Goal: Task Accomplishment & Management: Use online tool/utility

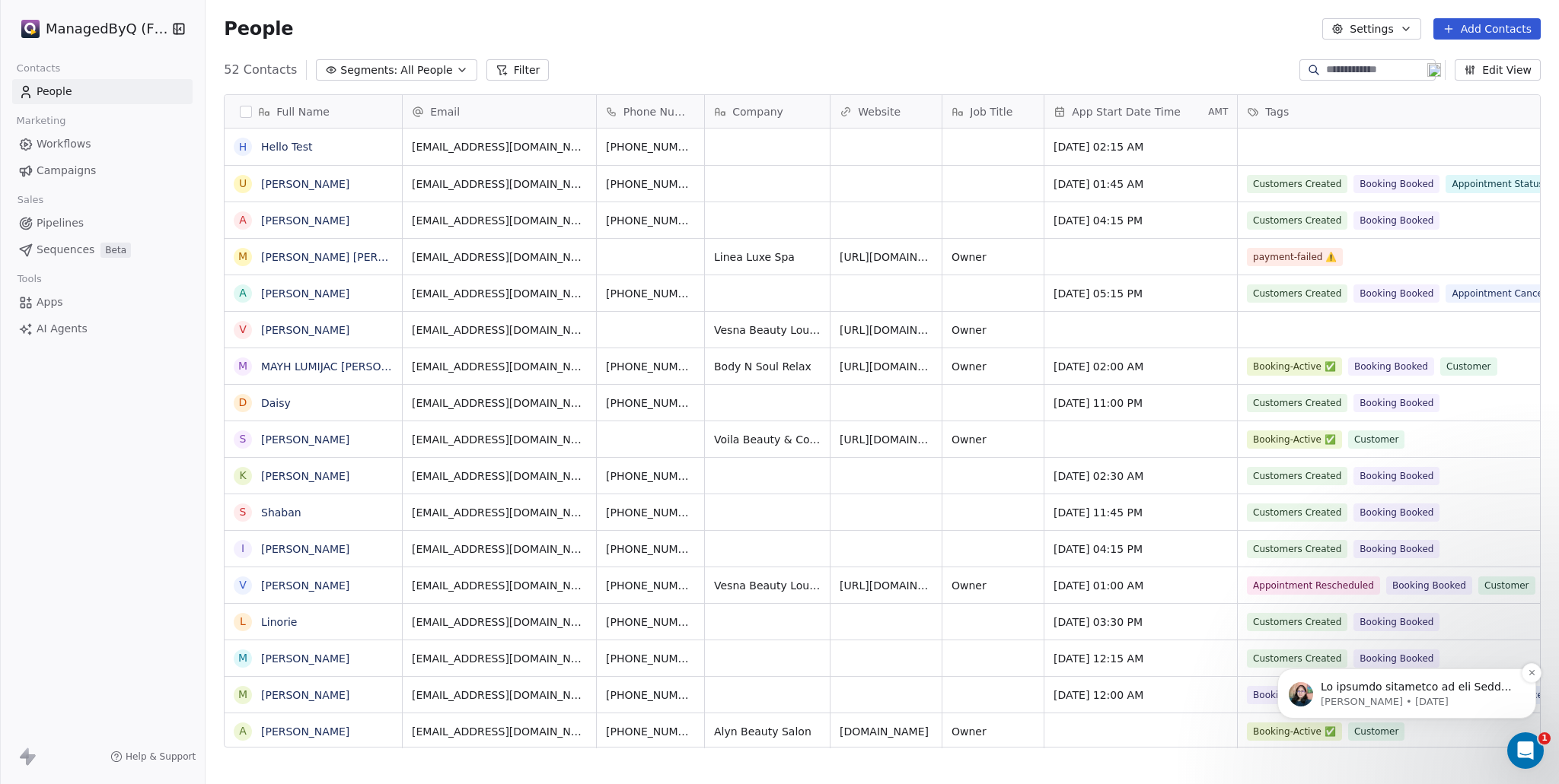
click at [1435, 695] on p "[PERSON_NAME] • [DATE]" at bounding box center [1419, 702] width 196 height 14
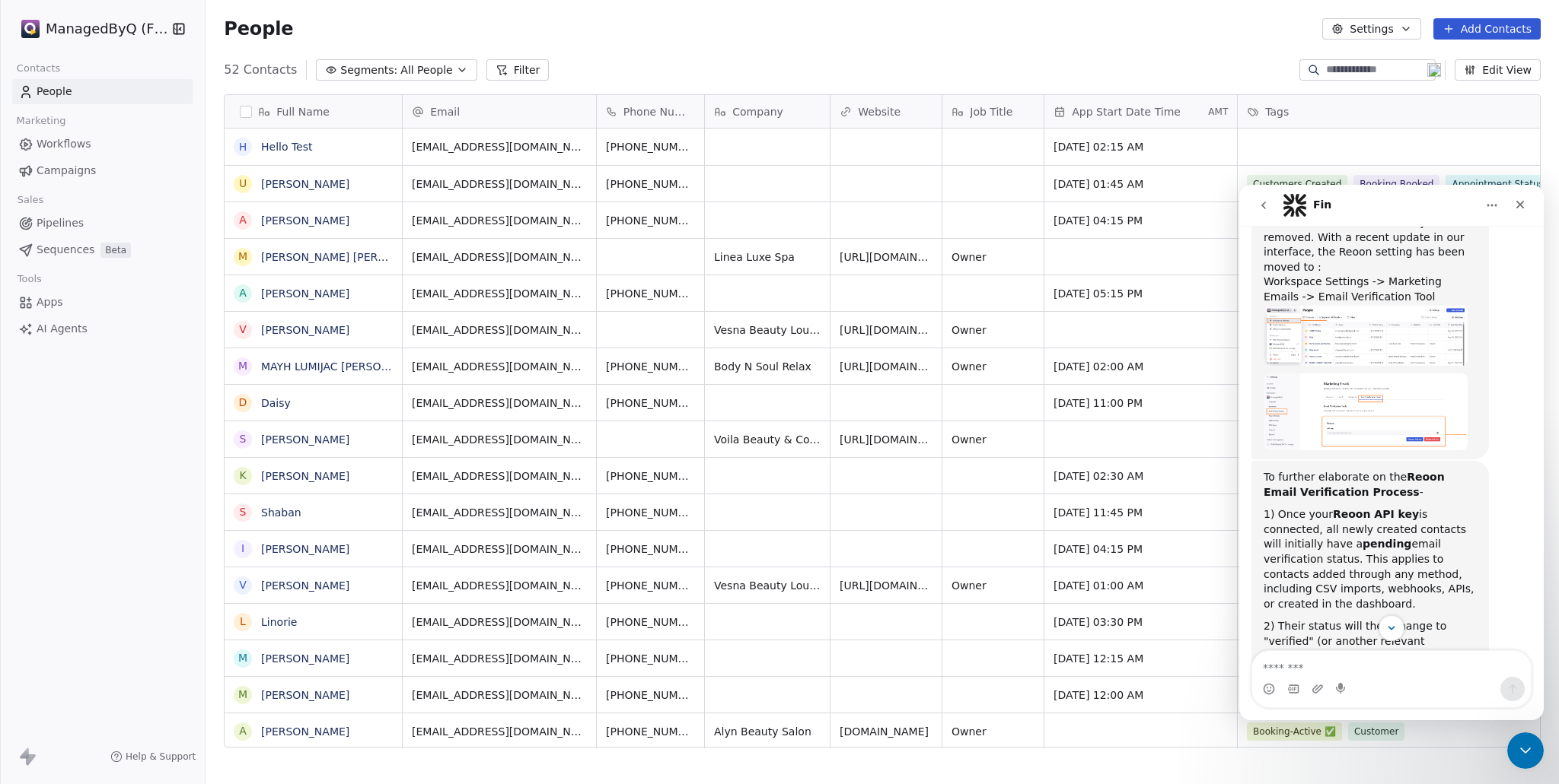
scroll to position [889, 0]
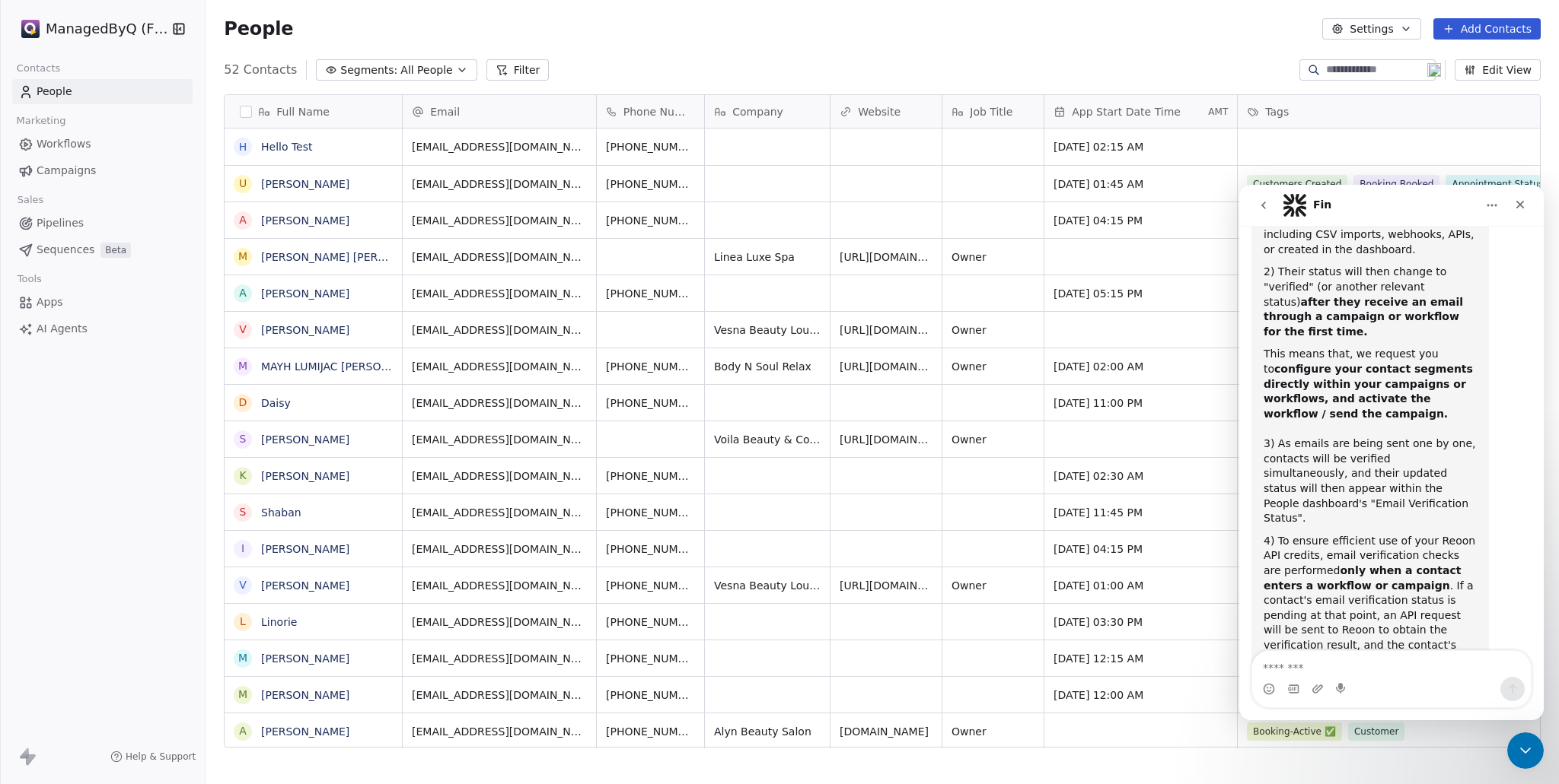
click at [1296, 672] on textarea "Message…" at bounding box center [1392, 665] width 279 height 26
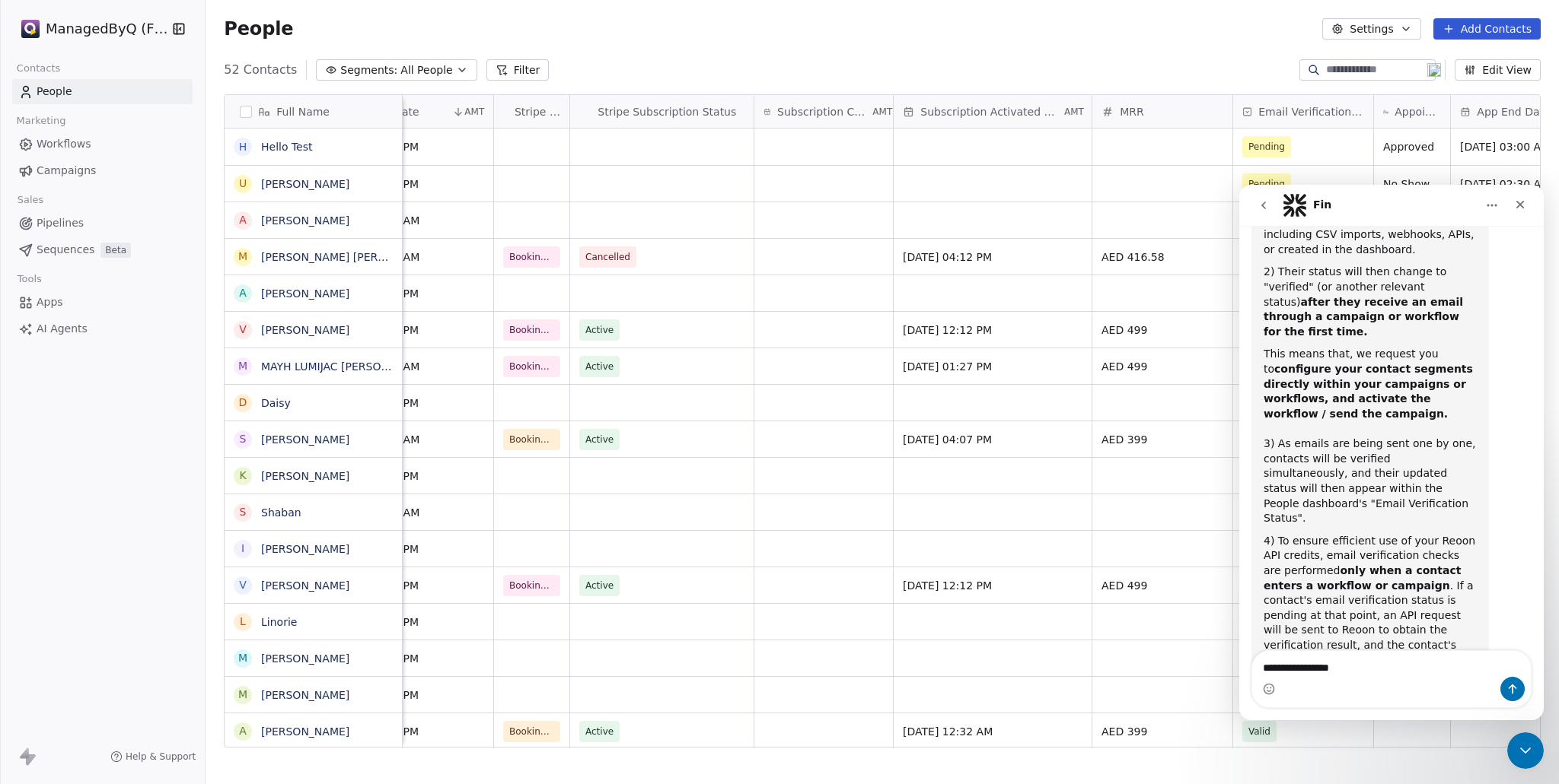
scroll to position [0, 1579]
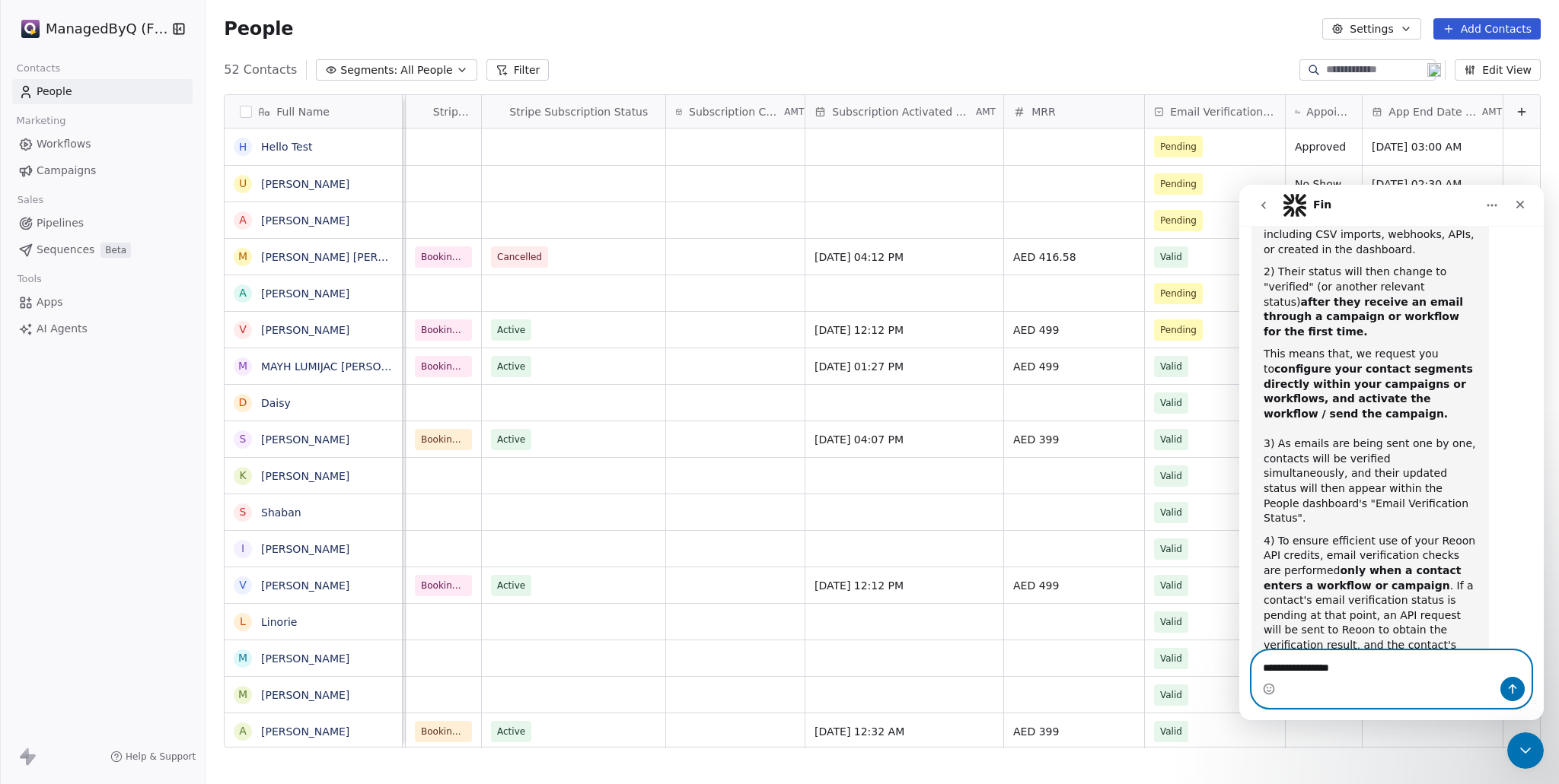
click at [1374, 672] on textarea "**********" at bounding box center [1392, 665] width 279 height 26
type textarea "**********"
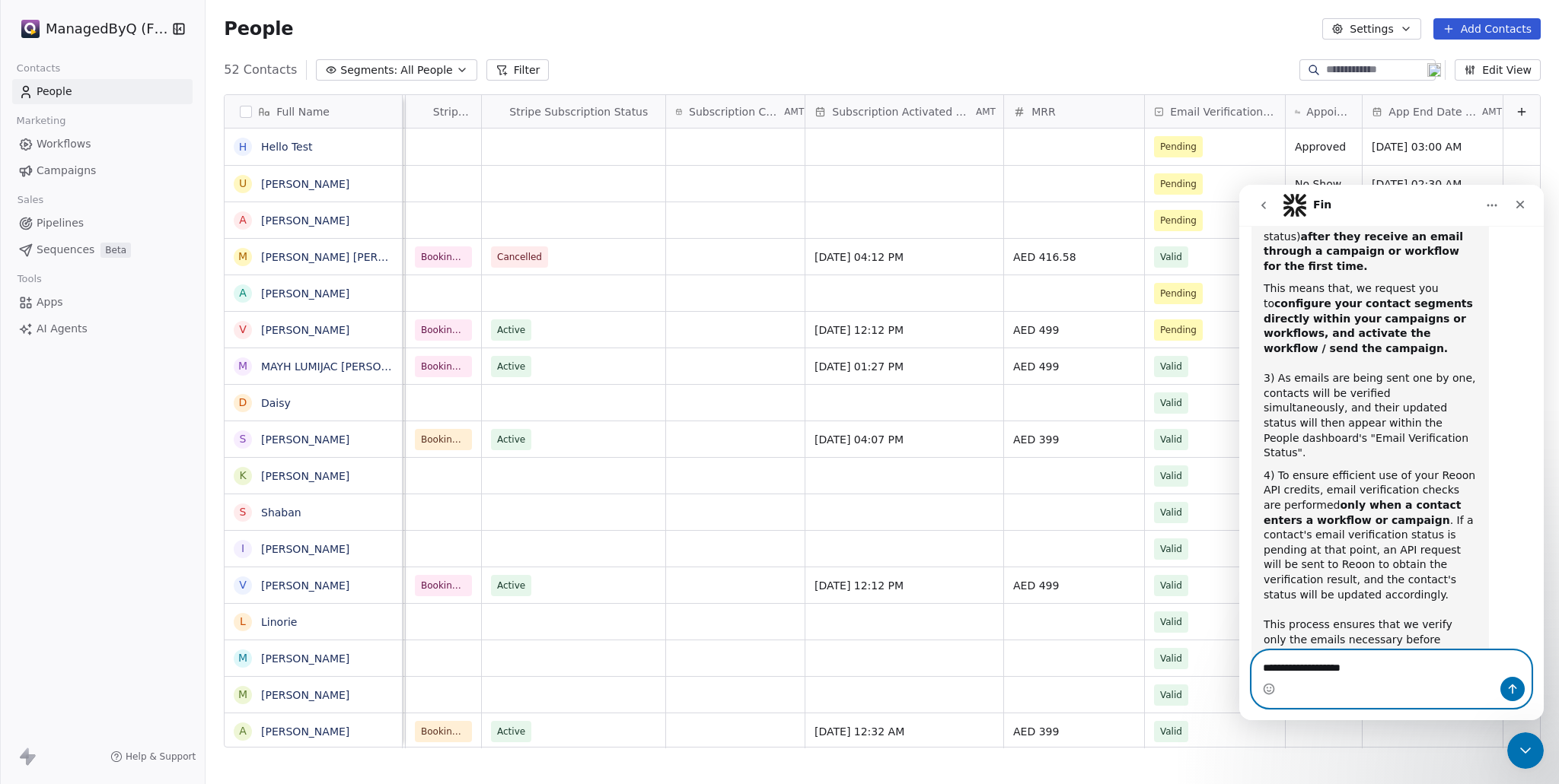
type textarea "**********"
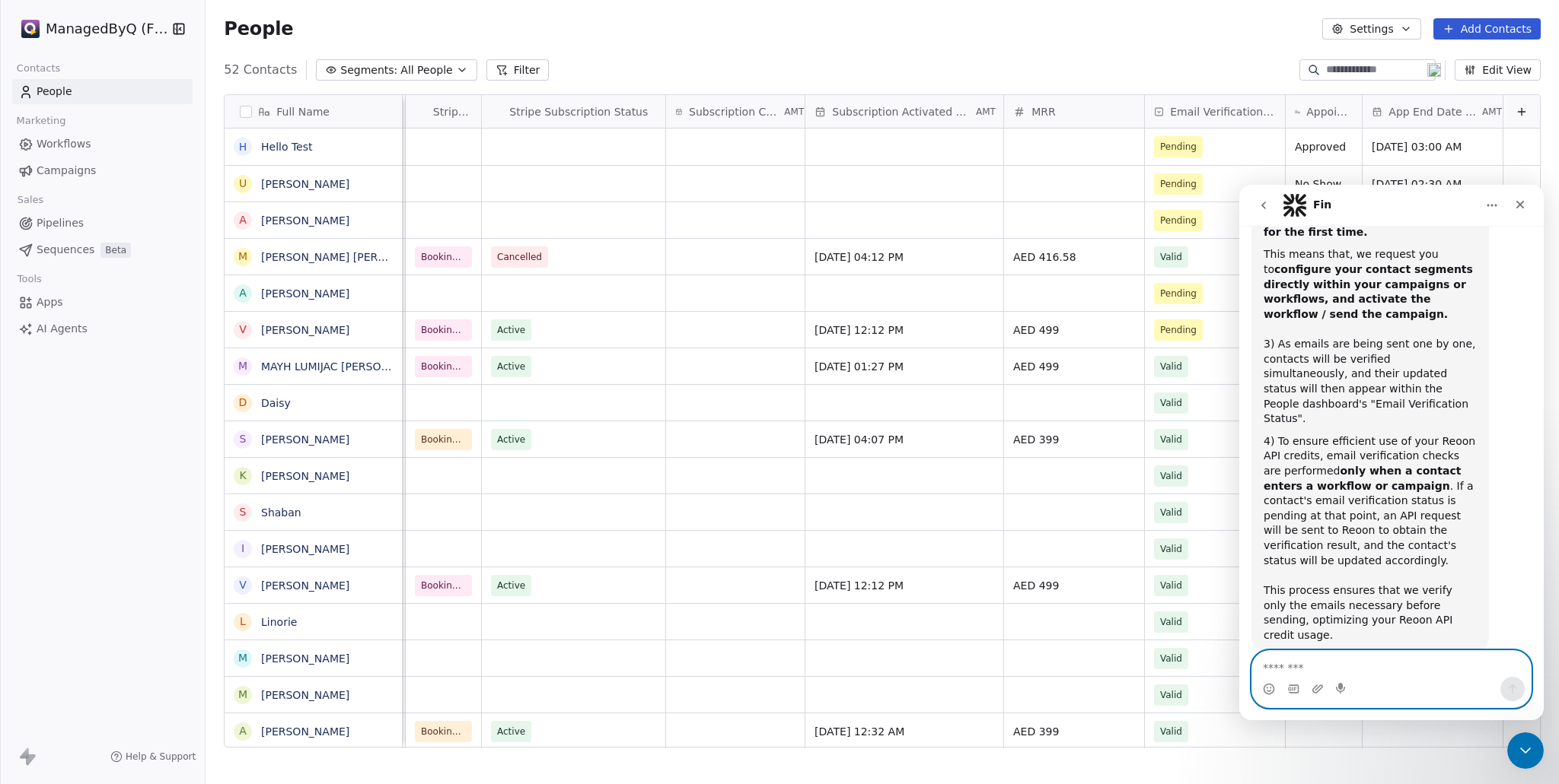
scroll to position [991, 0]
click at [1519, 206] on icon "Close" at bounding box center [1520, 205] width 8 height 8
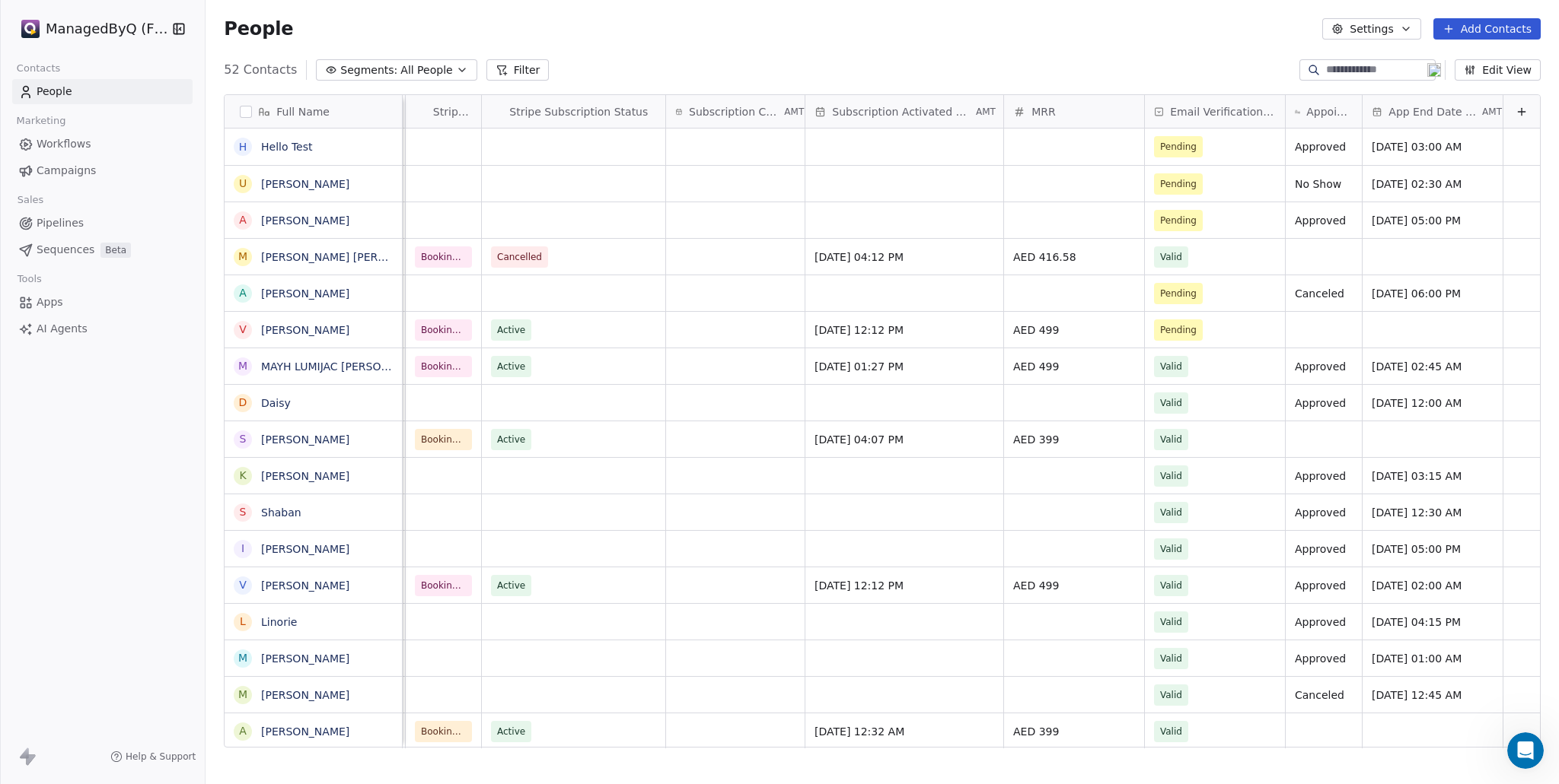
scroll to position [990, 0]
click at [1194, 98] on div "Email Verification Status" at bounding box center [1215, 111] width 140 height 33
click at [1198, 102] on html "ManagedByQ (FZE) Contacts People Marketing Workflows Campaigns Sales Pipelines …" at bounding box center [780, 392] width 1559 height 784
click at [1447, 104] on span "App End Date Time" at bounding box center [1434, 111] width 91 height 15
click at [1119, 59] on html "ManagedByQ (FZE) Contacts People Marketing Workflows Campaigns Sales Pipelines …" at bounding box center [780, 392] width 1559 height 784
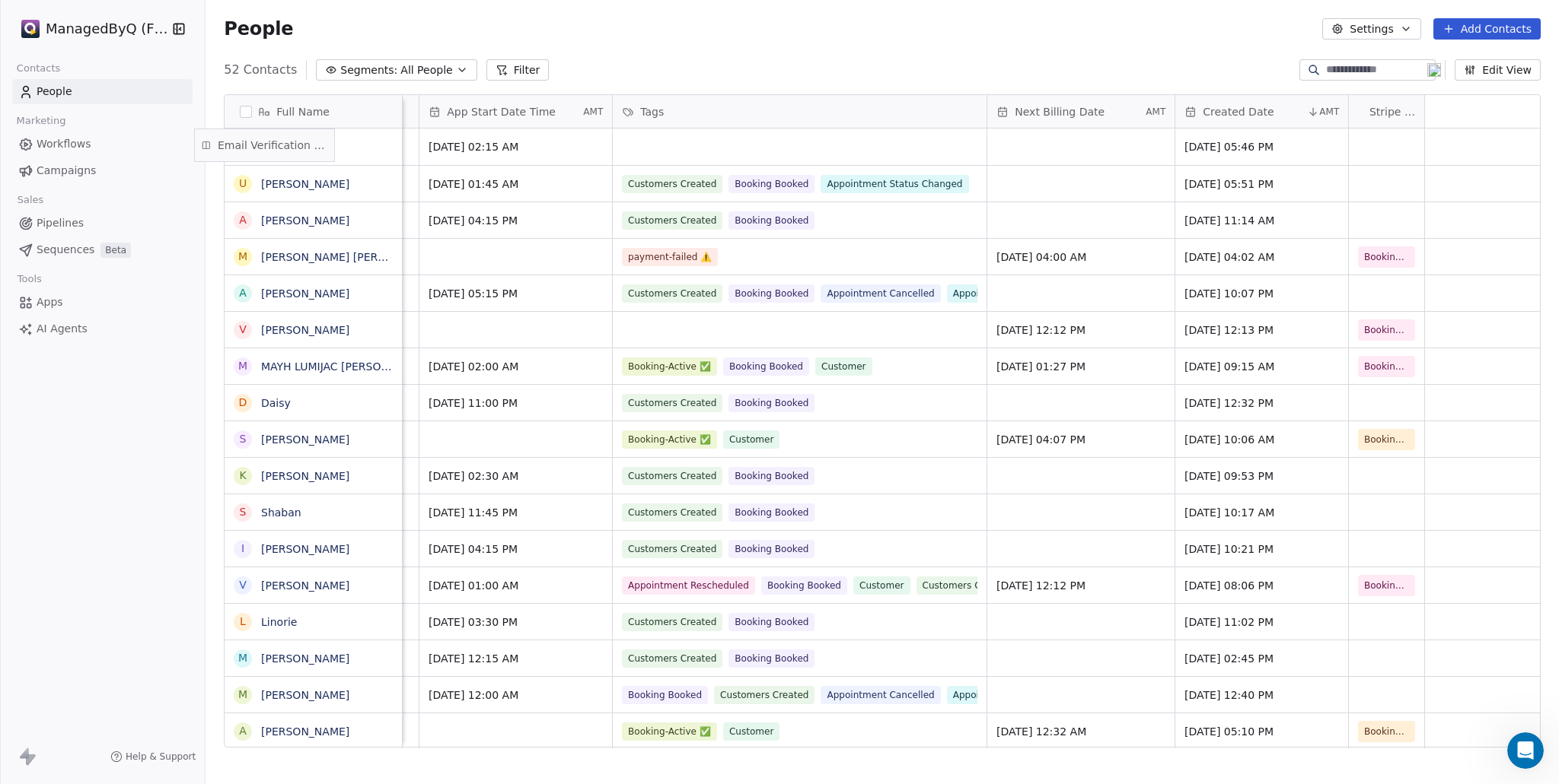
scroll to position [0, 0]
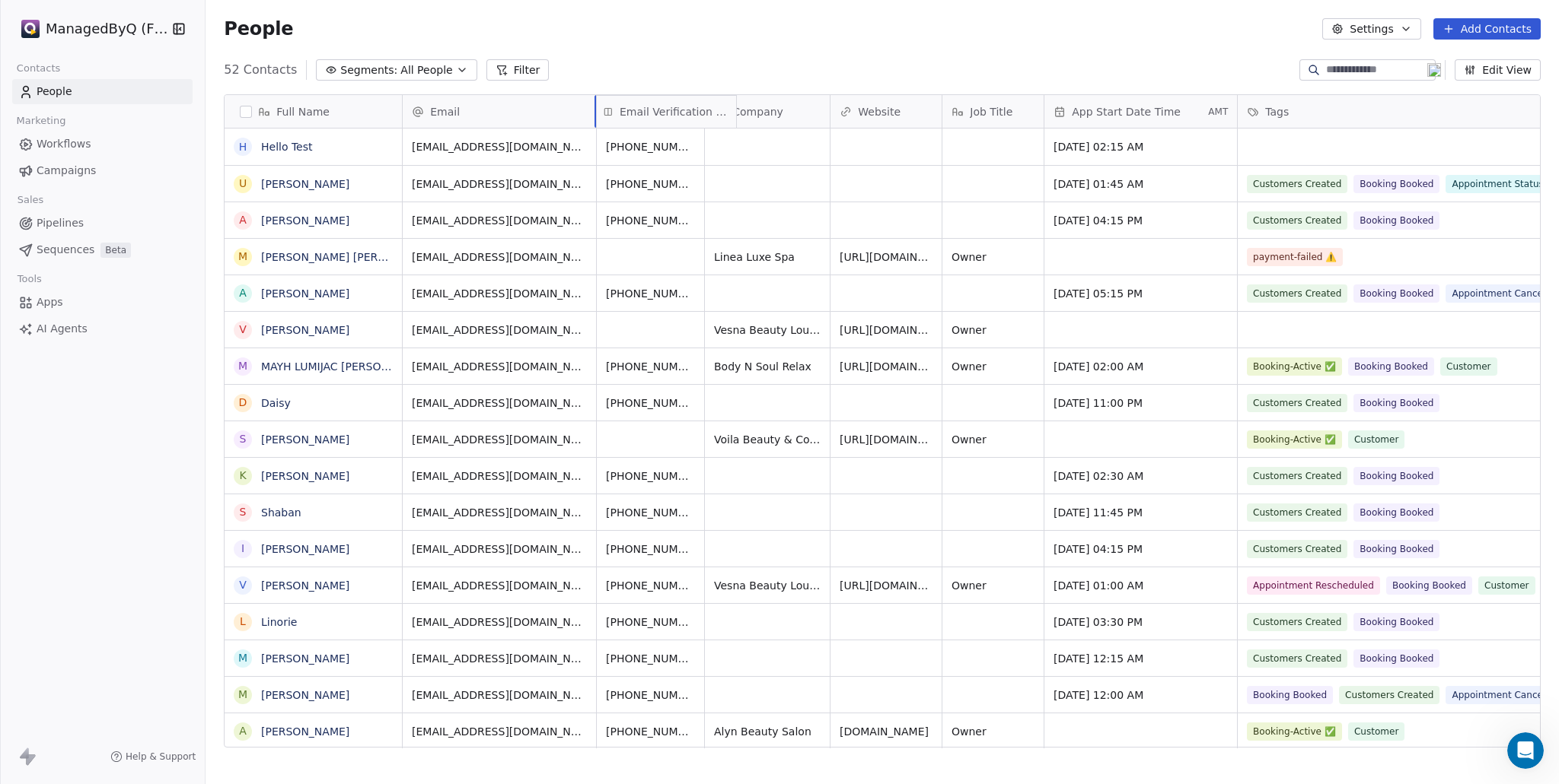
drag, startPoint x: 1158, startPoint y: 98, endPoint x: 644, endPoint y: 110, distance: 514.1
click at [644, 110] on div "Full Name H Hello Test U [PERSON_NAME] A [PERSON_NAME] M [PERSON_NAME] [PERSON_…" at bounding box center [883, 422] width 1316 height 654
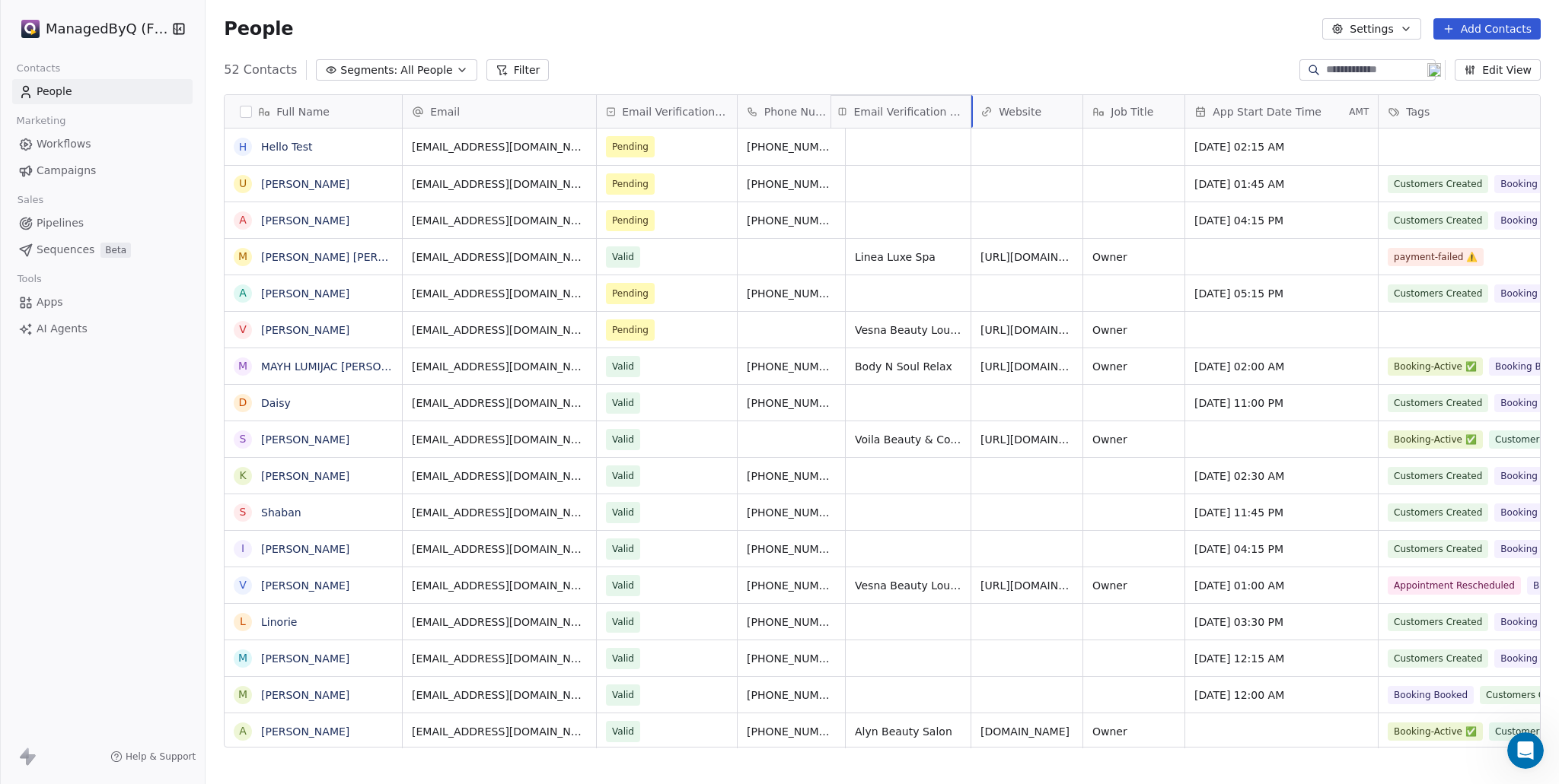
drag, startPoint x: 652, startPoint y: 103, endPoint x: 869, endPoint y: 103, distance: 217.0
click at [869, 103] on div "Full Name H Hello Test U [PERSON_NAME] A [PERSON_NAME] M [PERSON_NAME] [PERSON_…" at bounding box center [883, 422] width 1316 height 654
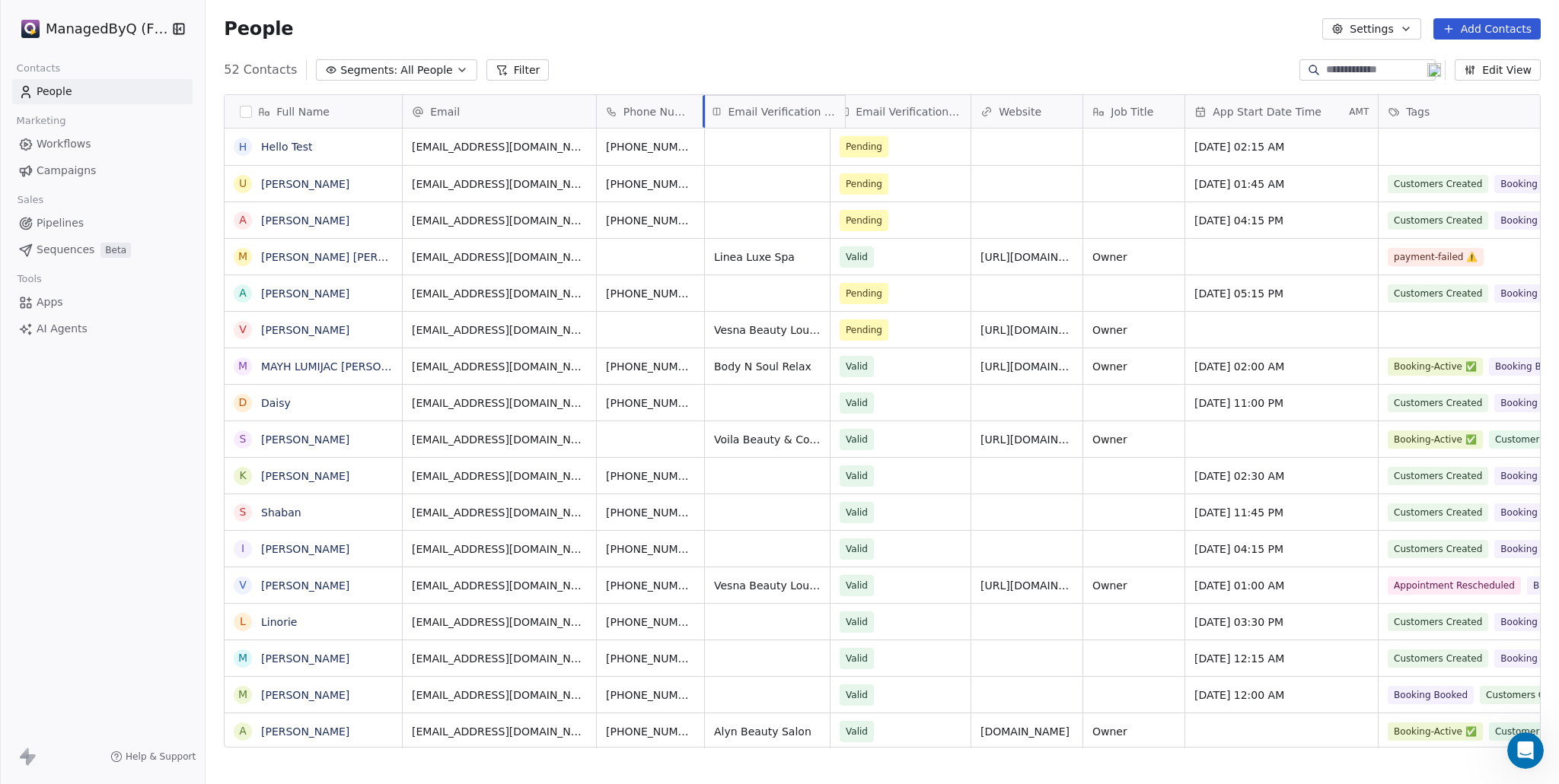
drag, startPoint x: 875, startPoint y: 104, endPoint x: 760, endPoint y: 107, distance: 115.0
click at [760, 107] on div "Full Name H Hello Test U [PERSON_NAME] A [PERSON_NAME] M [PERSON_NAME] [PERSON_…" at bounding box center [883, 422] width 1316 height 654
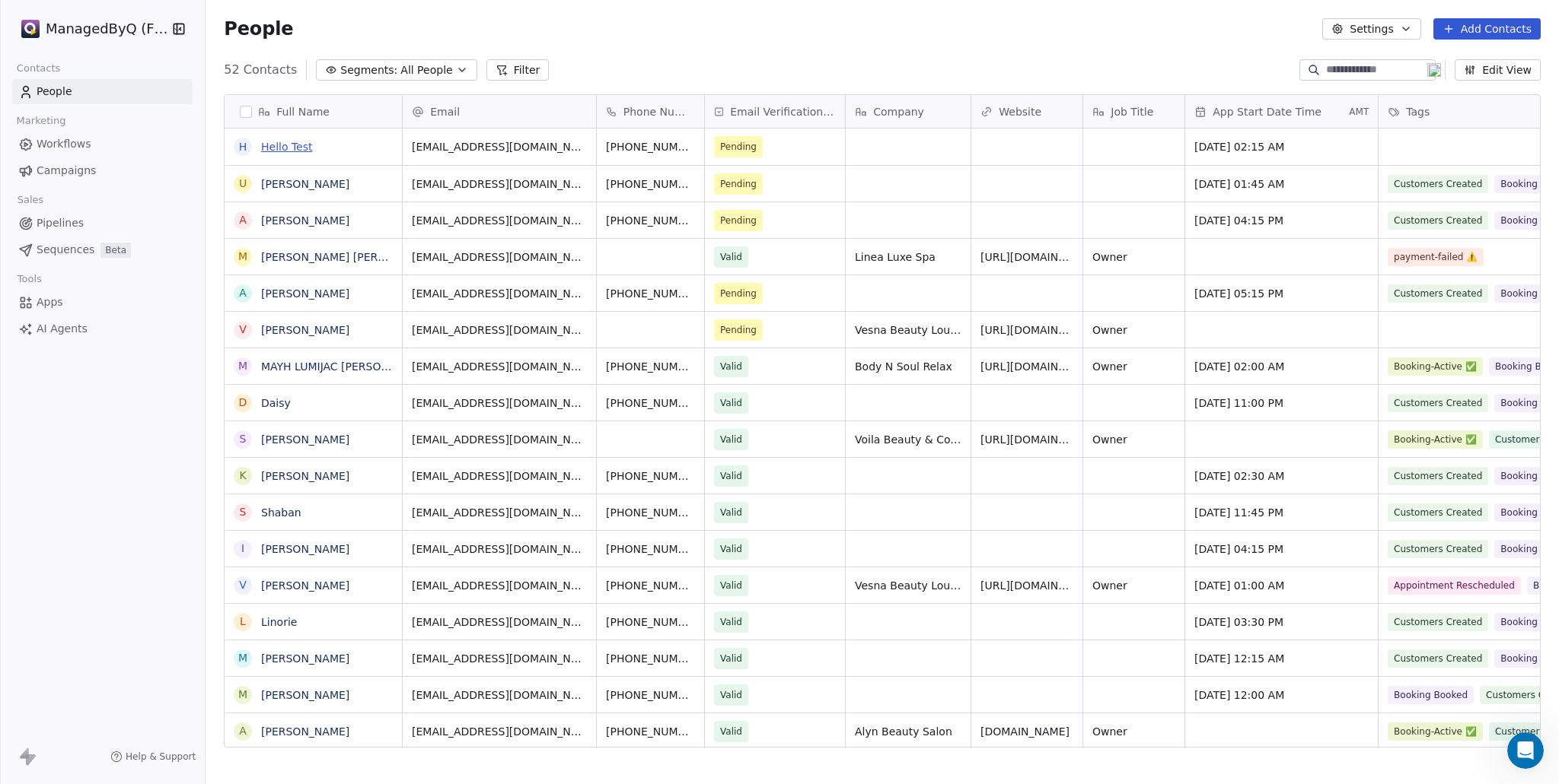
click at [294, 147] on link "Hello Test" at bounding box center [287, 146] width 52 height 12
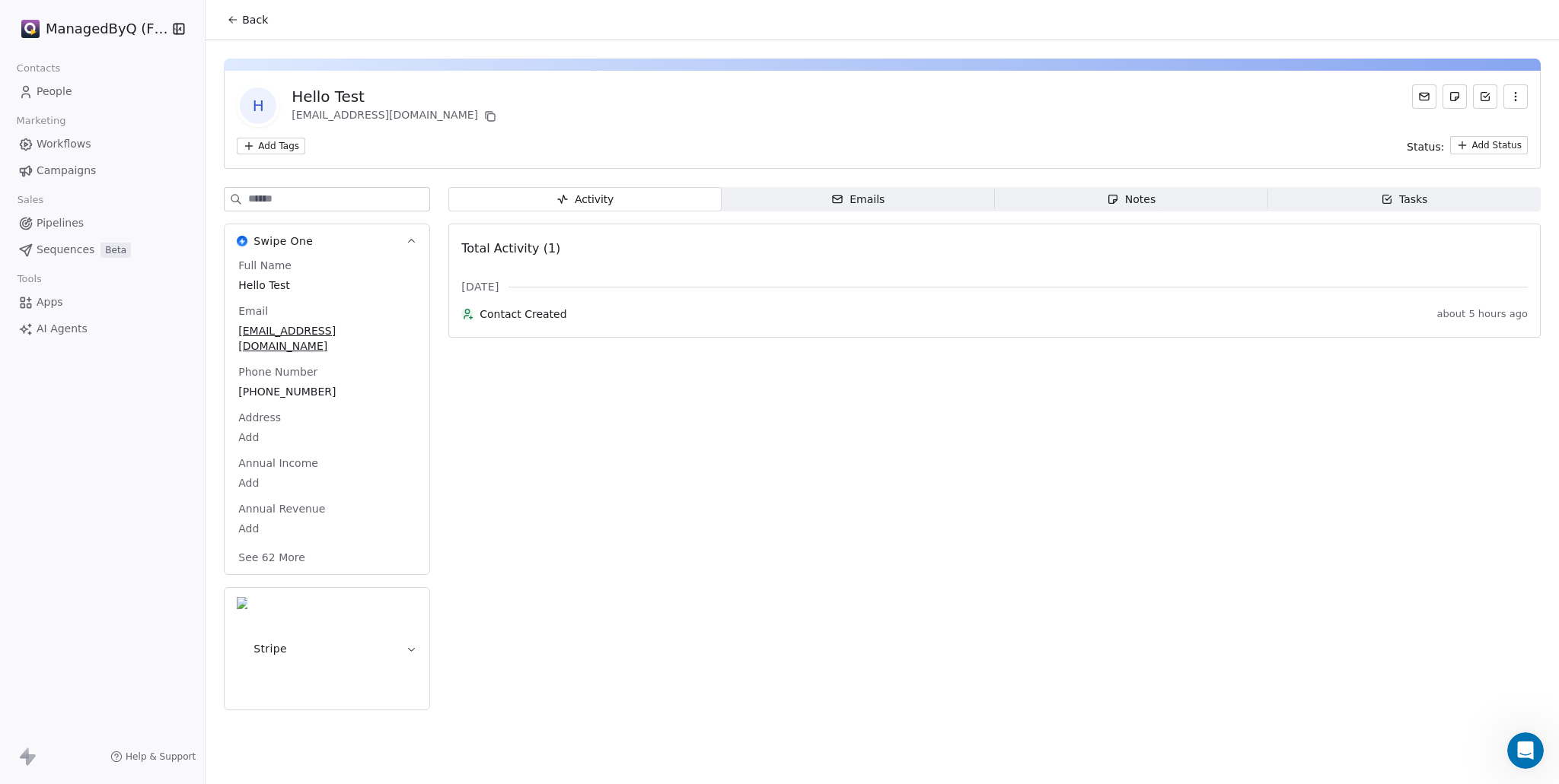
click at [231, 21] on icon at bounding box center [231, 21] width 3 height 3
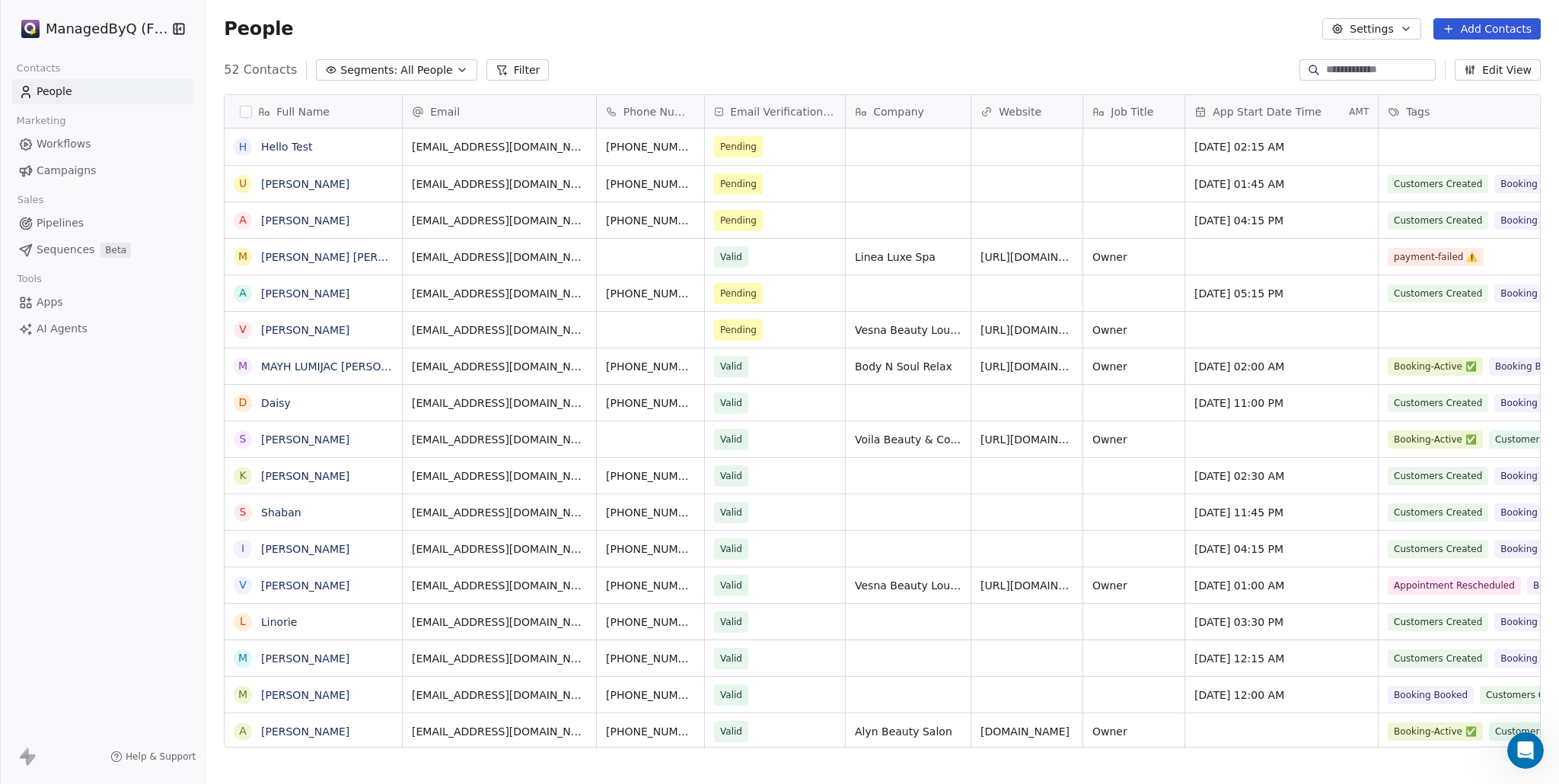
scroll to position [679, 1342]
click at [287, 147] on link "Hello Test" at bounding box center [287, 146] width 52 height 12
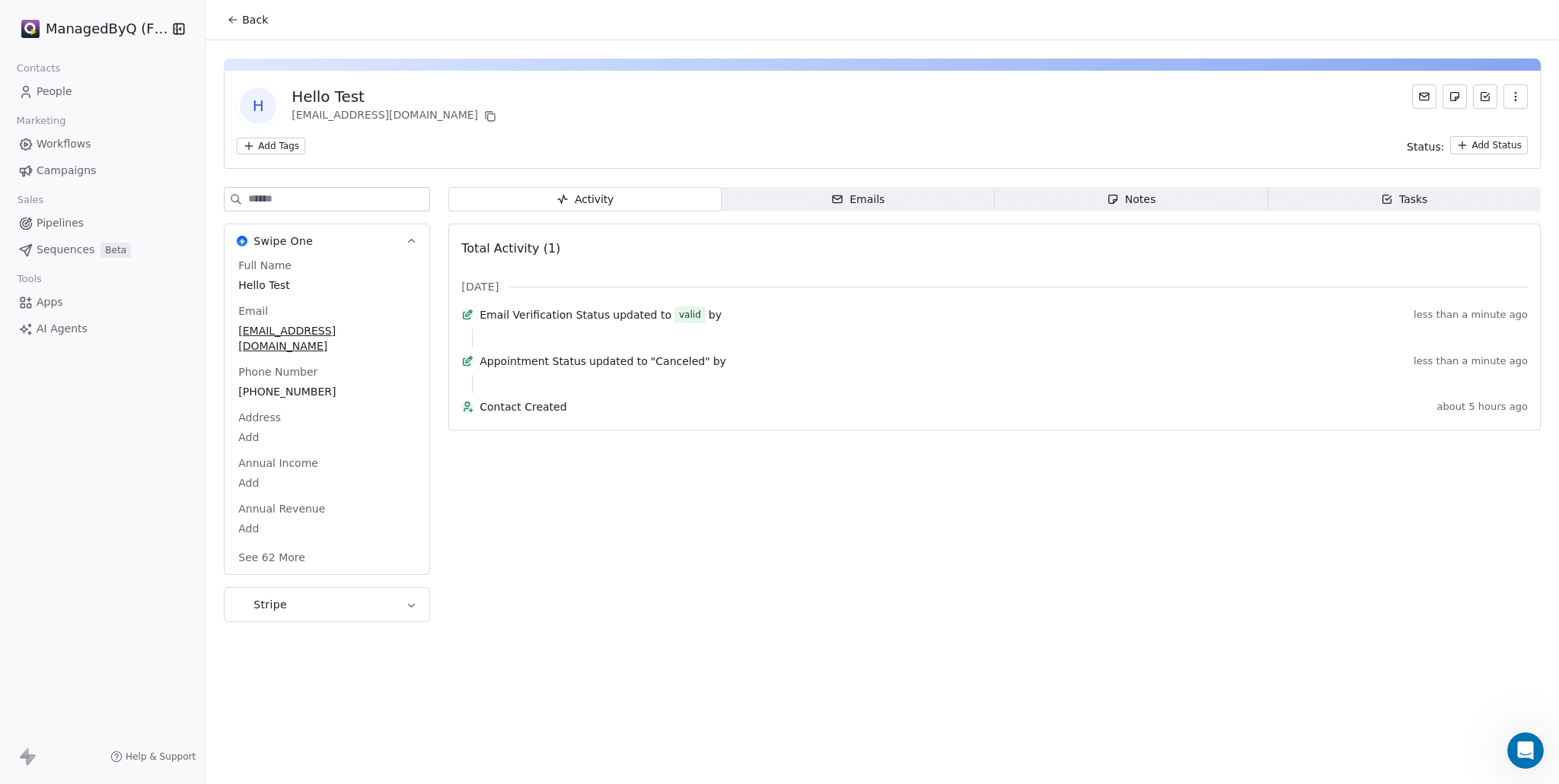
click at [543, 318] on span "Email Verification Status" at bounding box center [545, 314] width 130 height 15
click at [283, 544] on button "See 62 More" at bounding box center [272, 558] width 86 height 28
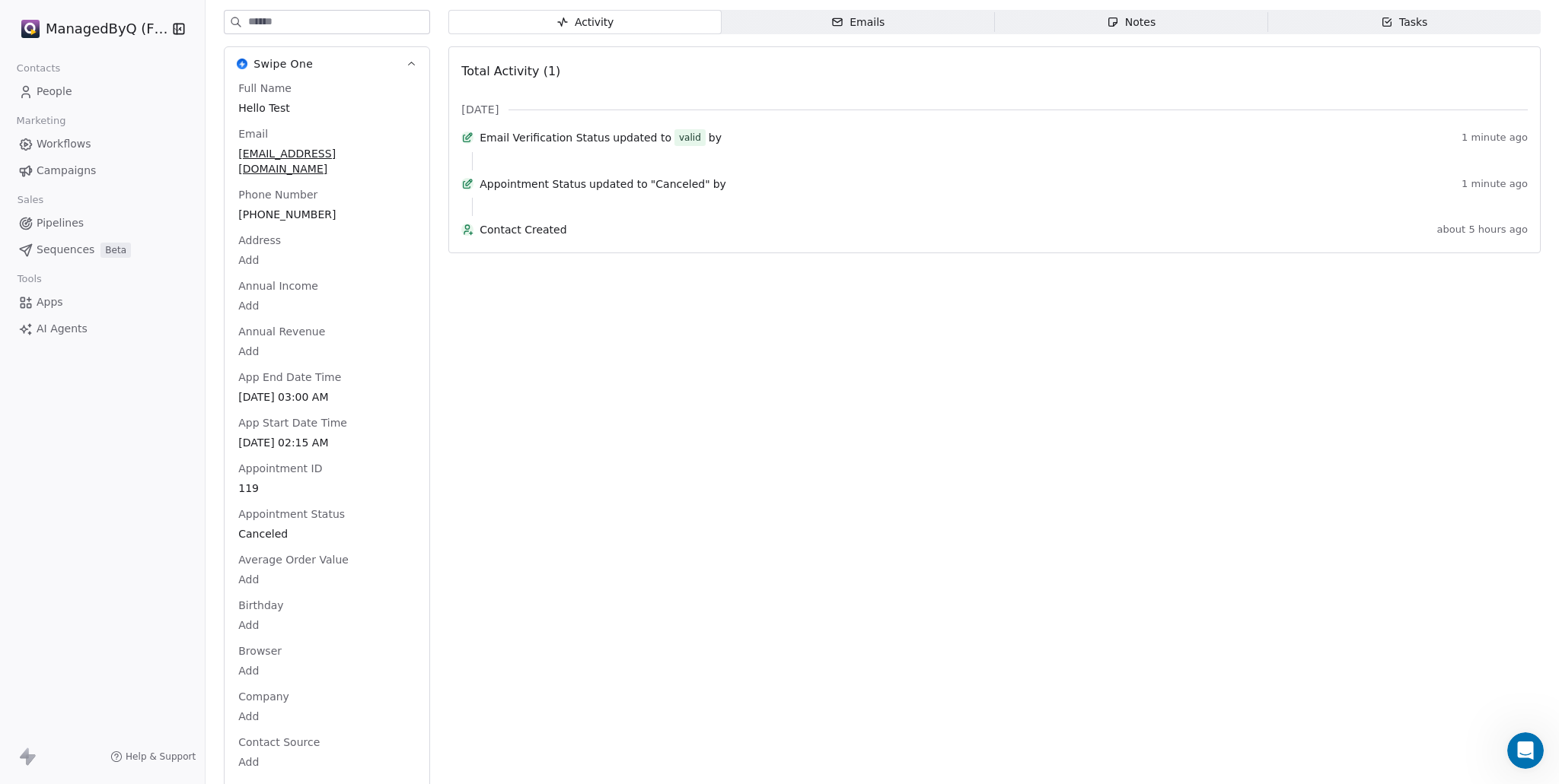
scroll to position [354, 0]
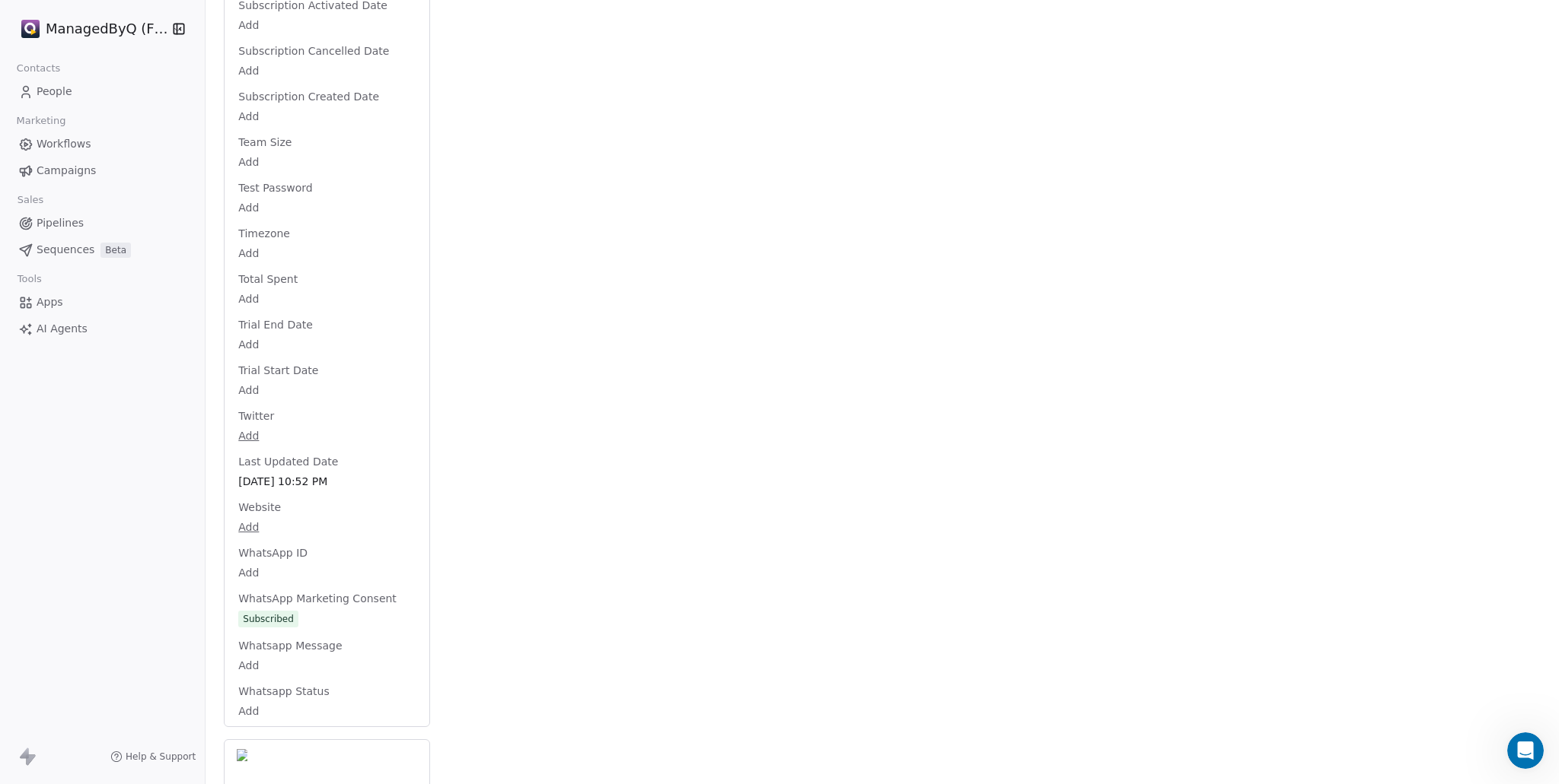
scroll to position [2656, 0]
click at [77, 140] on span "Workflows" at bounding box center [64, 144] width 55 height 16
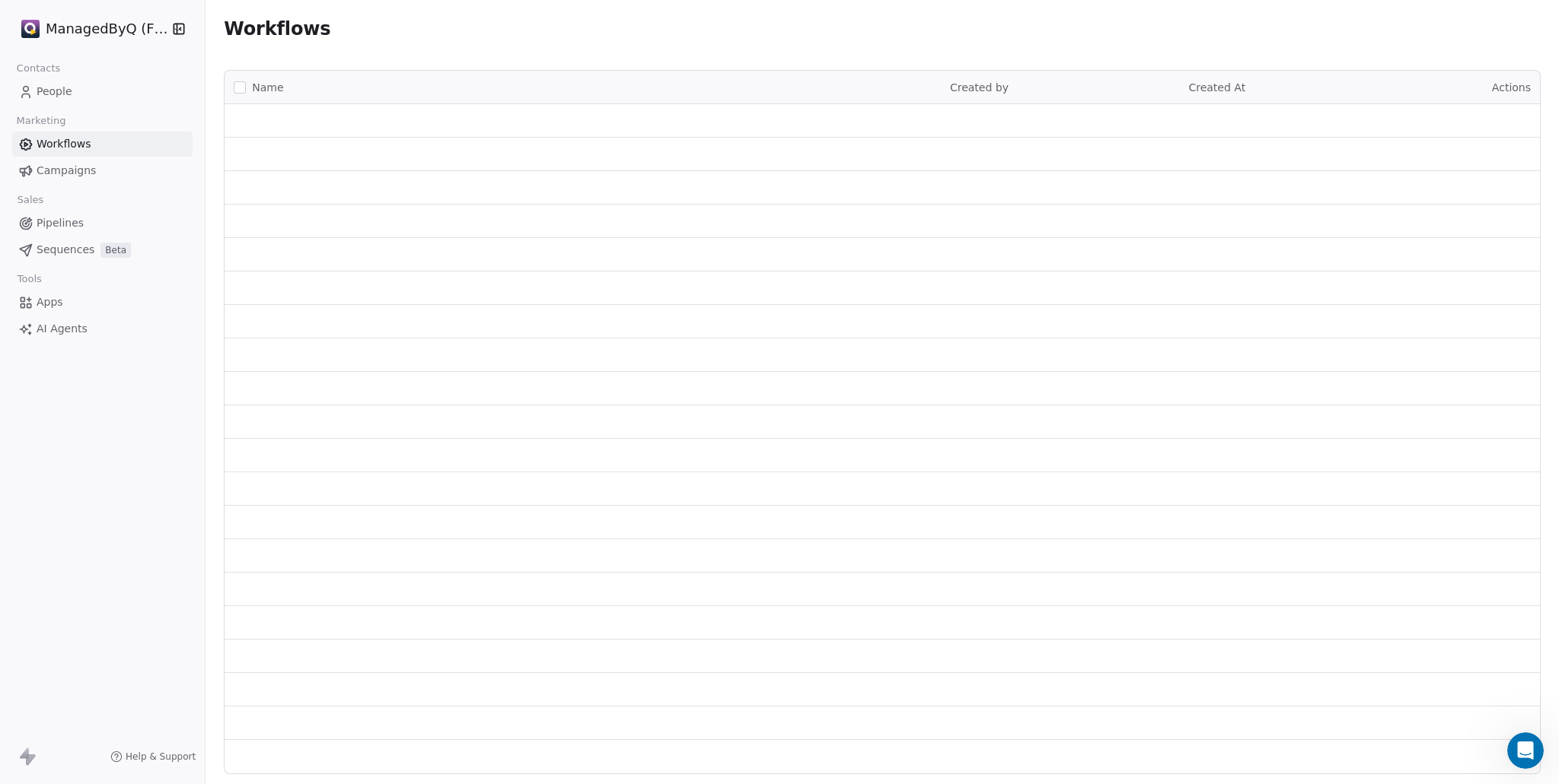
click at [63, 219] on span "Pipelines" at bounding box center [60, 223] width 47 height 16
click at [79, 249] on span "Sequences" at bounding box center [66, 250] width 58 height 16
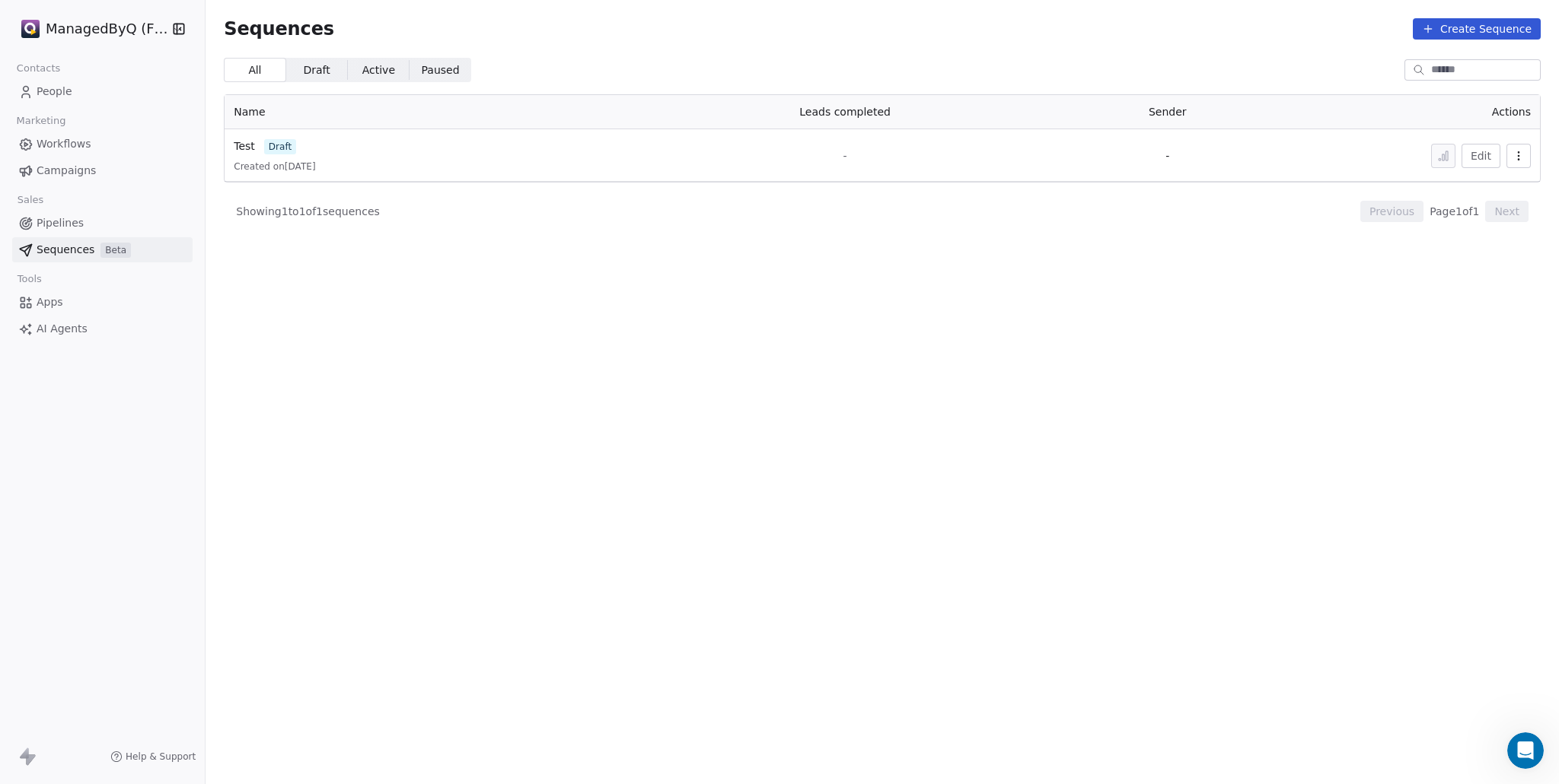
click at [46, 300] on span "Apps" at bounding box center [50, 302] width 27 height 16
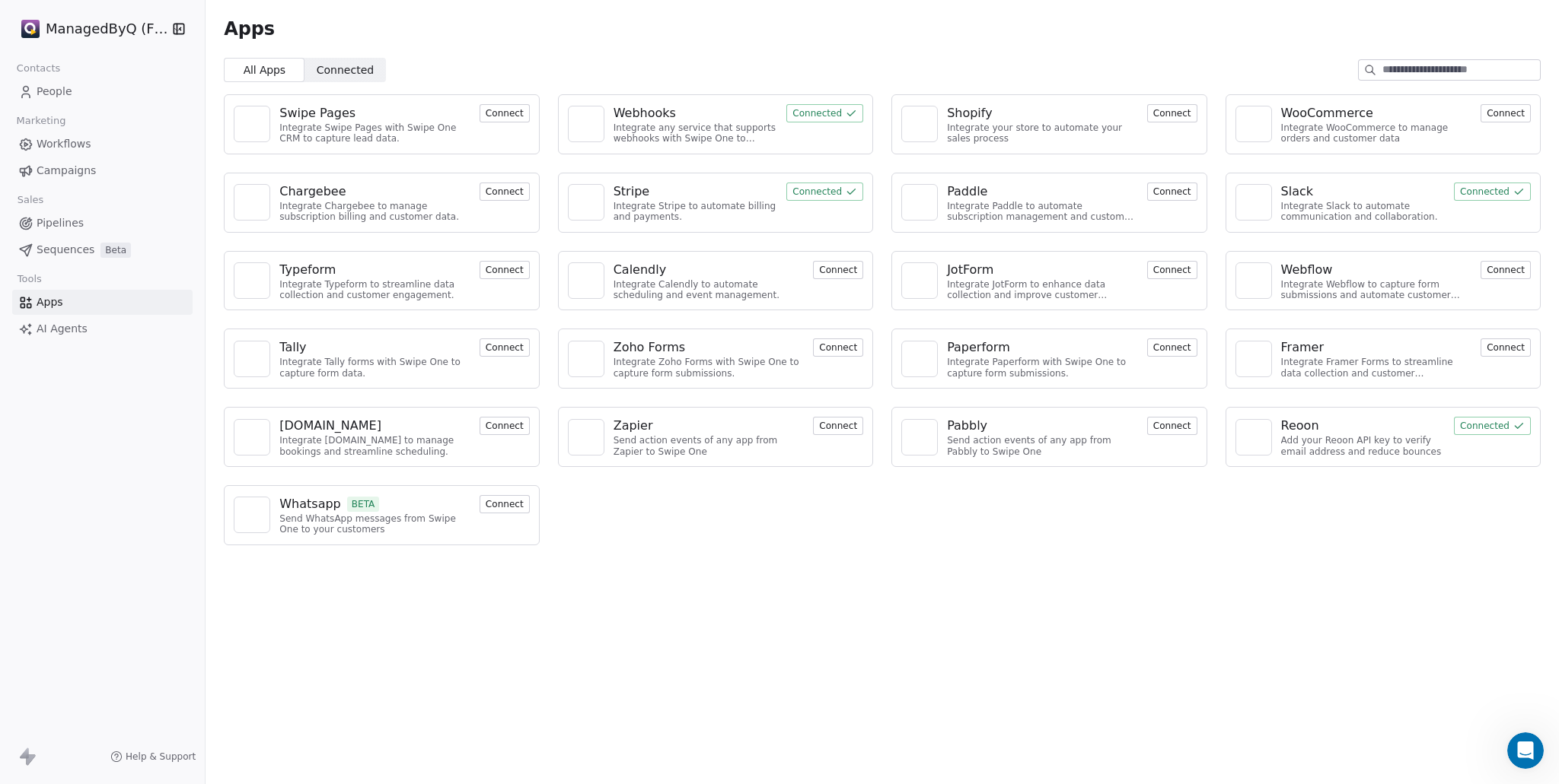
click at [332, 73] on span "Connected" at bounding box center [344, 71] width 57 height 16
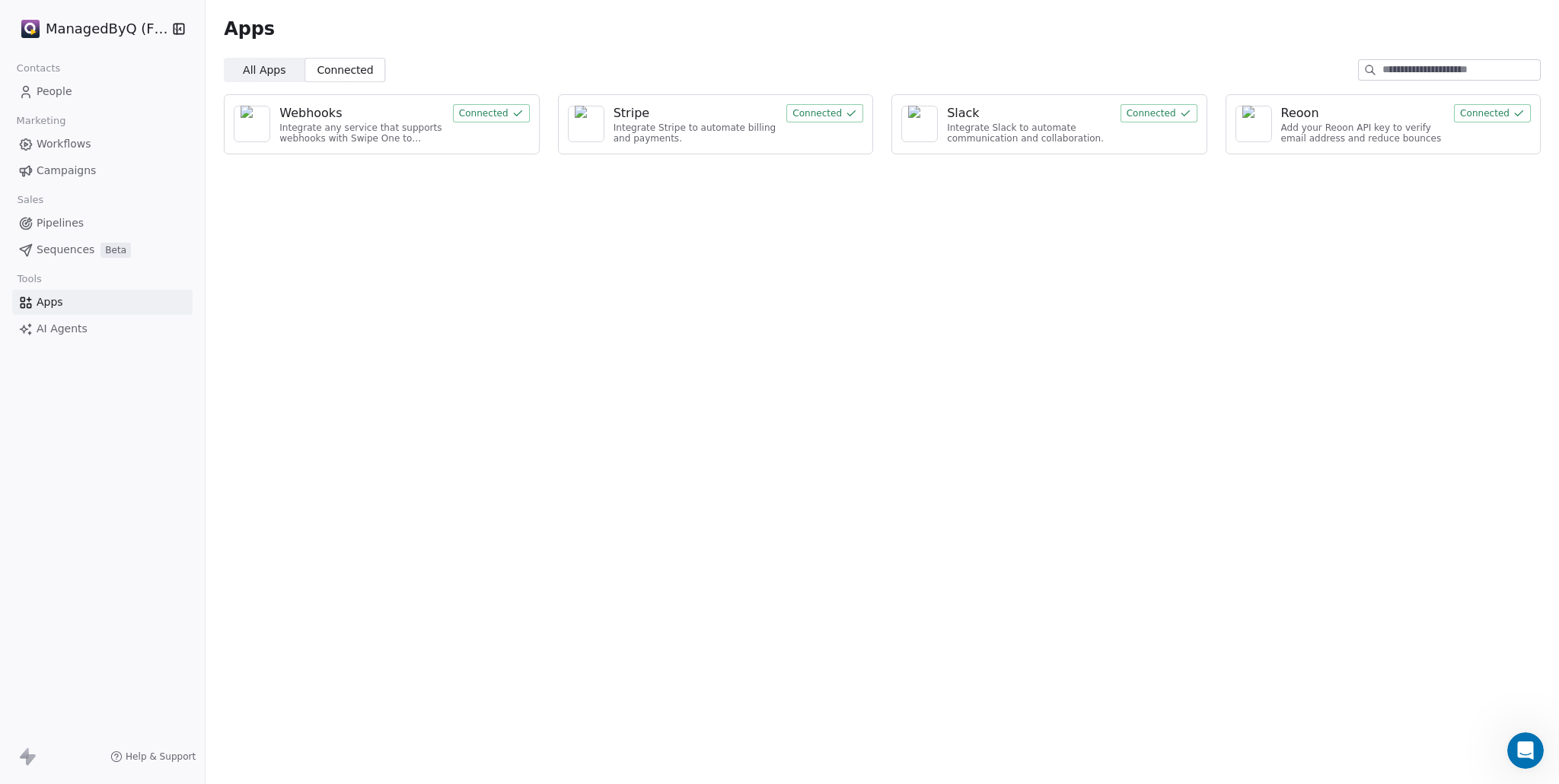
click at [400, 113] on div "Webhooks" at bounding box center [361, 113] width 164 height 18
click at [487, 111] on button "Connected" at bounding box center [491, 113] width 77 height 18
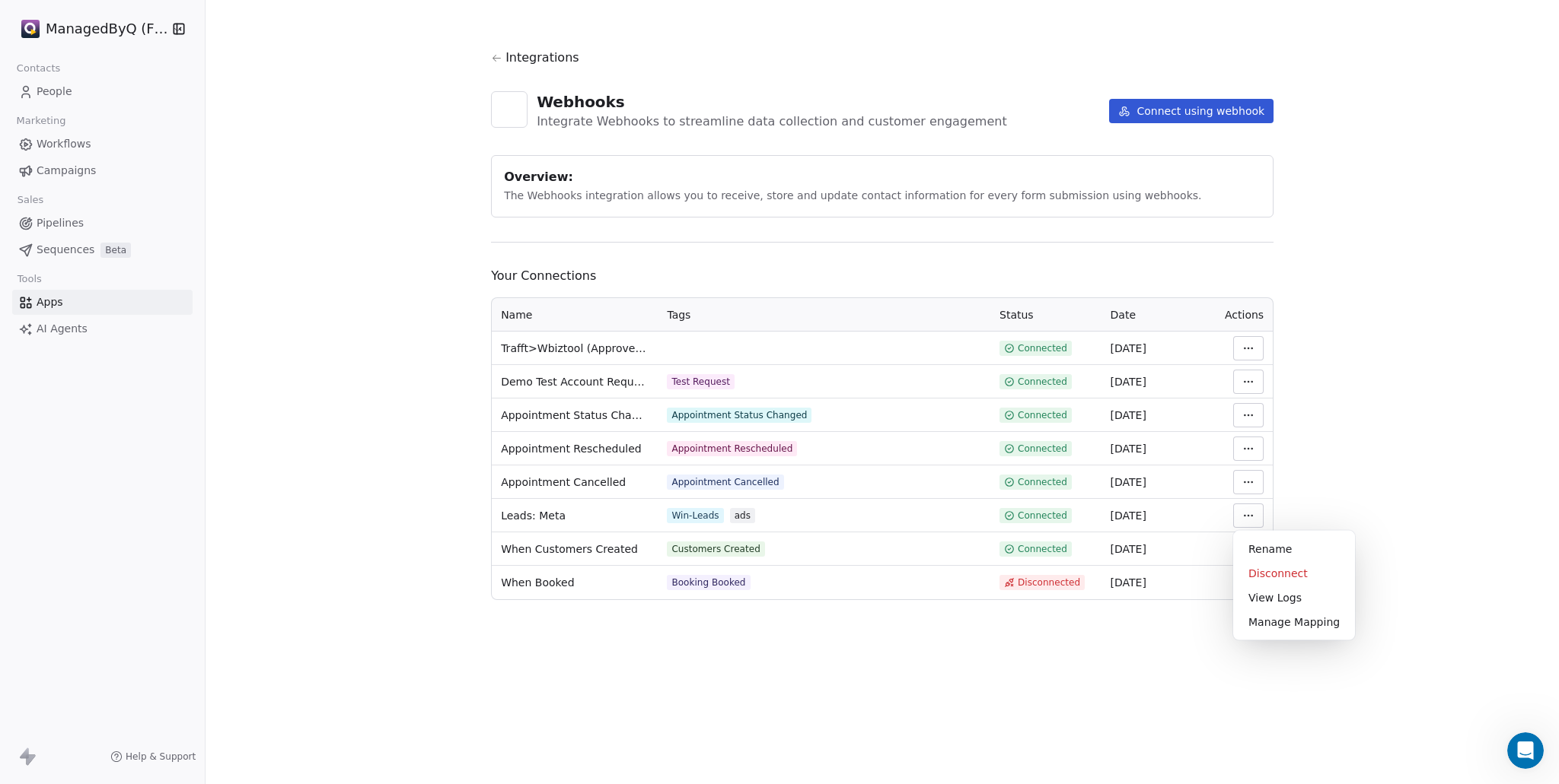
click at [1257, 516] on html "ManagedByQ (FZE) Contacts People Marketing Workflows Campaigns Sales Pipelines …" at bounding box center [780, 392] width 1559 height 784
click at [1342, 454] on html "ManagedByQ (FZE) Contacts People Marketing Workflows Campaigns Sales Pipelines …" at bounding box center [780, 392] width 1559 height 784
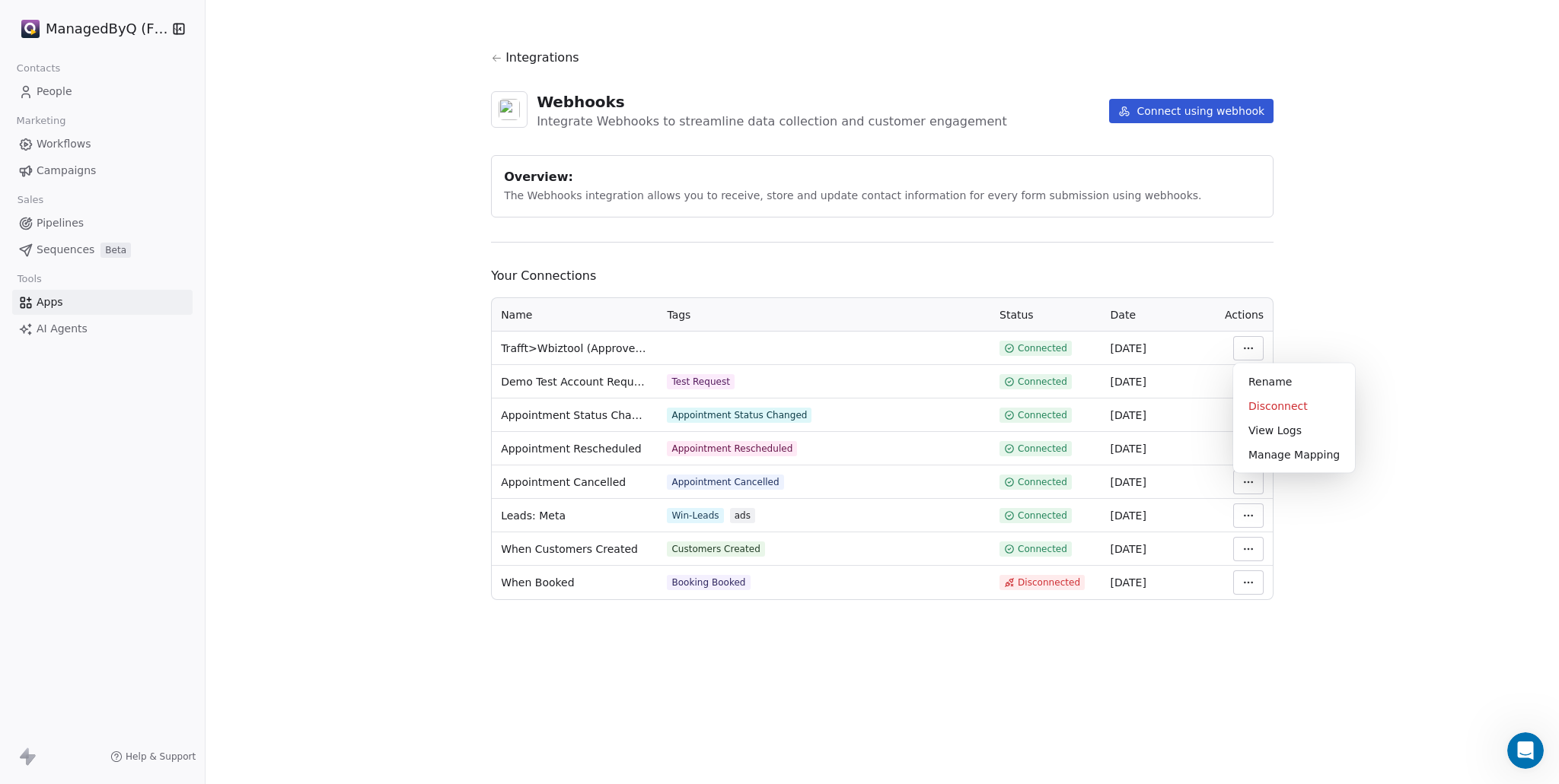
click at [1246, 345] on html "ManagedByQ (FZE) Contacts People Marketing Workflows Campaigns Sales Pipelines …" at bounding box center [780, 392] width 1559 height 784
click at [1263, 380] on div "Rename" at bounding box center [1294, 382] width 110 height 24
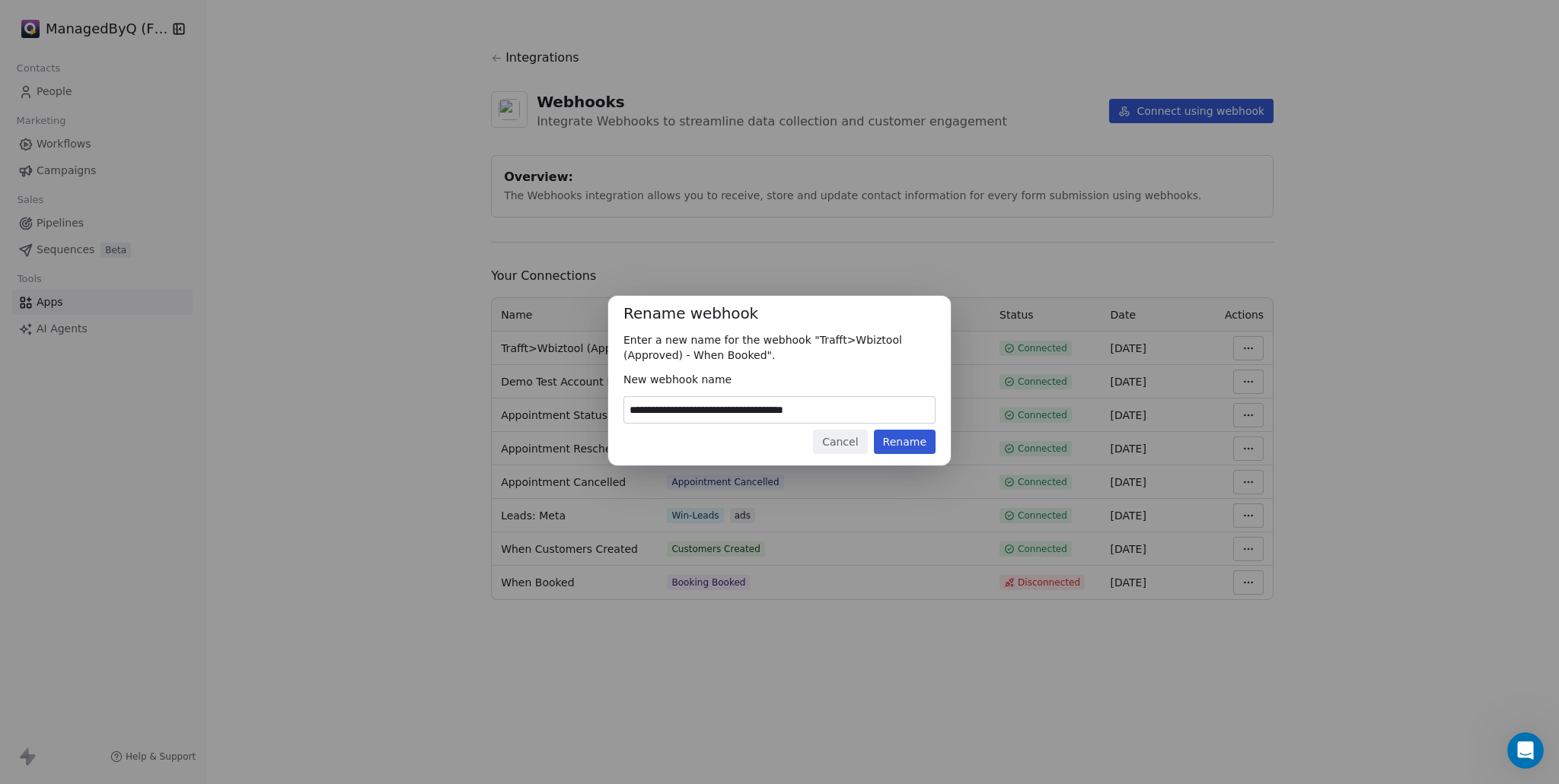
click at [691, 409] on input "**********" at bounding box center [780, 410] width 311 height 26
drag, startPoint x: 853, startPoint y: 408, endPoint x: 707, endPoint y: 403, distance: 146.1
click at [707, 403] on input "**********" at bounding box center [780, 410] width 311 height 26
type input "**********"
click at [915, 448] on button "Rename" at bounding box center [905, 442] width 62 height 24
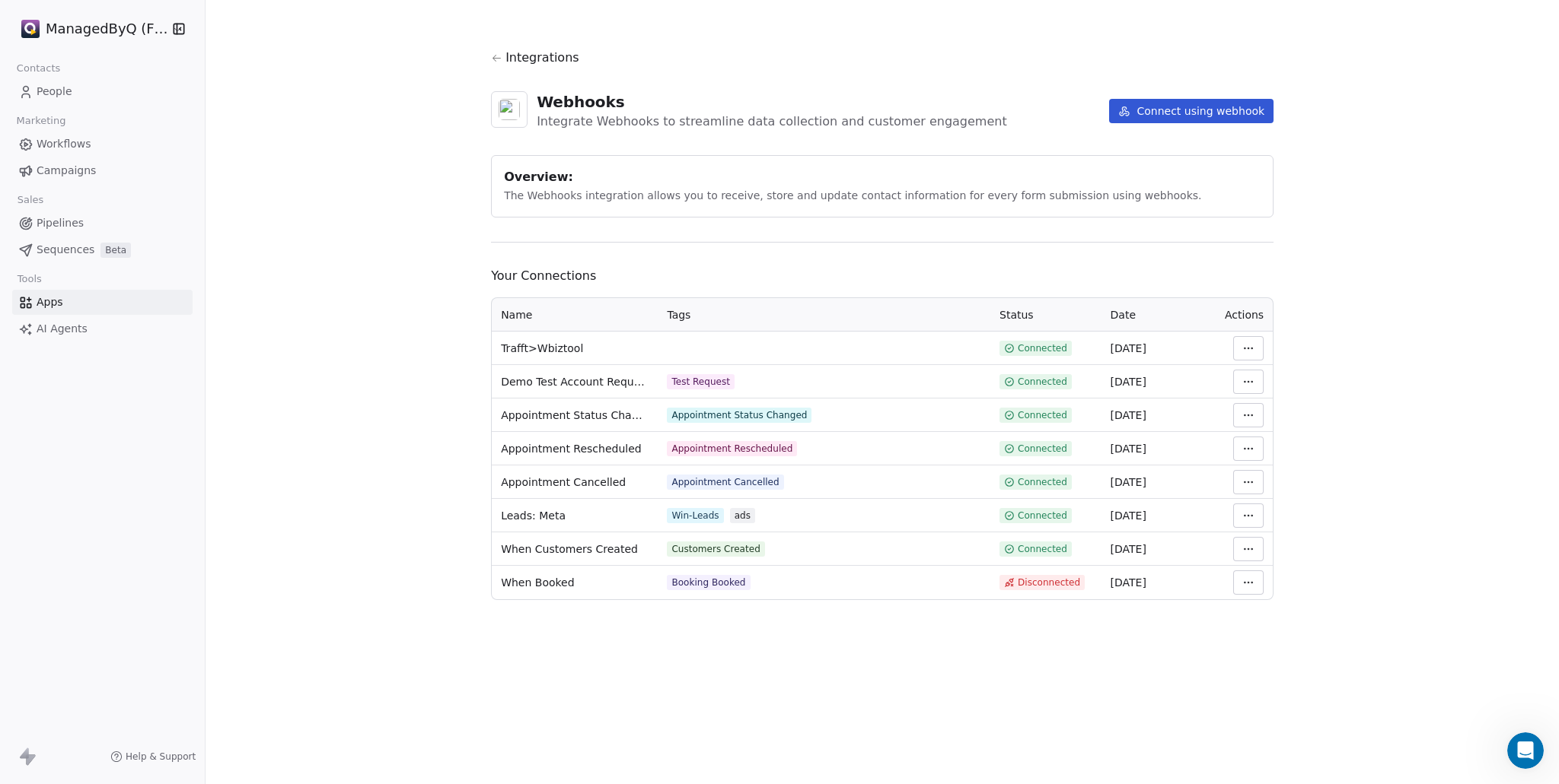
click at [1244, 351] on html "ManagedByQ (FZE) Contacts People Marketing Workflows Campaigns Sales Pipelines …" at bounding box center [780, 392] width 1559 height 784
click at [1251, 382] on div "Rename" at bounding box center [1294, 382] width 110 height 24
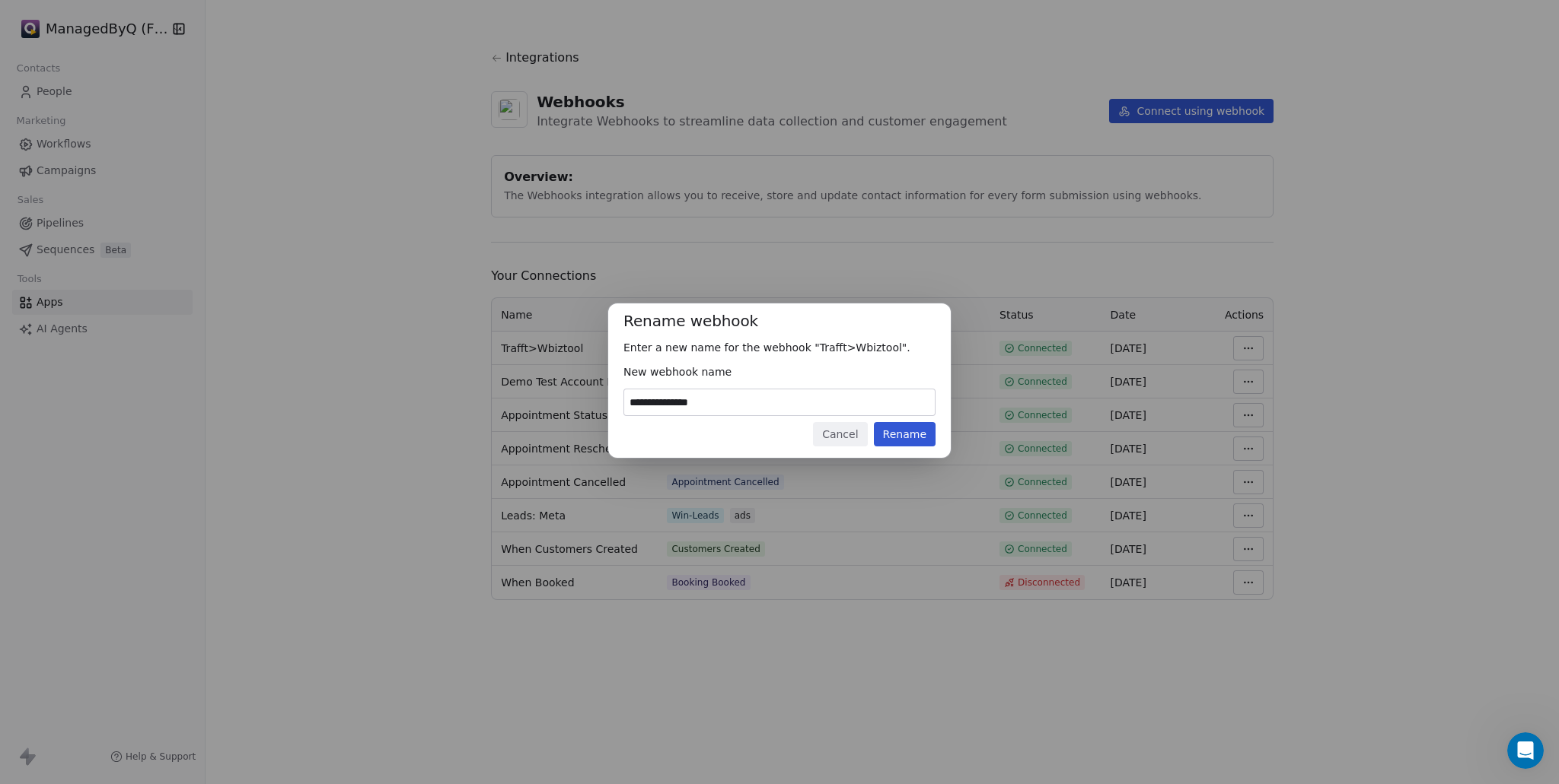
drag, startPoint x: 652, startPoint y: 401, endPoint x: 621, endPoint y: 400, distance: 31.0
click at [621, 400] on div "**********" at bounding box center [780, 380] width 342 height 154
drag, startPoint x: 717, startPoint y: 400, endPoint x: 724, endPoint y: 401, distance: 7.1
click at [717, 400] on input "**********" at bounding box center [780, 403] width 311 height 26
type input "**********"
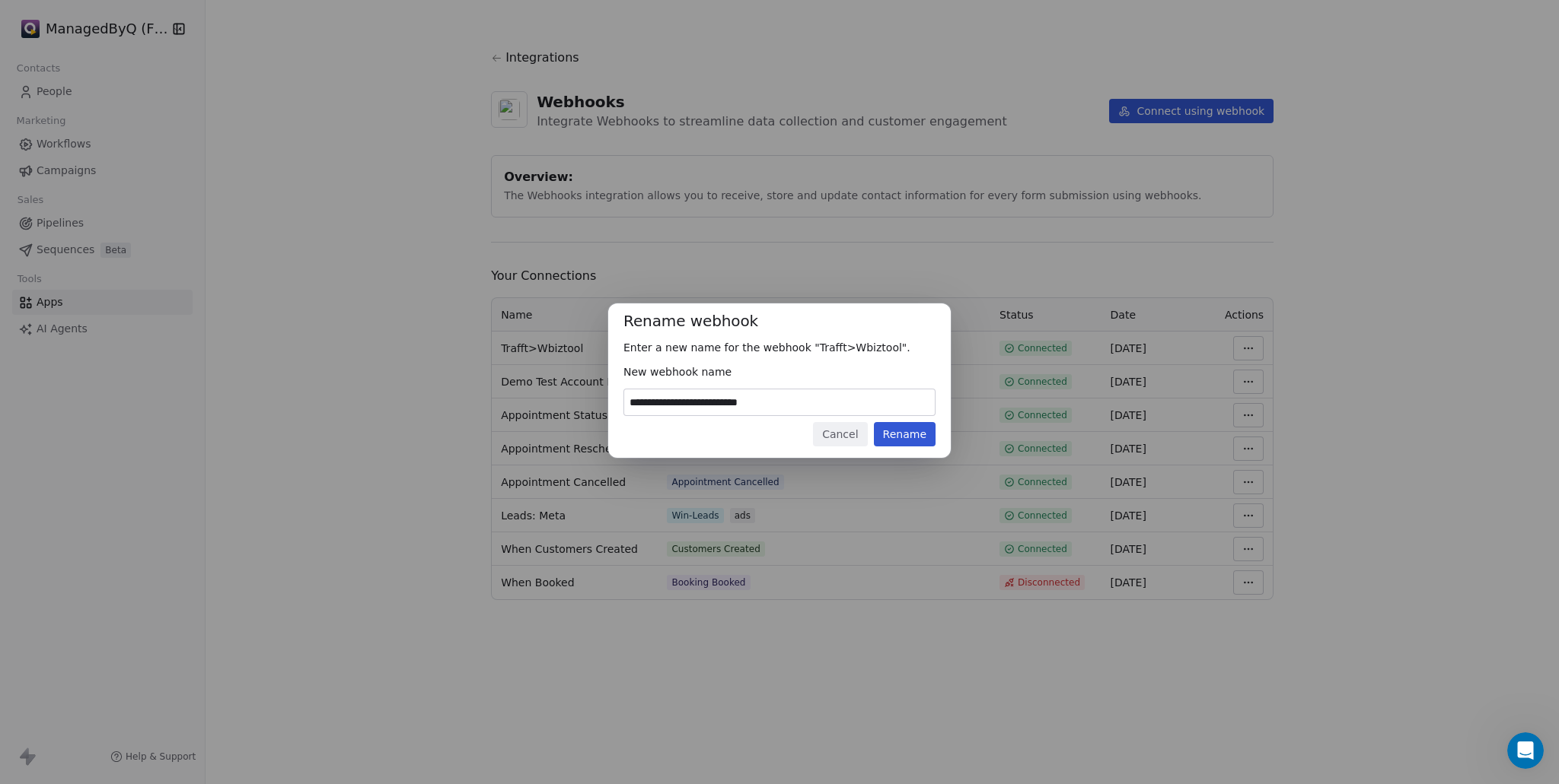
drag, startPoint x: 912, startPoint y: 441, endPoint x: 936, endPoint y: 444, distance: 24.2
click at [913, 441] on button "Rename" at bounding box center [905, 434] width 62 height 24
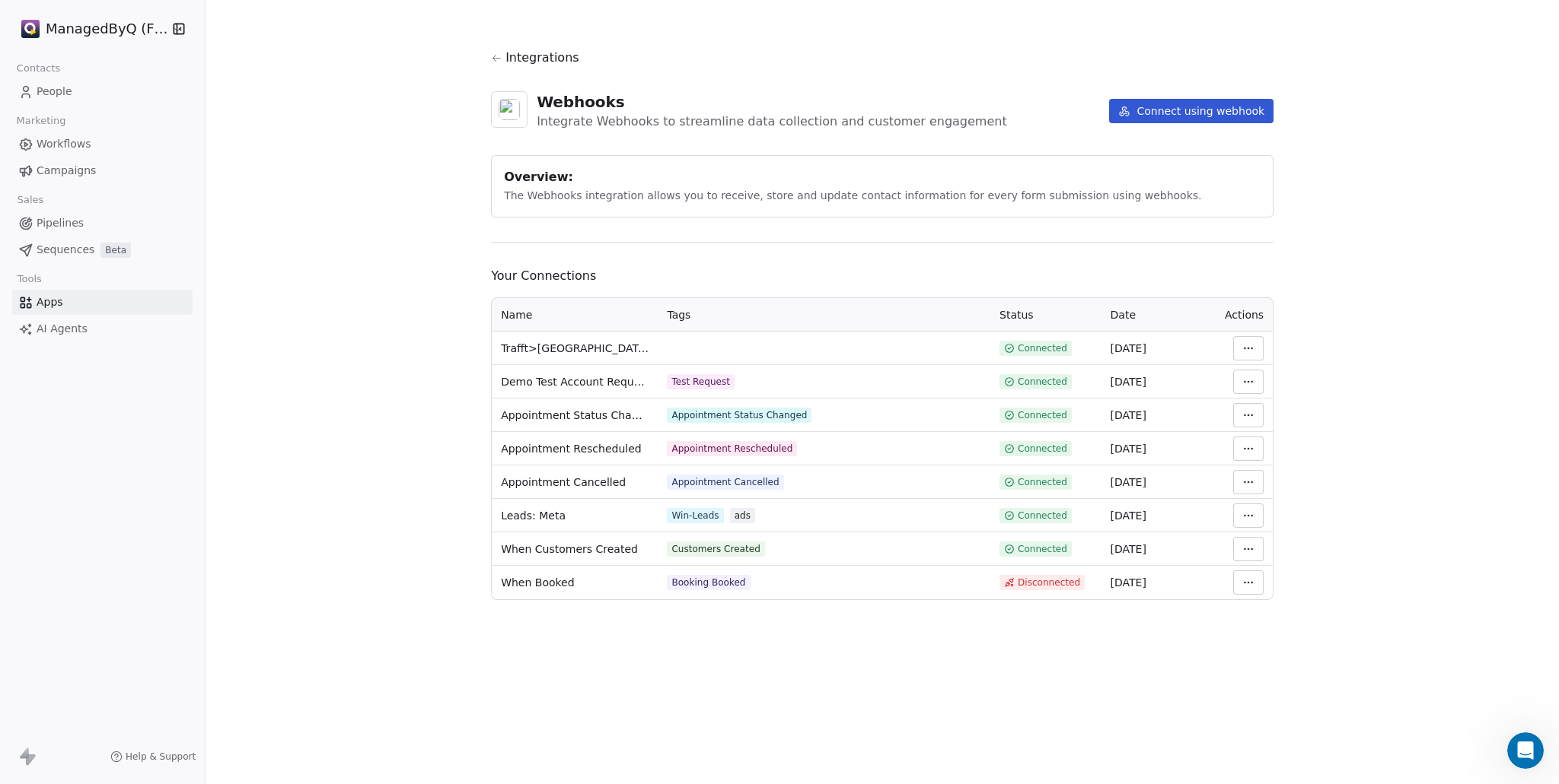
click at [1247, 337] on html "ManagedByQ (FZE) Contacts People Marketing Workflows Campaigns Sales Pipelines …" at bounding box center [780, 392] width 1559 height 784
click at [1303, 456] on div "Manage Mapping" at bounding box center [1294, 455] width 110 height 24
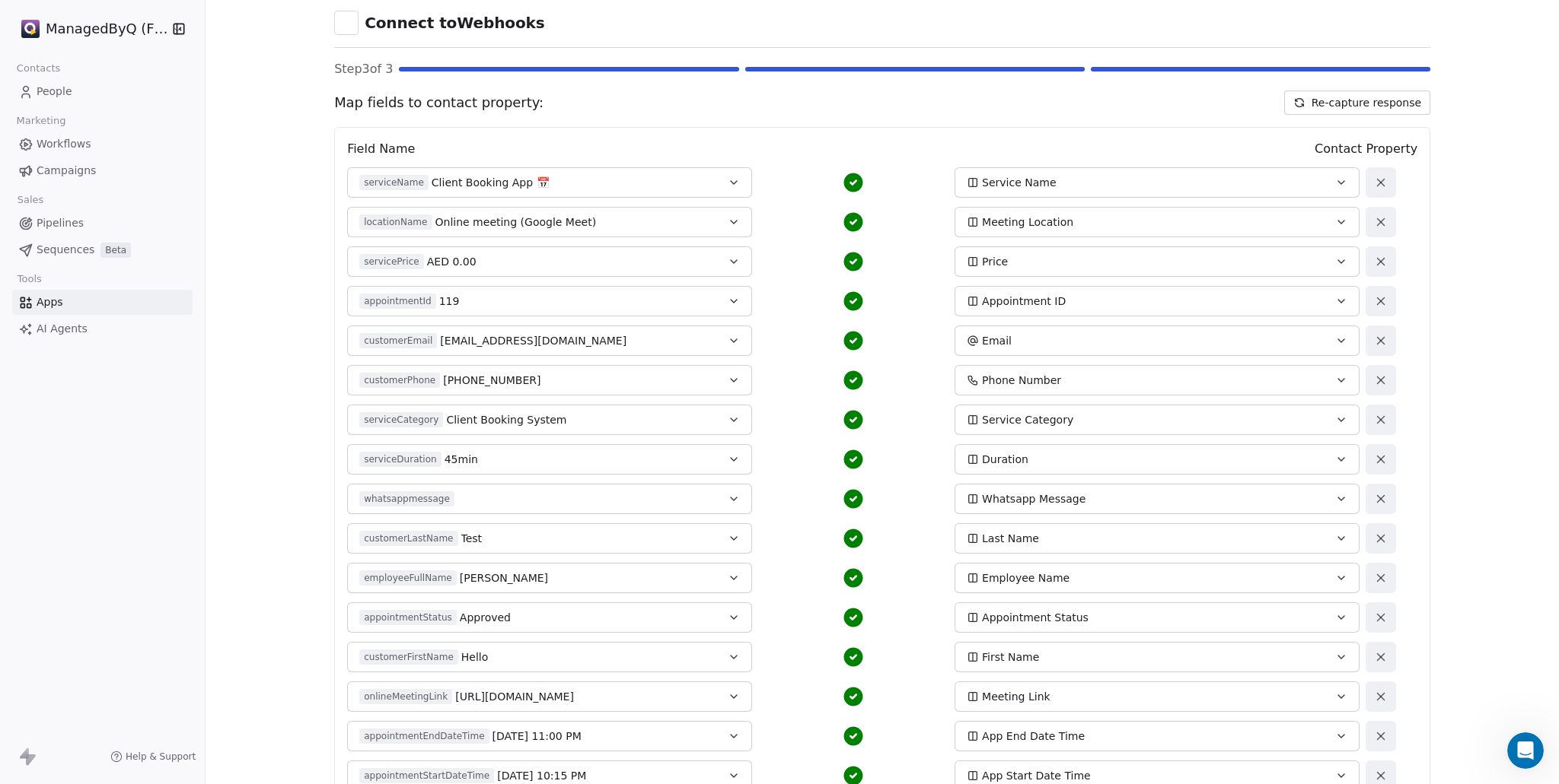
scroll to position [41, 0]
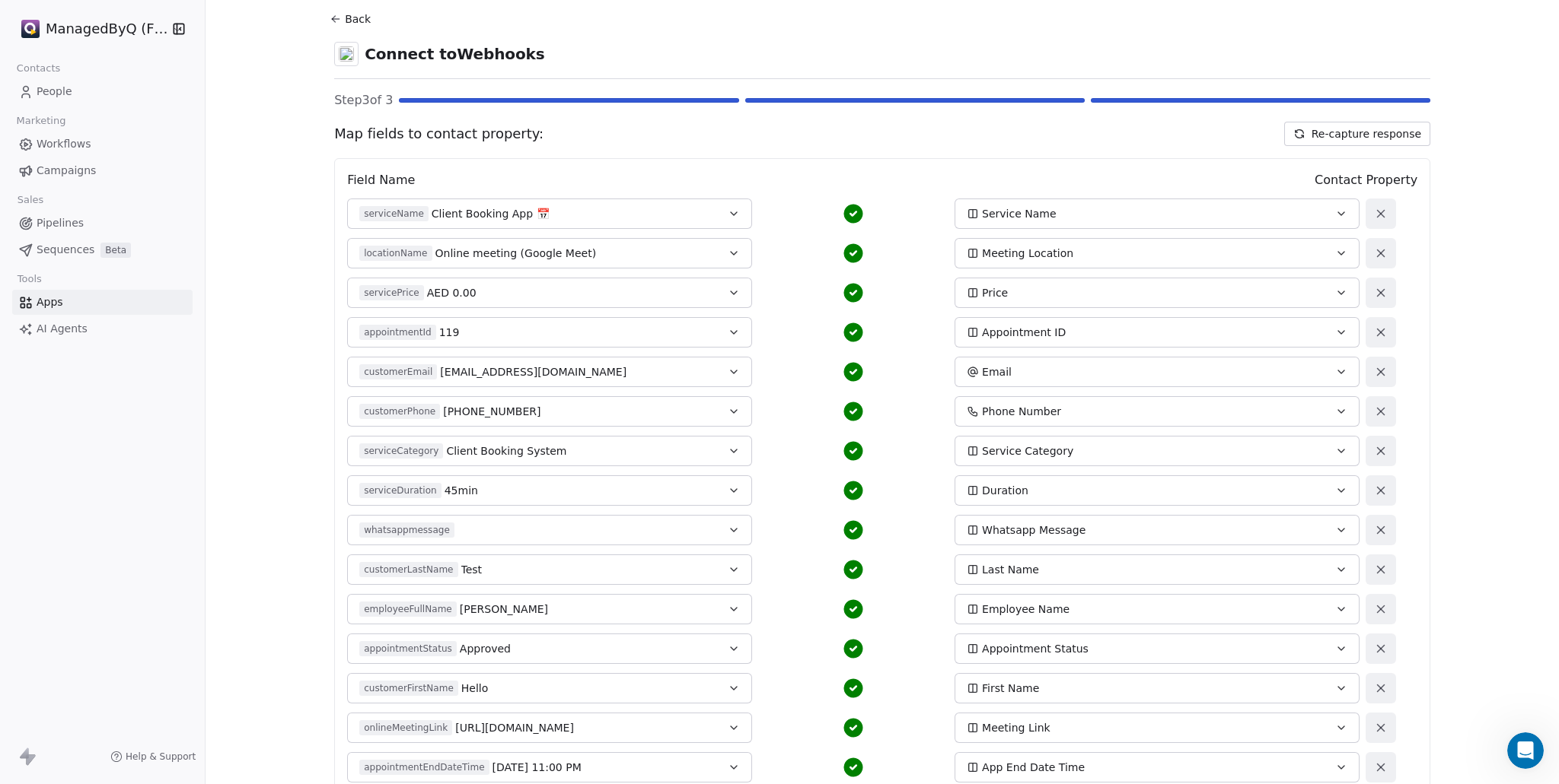
click at [728, 526] on icon "button" at bounding box center [734, 530] width 12 height 12
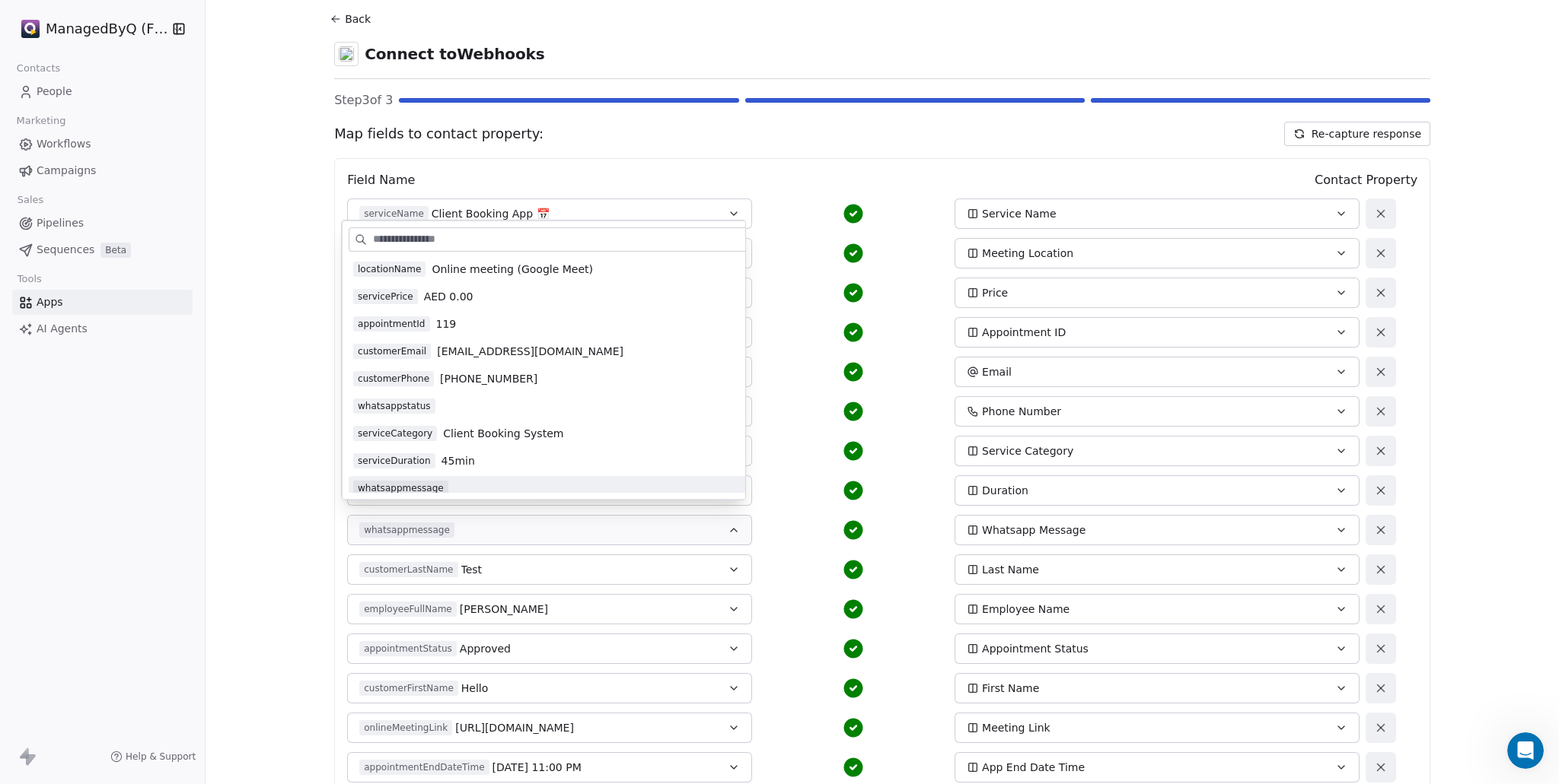
scroll to position [0, 0]
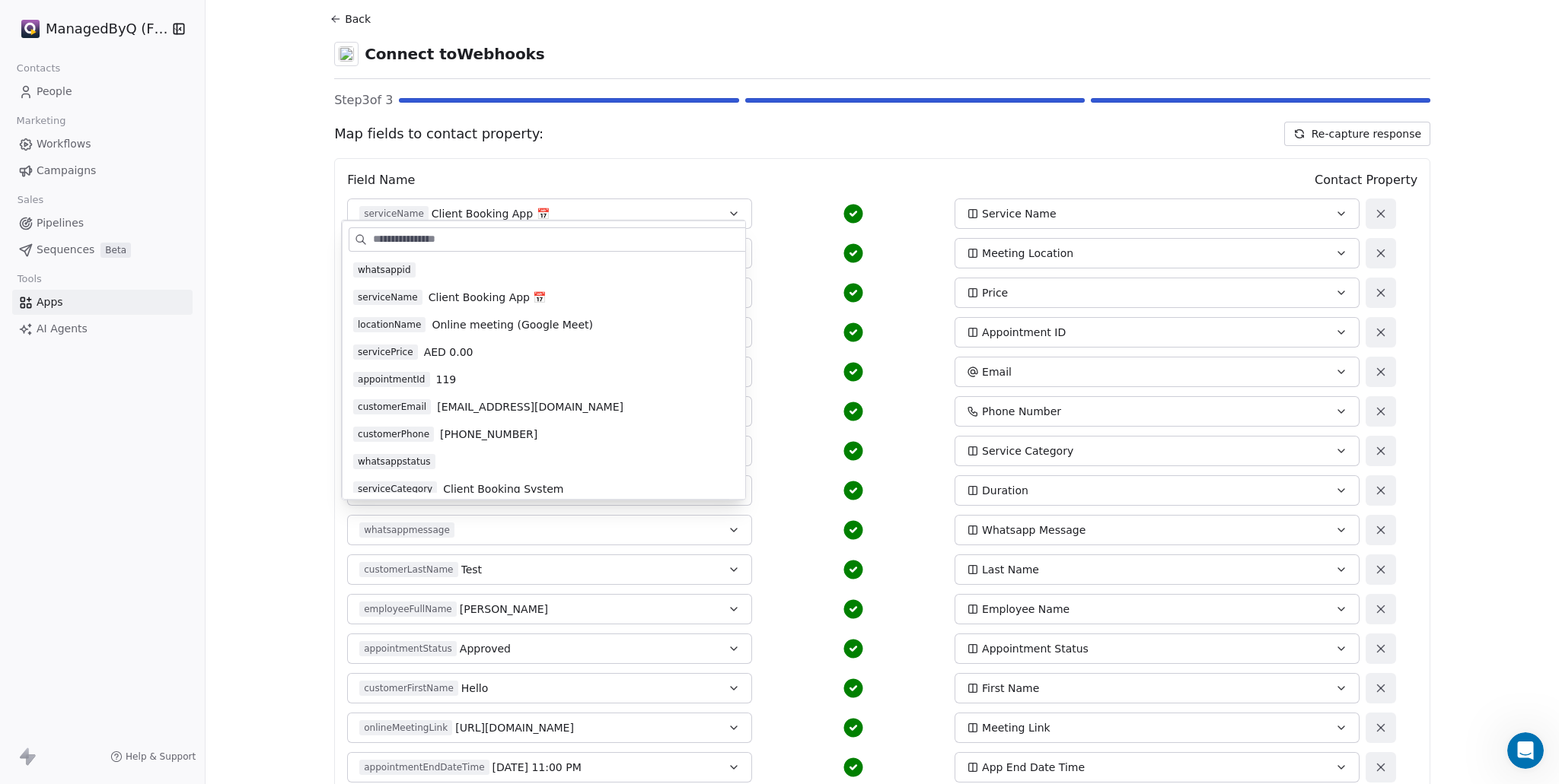
click at [805, 396] on div "customerPhone [PHONE_NUMBER] Phone Number" at bounding box center [853, 411] width 1012 height 31
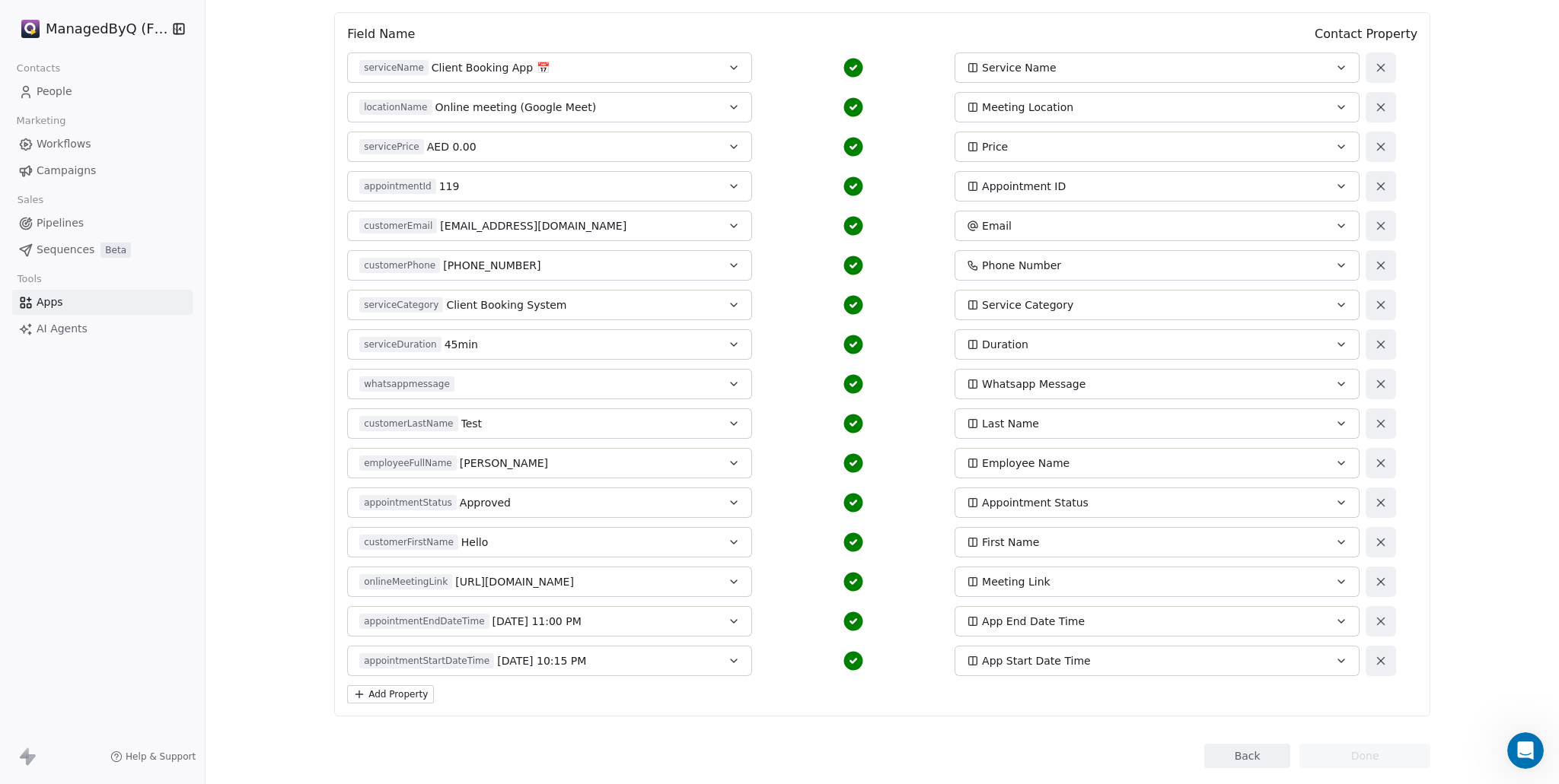
scroll to position [218, 0]
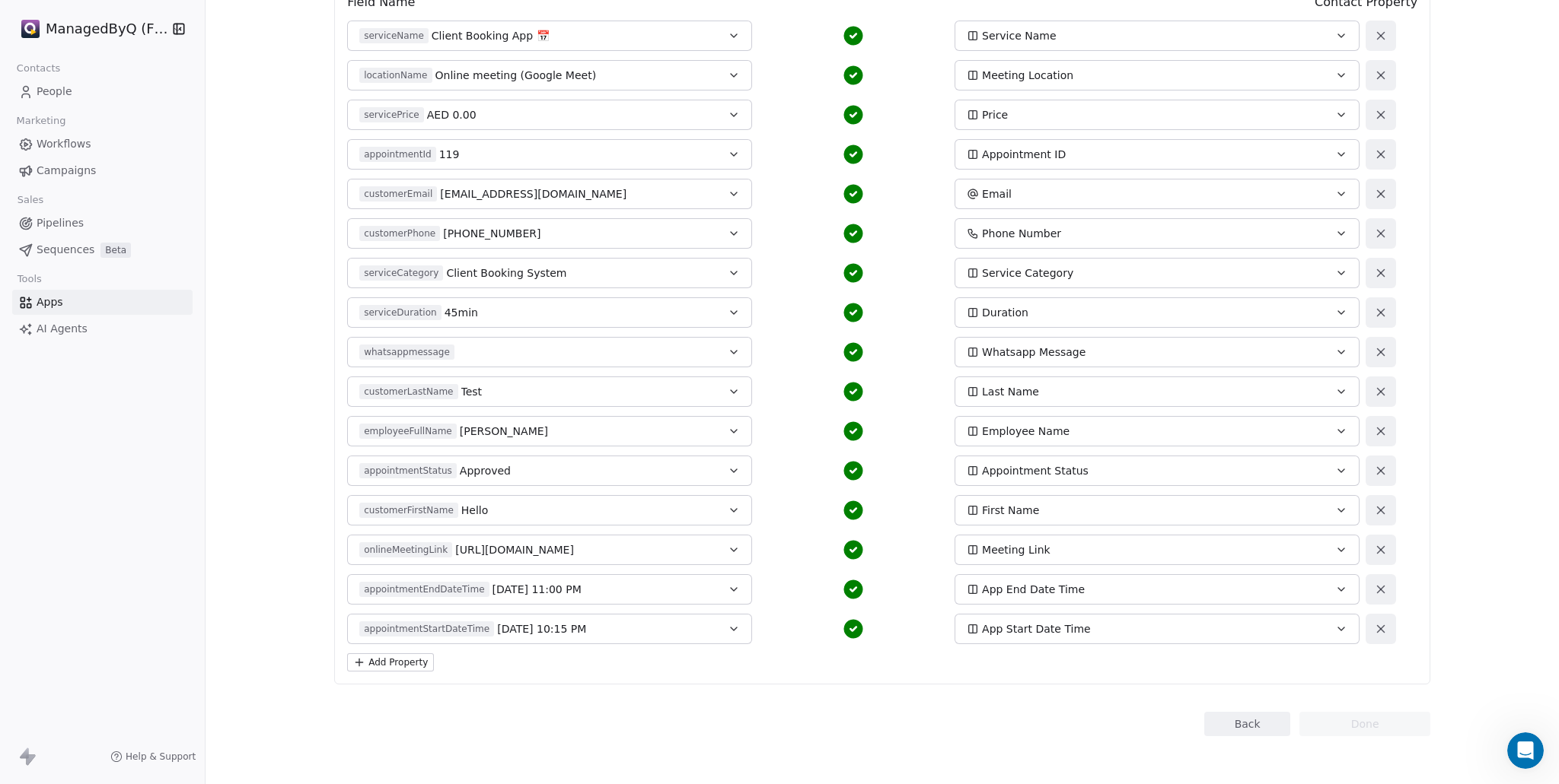
click at [409, 662] on button "Add Property" at bounding box center [390, 663] width 87 height 18
click at [448, 666] on button "Select a Field" at bounding box center [550, 669] width 405 height 31
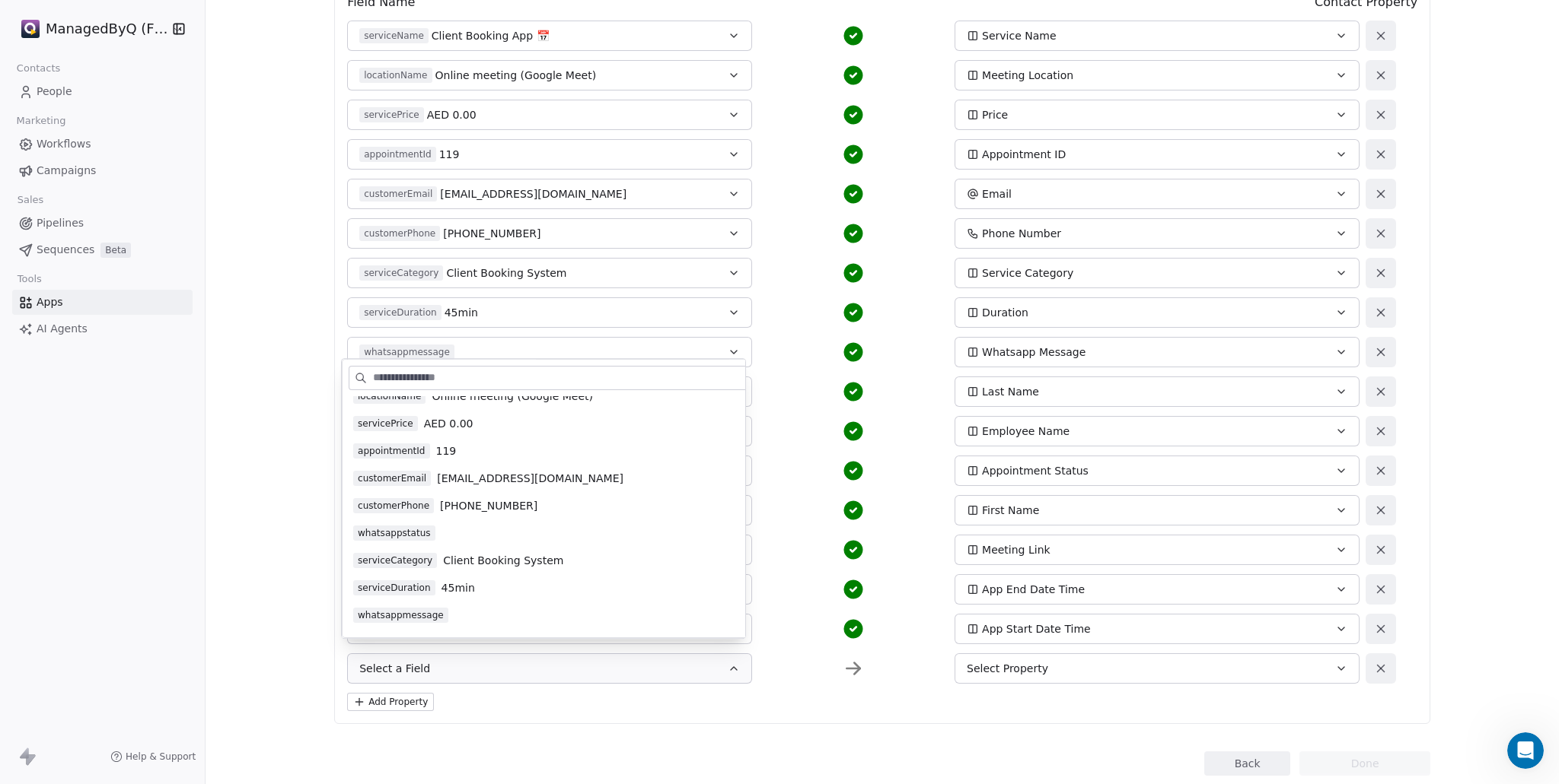
scroll to position [0, 0]
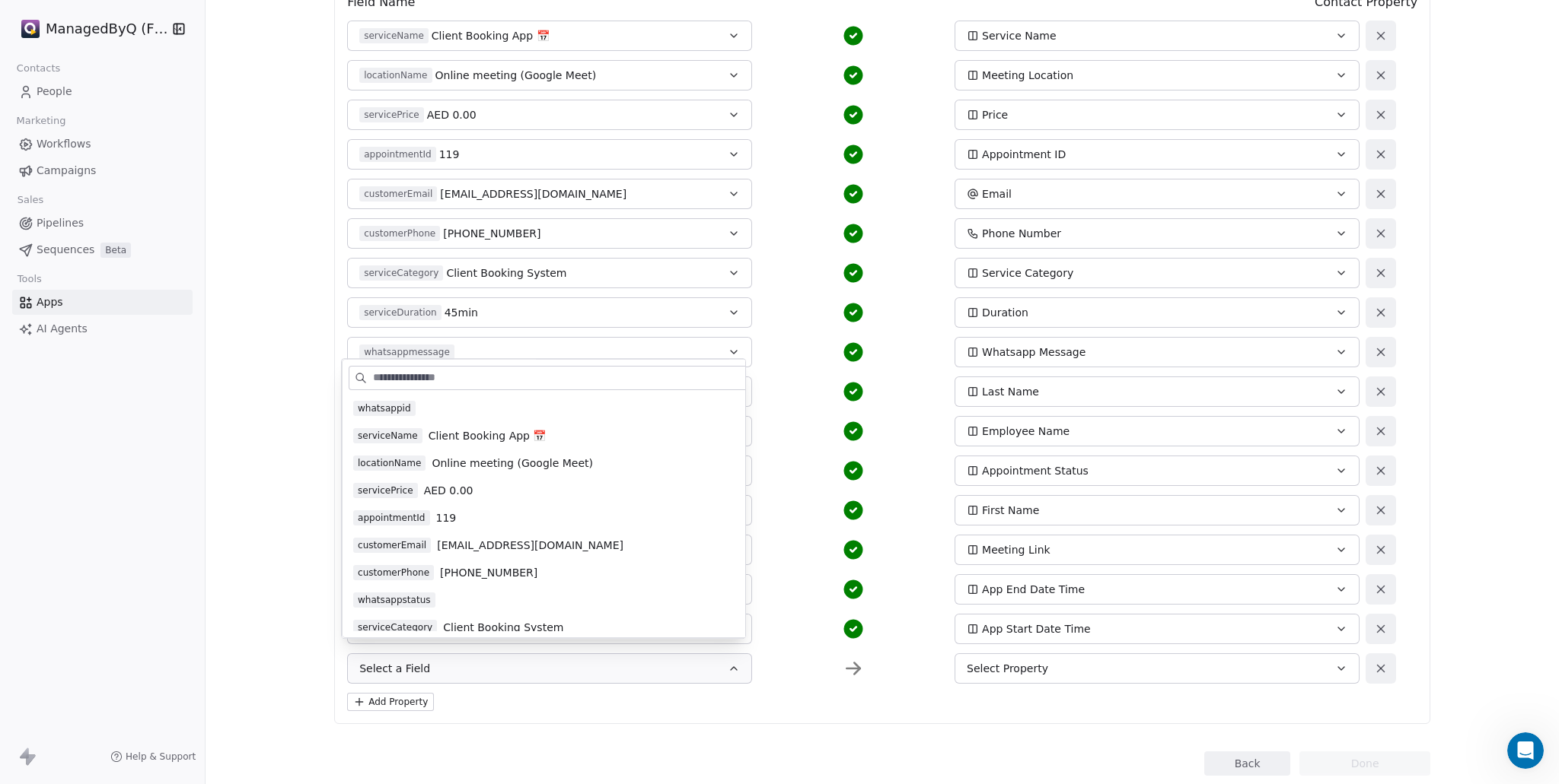
click at [785, 599] on div "appointmentEndDateTime [DATE] 11:00 PM App End Date Time" at bounding box center [853, 589] width 1012 height 31
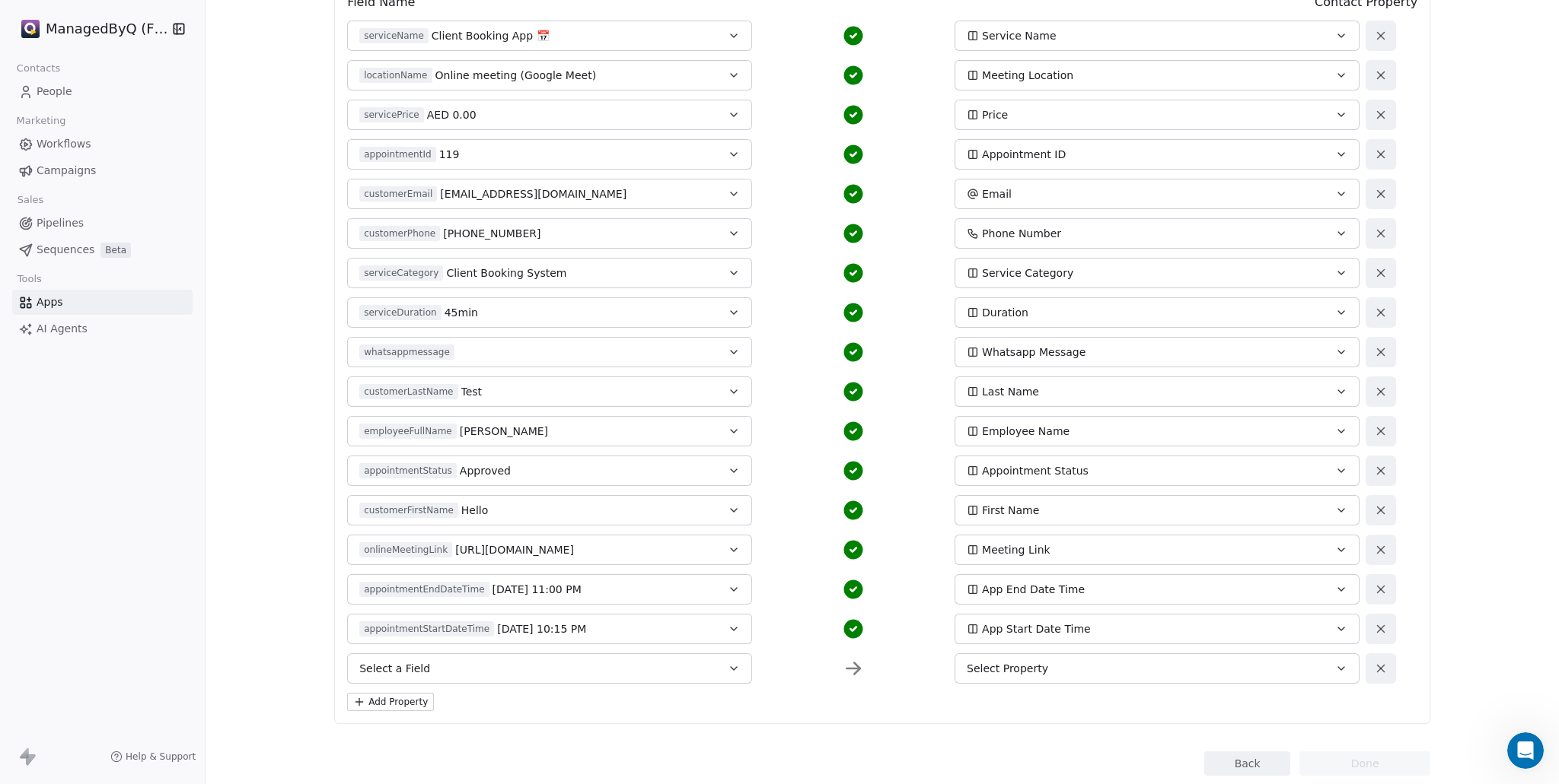
click at [1371, 675] on button at bounding box center [1381, 669] width 31 height 31
click at [377, 657] on button "Add Property" at bounding box center [390, 663] width 87 height 18
click at [422, 665] on button "Select a Field" at bounding box center [550, 669] width 405 height 31
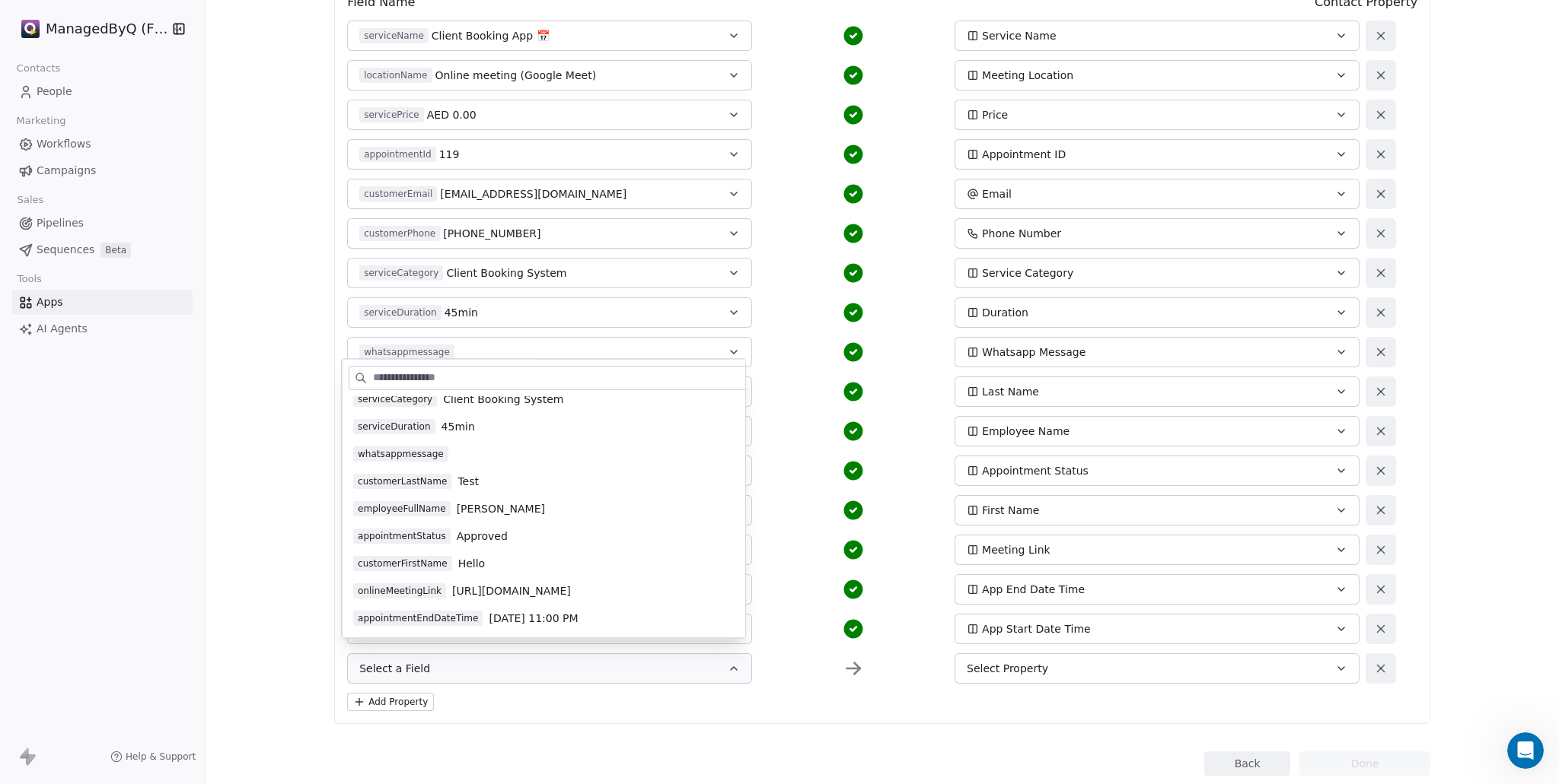
scroll to position [254, 0]
click at [789, 702] on div "Add Property" at bounding box center [882, 702] width 1070 height 18
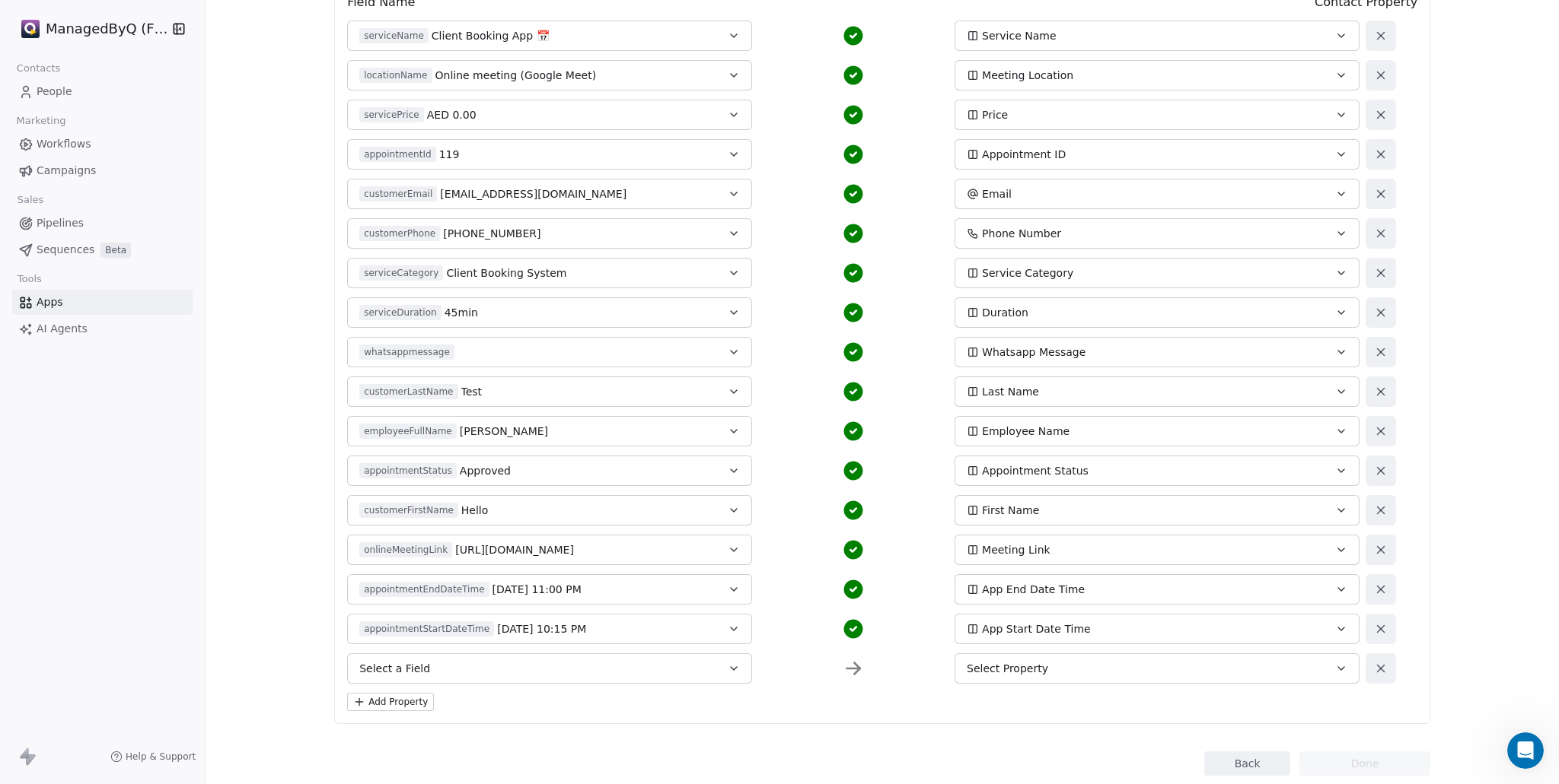
click at [473, 674] on button "Select a Field" at bounding box center [550, 669] width 405 height 31
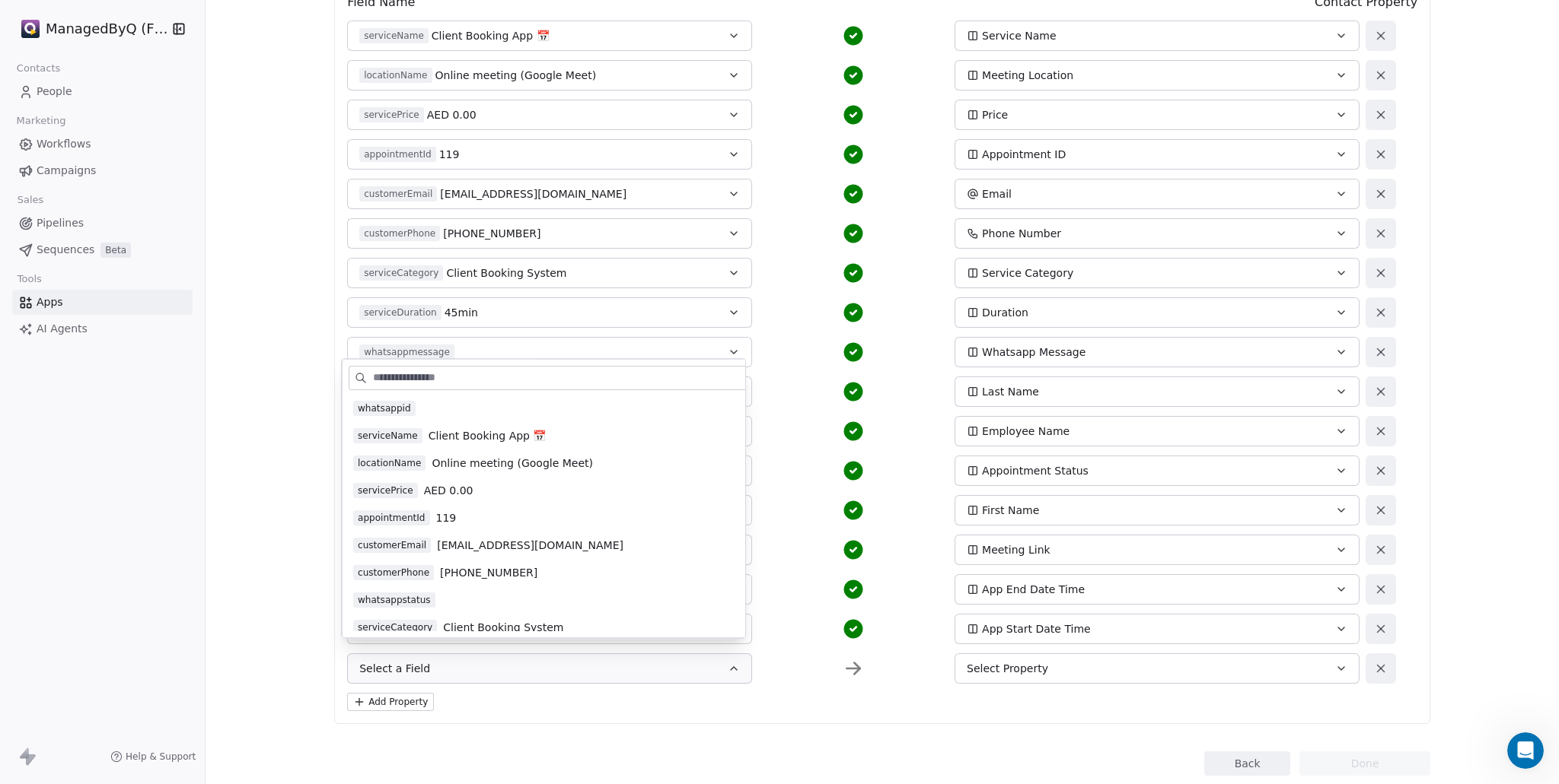
click at [774, 672] on div "Select a Field Select Property" at bounding box center [853, 669] width 1012 height 31
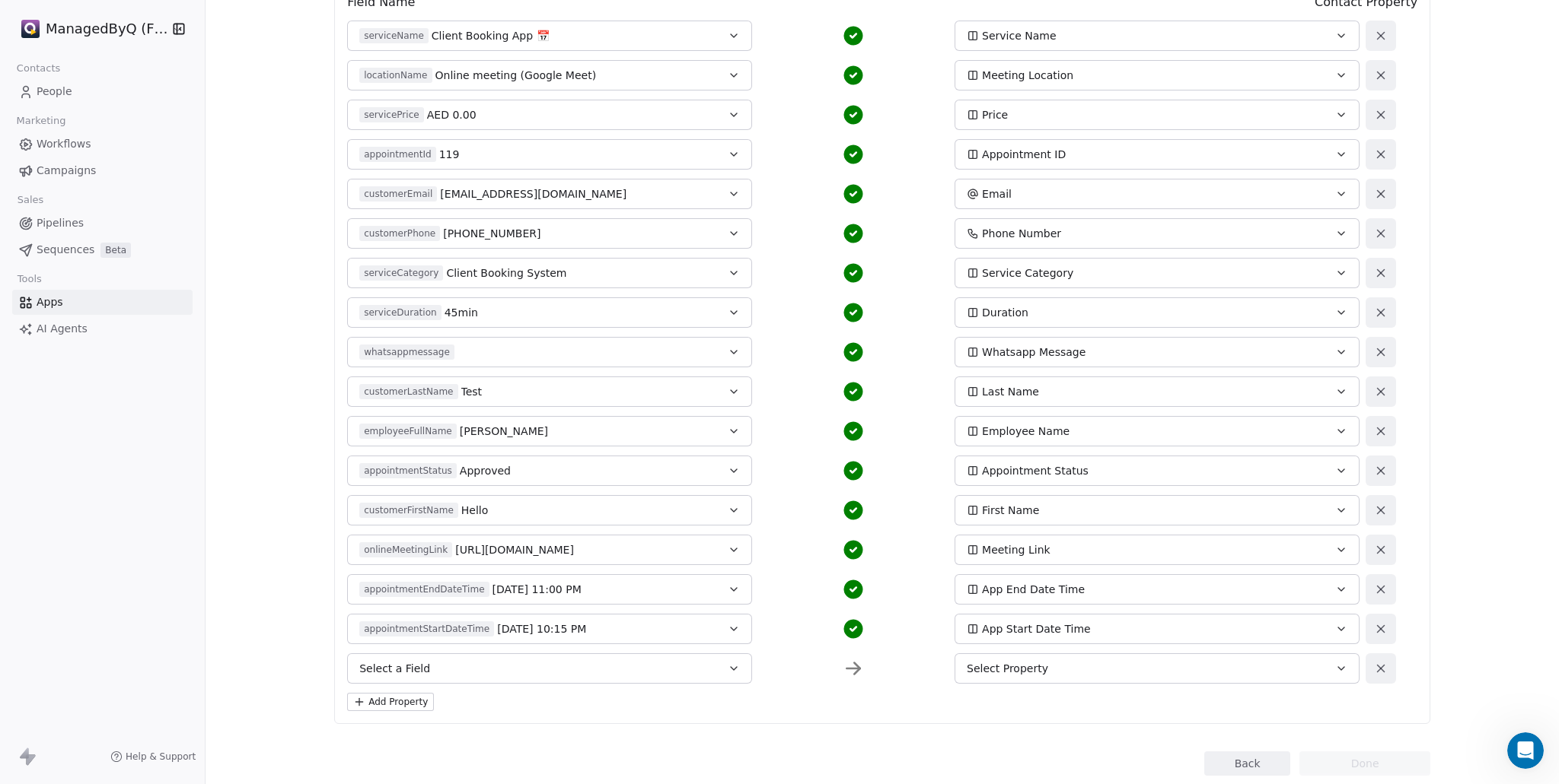
click at [1376, 671] on icon at bounding box center [1381, 669] width 14 height 14
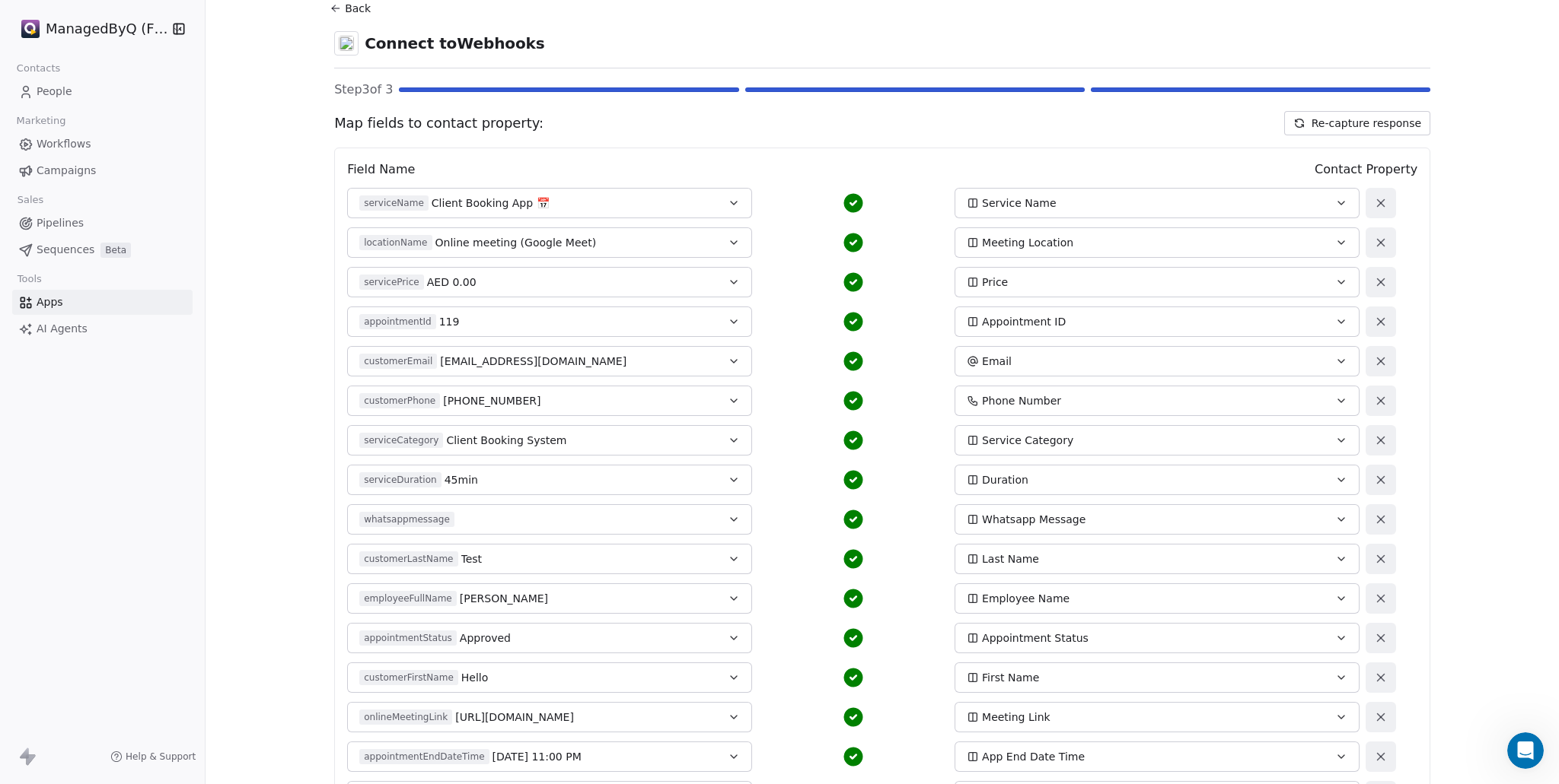
scroll to position [0, 0]
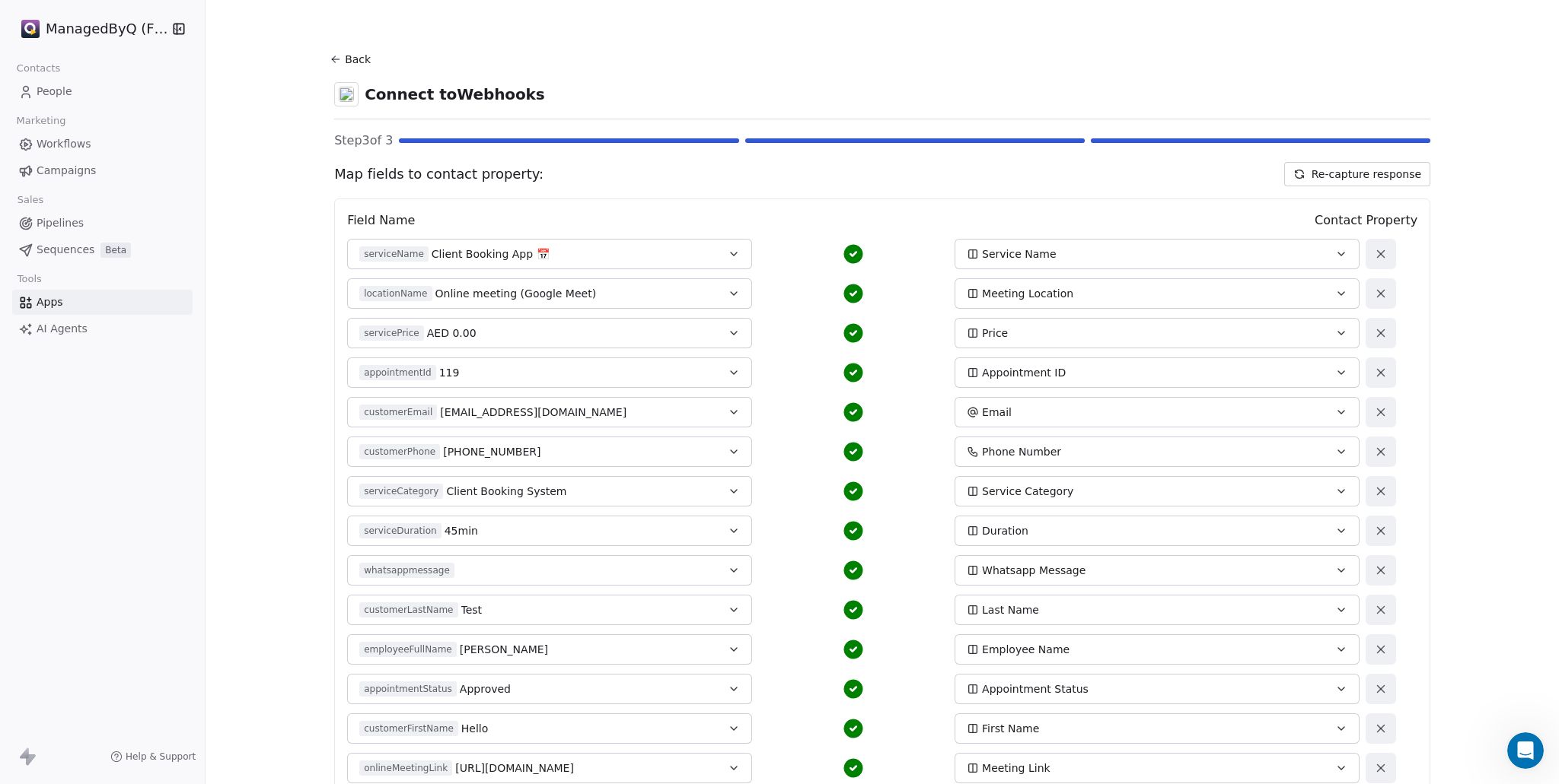
click at [1359, 169] on button "Re-capture response" at bounding box center [1357, 174] width 146 height 24
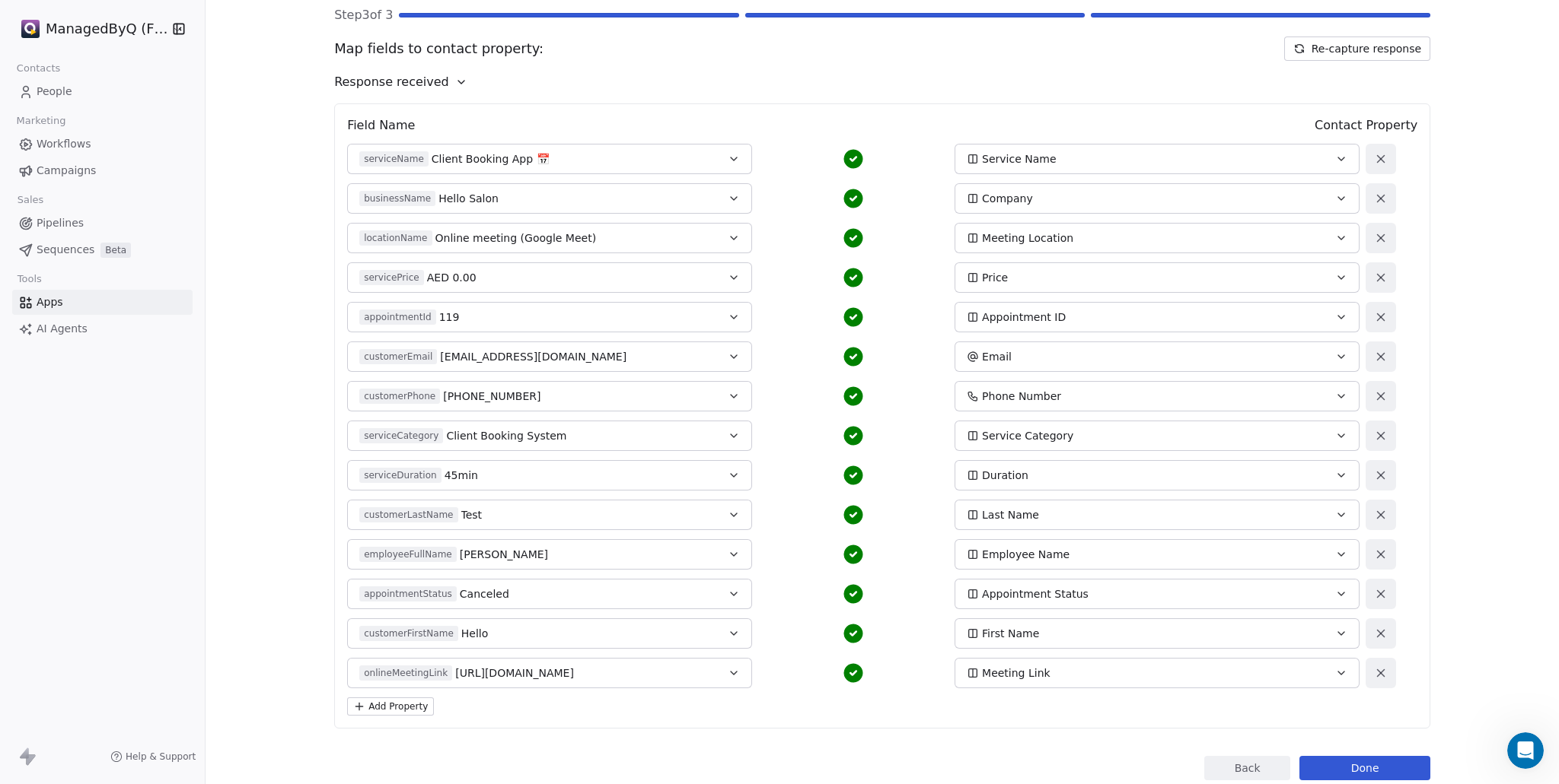
scroll to position [170, 0]
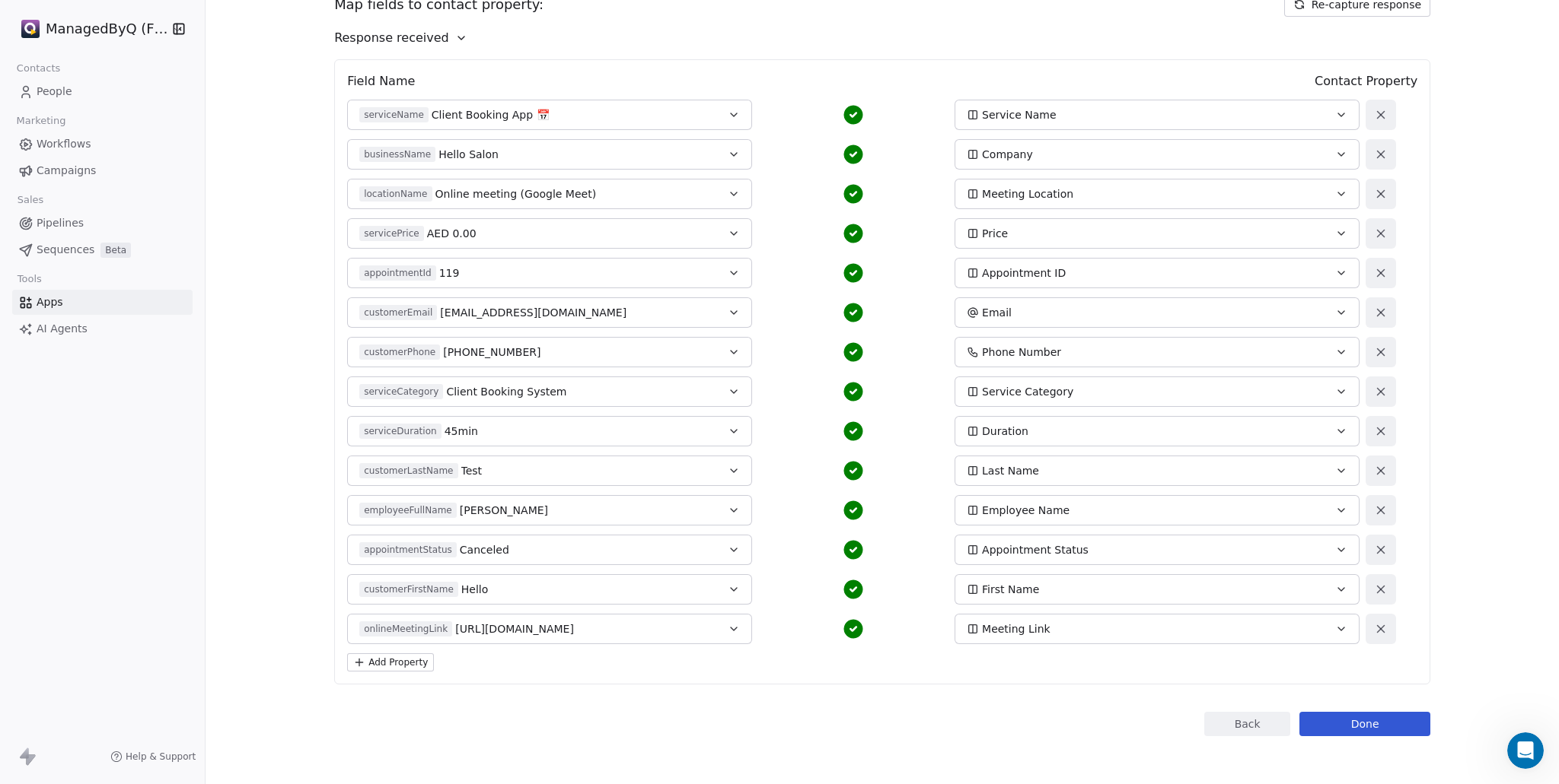
click at [1372, 723] on button "Done" at bounding box center [1365, 724] width 131 height 24
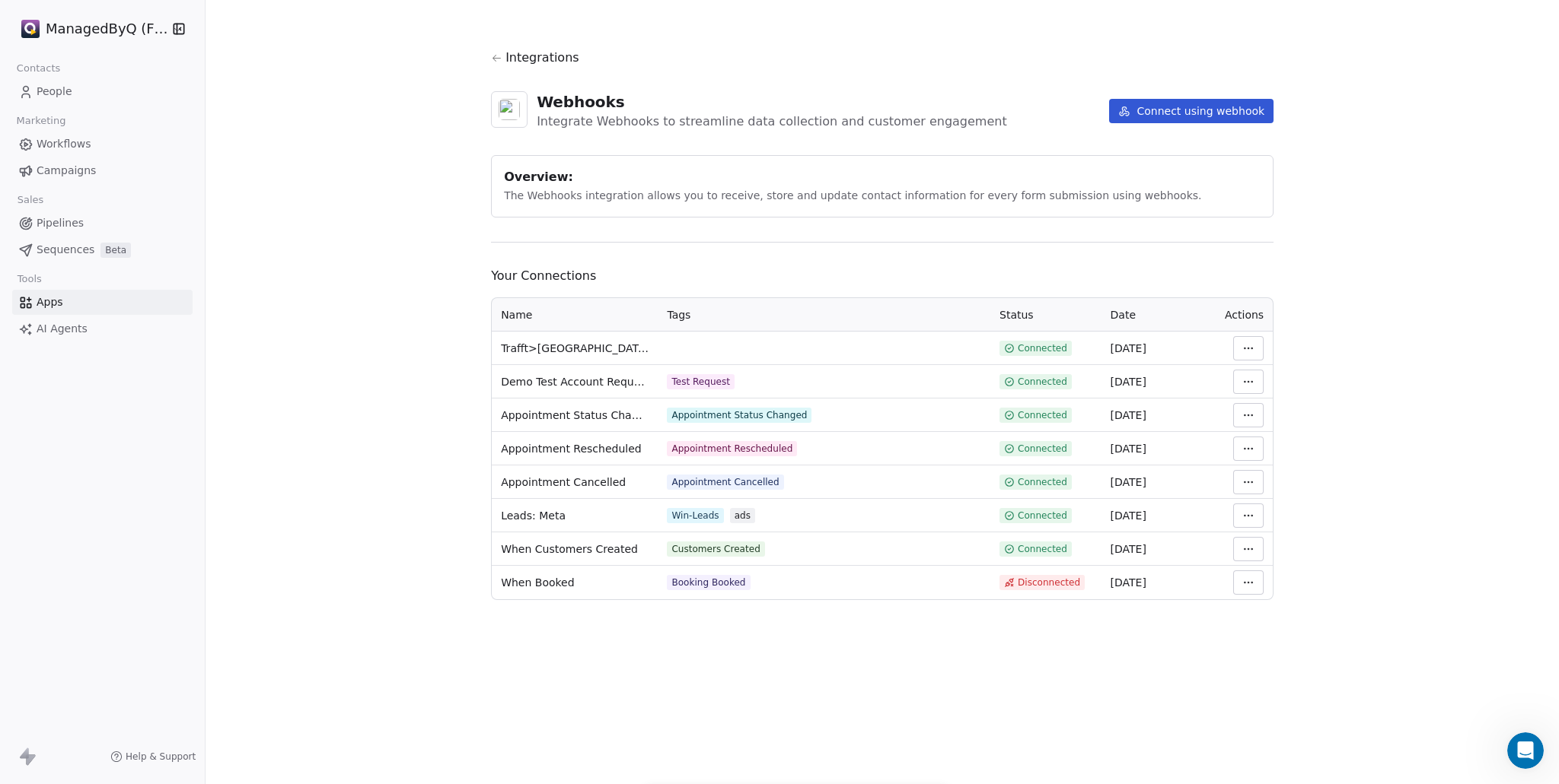
click at [53, 91] on span "People" at bounding box center [55, 92] width 36 height 16
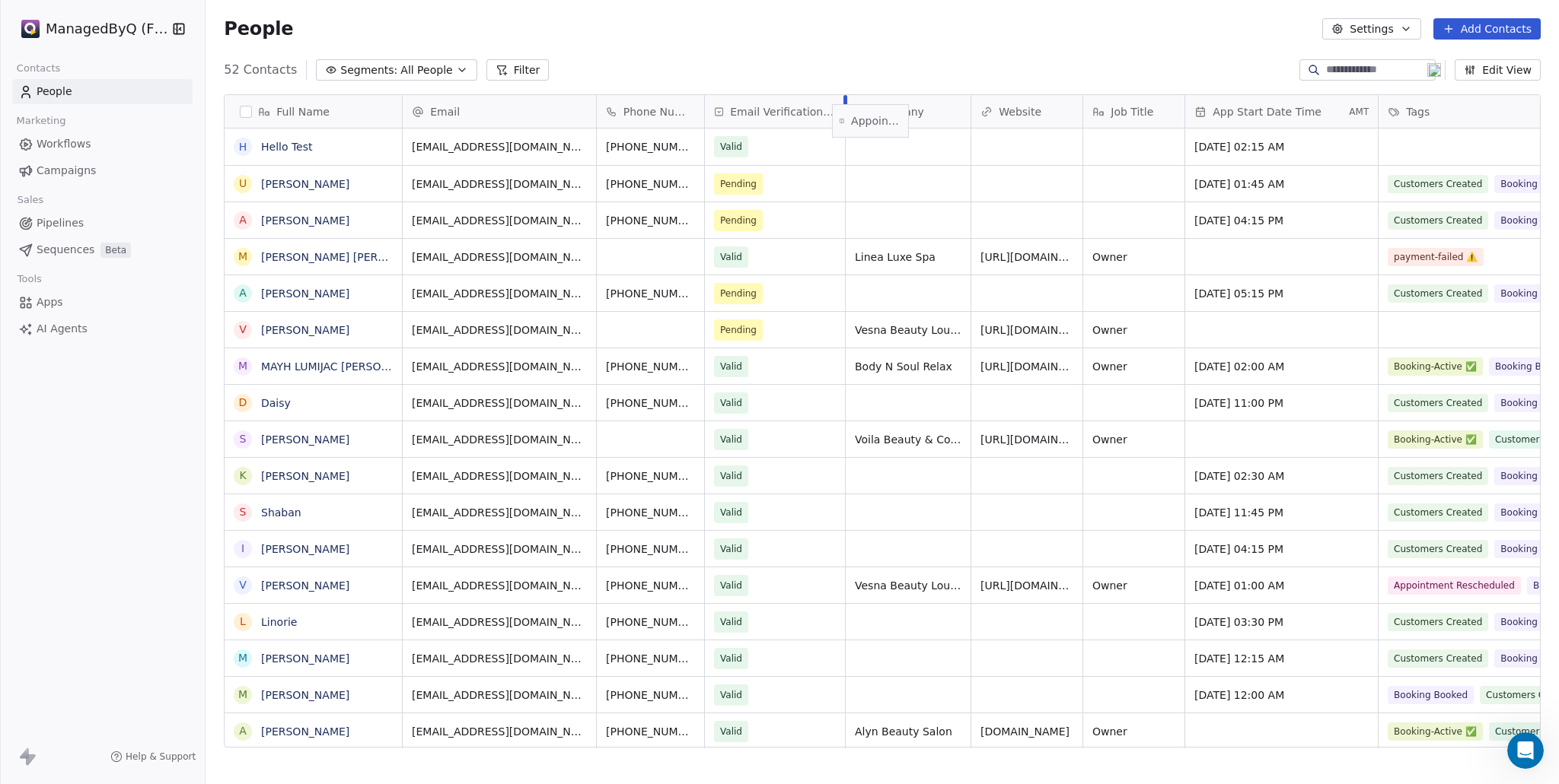
drag, startPoint x: 1254, startPoint y: 123, endPoint x: 880, endPoint y: 134, distance: 374.2
click at [878, 121] on div "Full Name H Hello Test U [PERSON_NAME] A [PERSON_NAME] M [PERSON_NAME] [PERSON_…" at bounding box center [883, 422] width 1316 height 654
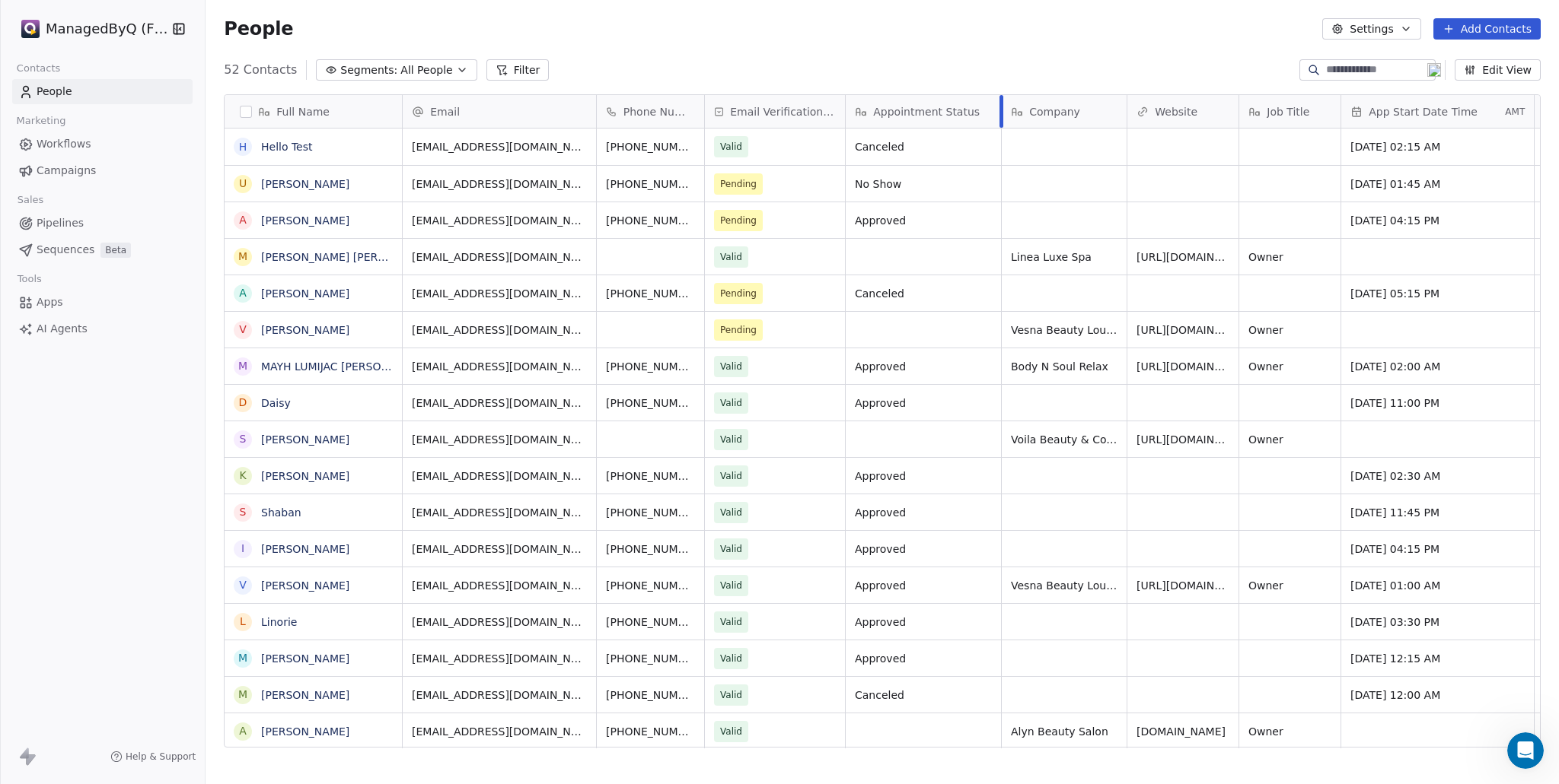
drag, startPoint x: 920, startPoint y: 102, endPoint x: 999, endPoint y: 104, distance: 79.0
click at [999, 104] on div "Appointment Status" at bounding box center [924, 111] width 156 height 33
click at [931, 37] on html "ManagedByQ (FZE) Contacts People Marketing Workflows Campaigns Sales Pipelines …" at bounding box center [780, 392] width 1559 height 784
click at [60, 299] on span "Apps" at bounding box center [50, 302] width 27 height 16
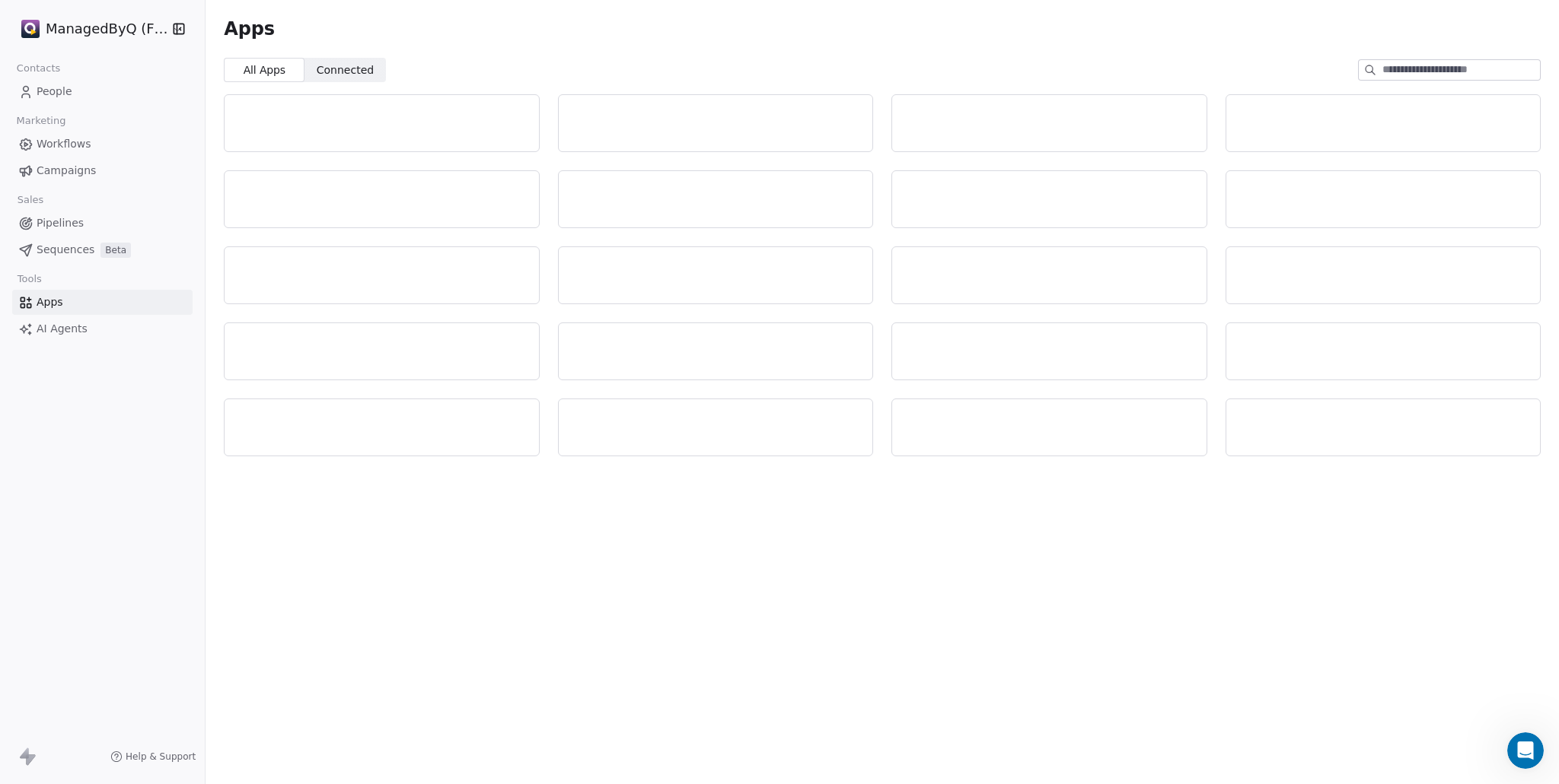
click at [46, 302] on span "Apps" at bounding box center [50, 302] width 27 height 16
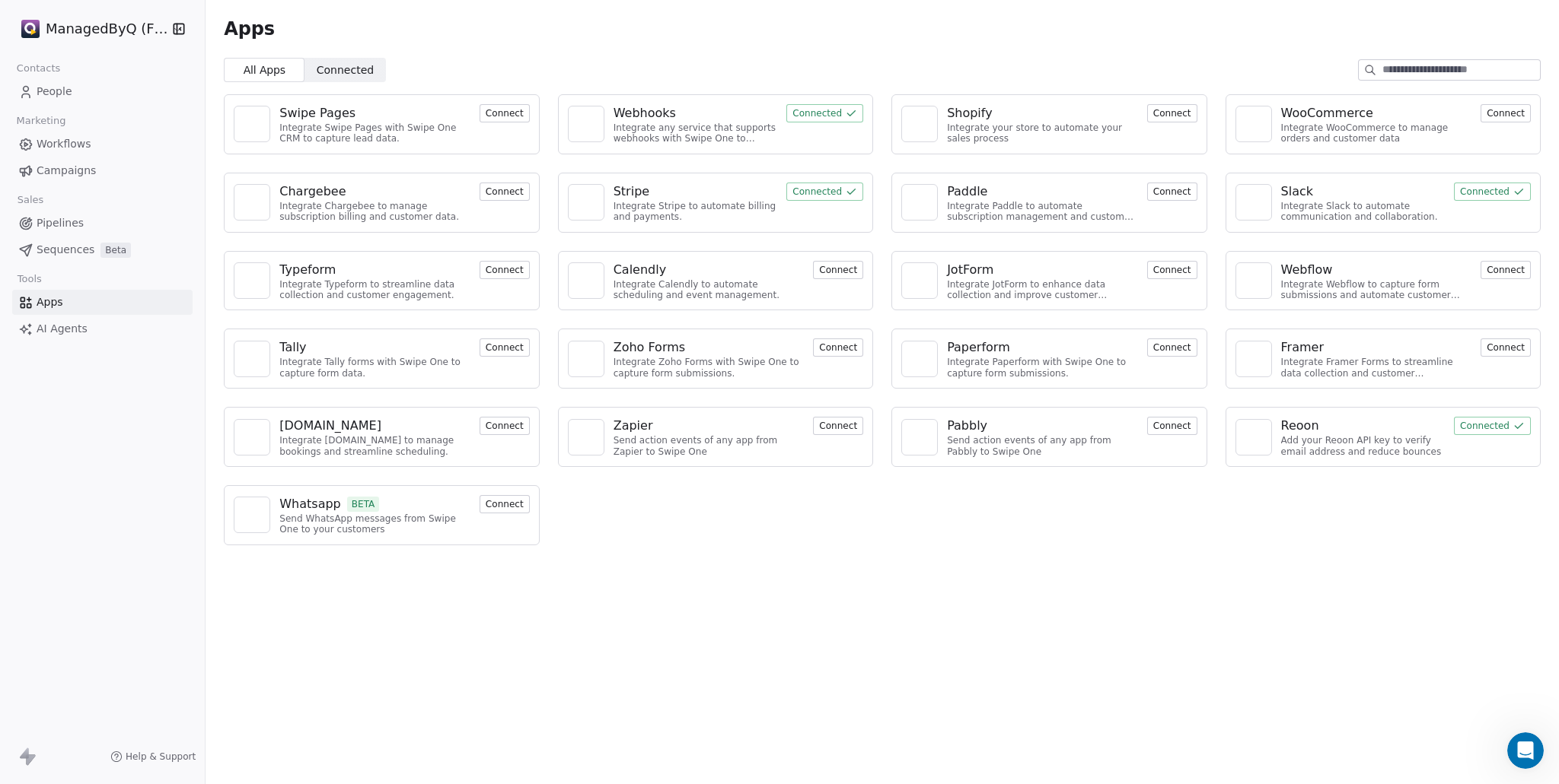
click at [329, 66] on span "Connected" at bounding box center [344, 71] width 57 height 16
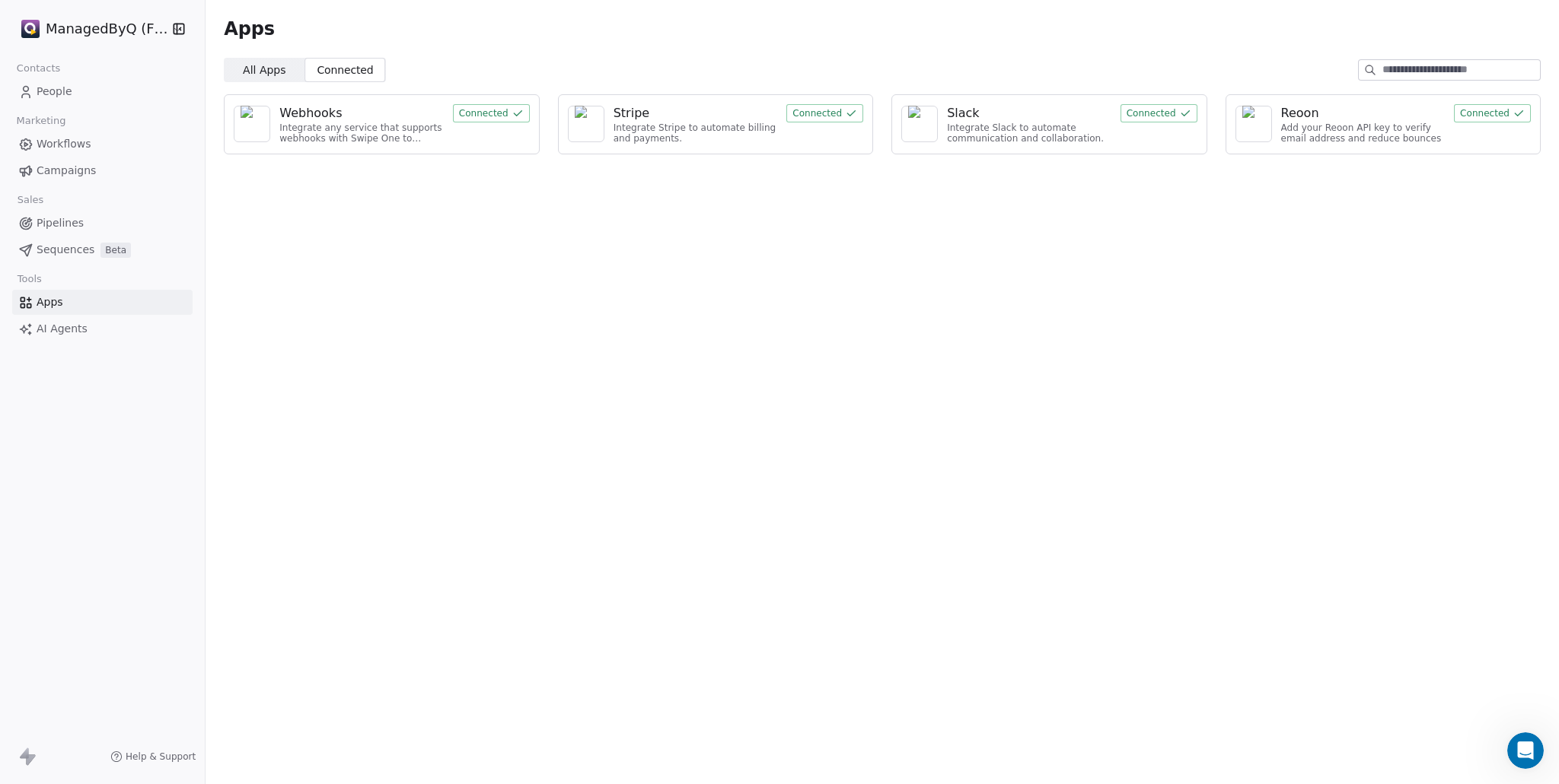
click at [411, 122] on div "Integrate any service that supports webhooks with Swipe One to capture and auto…" at bounding box center [361, 133] width 164 height 22
click at [444, 116] on div "Webhooks" at bounding box center [361, 113] width 164 height 18
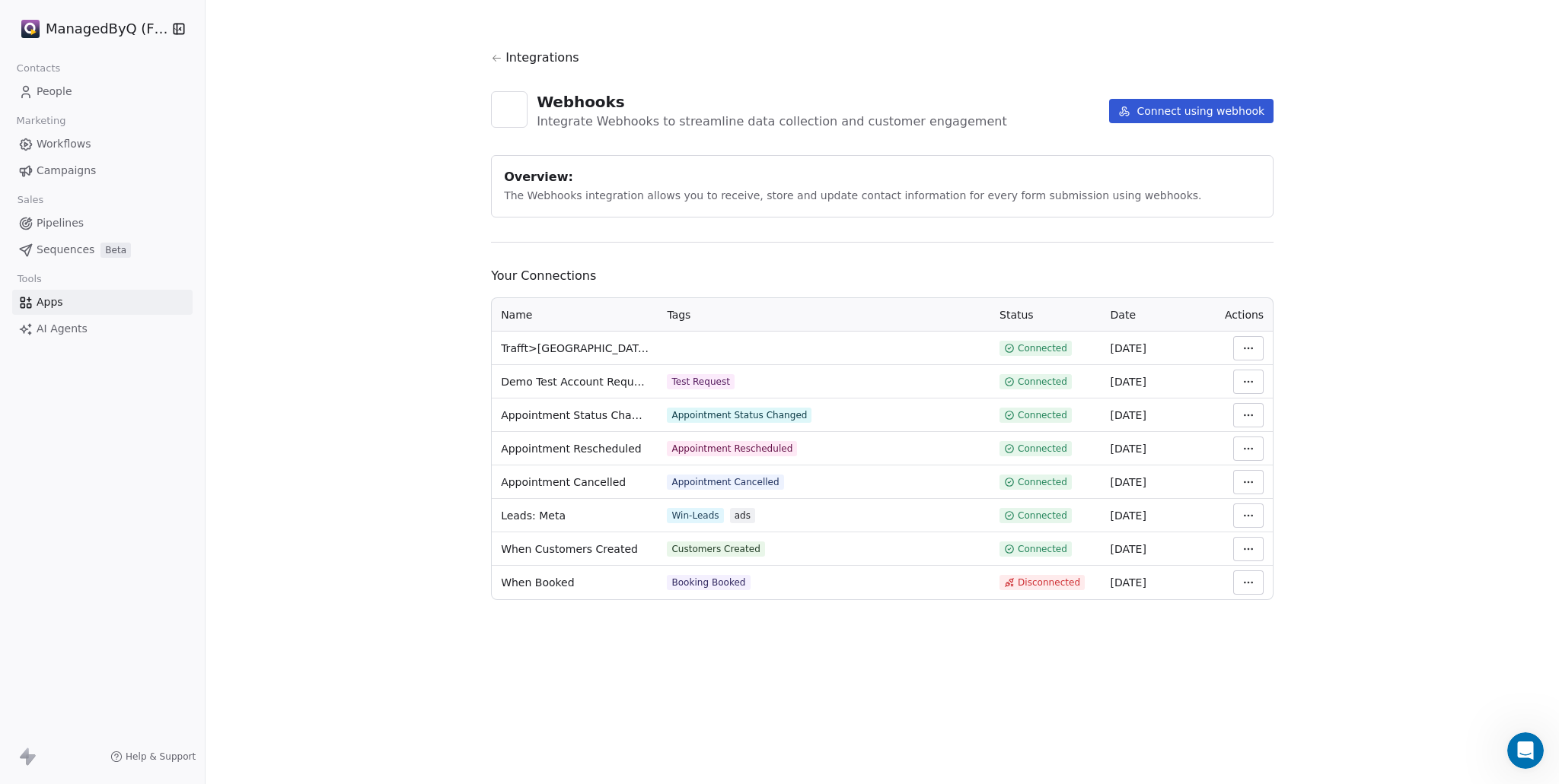
click at [1242, 447] on html "ManagedByQ (FZE) Contacts People Marketing Workflows Campaigns Sales Pipelines …" at bounding box center [780, 392] width 1559 height 784
click at [1283, 529] on div "View Logs" at bounding box center [1294, 531] width 110 height 24
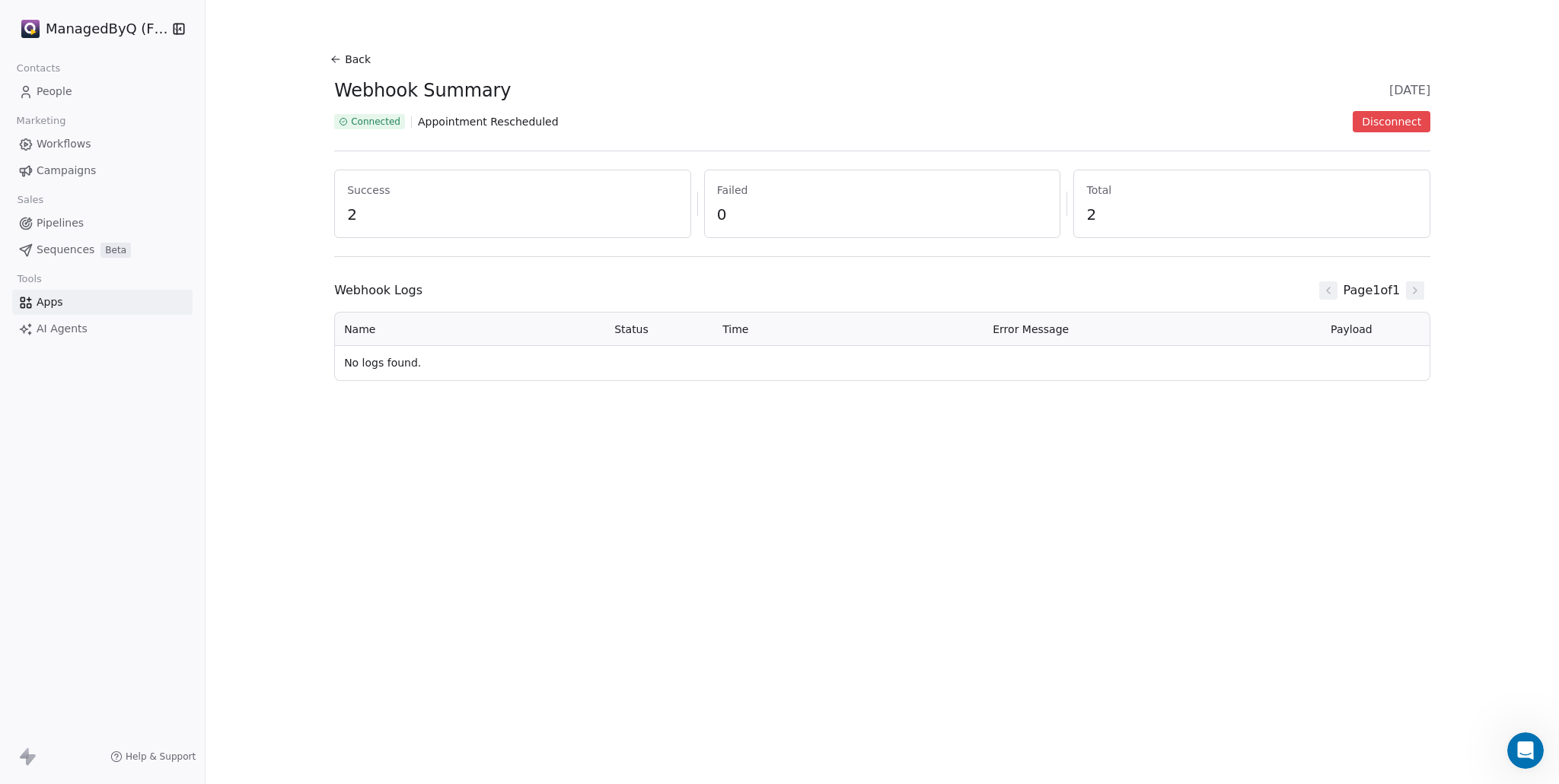
click at [347, 211] on span "2" at bounding box center [513, 214] width 332 height 21
click at [79, 31] on html "ManagedByQ (FZE) Contacts People Marketing Workflows Campaigns Sales Pipelines …" at bounding box center [780, 392] width 1559 height 784
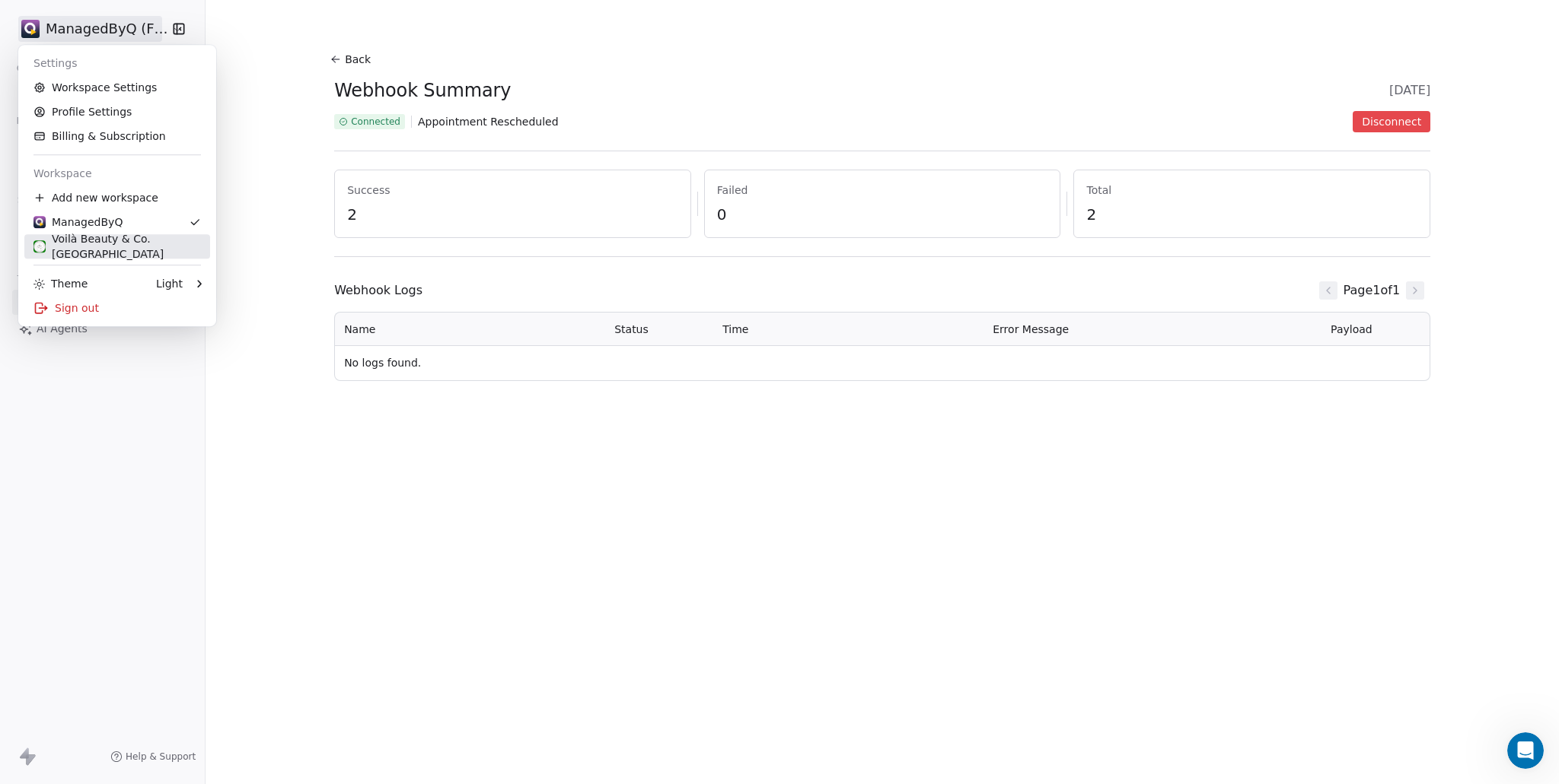
click at [99, 246] on div "Voilà Beauty & Co. [GEOGRAPHIC_DATA]" at bounding box center [117, 246] width 167 height 31
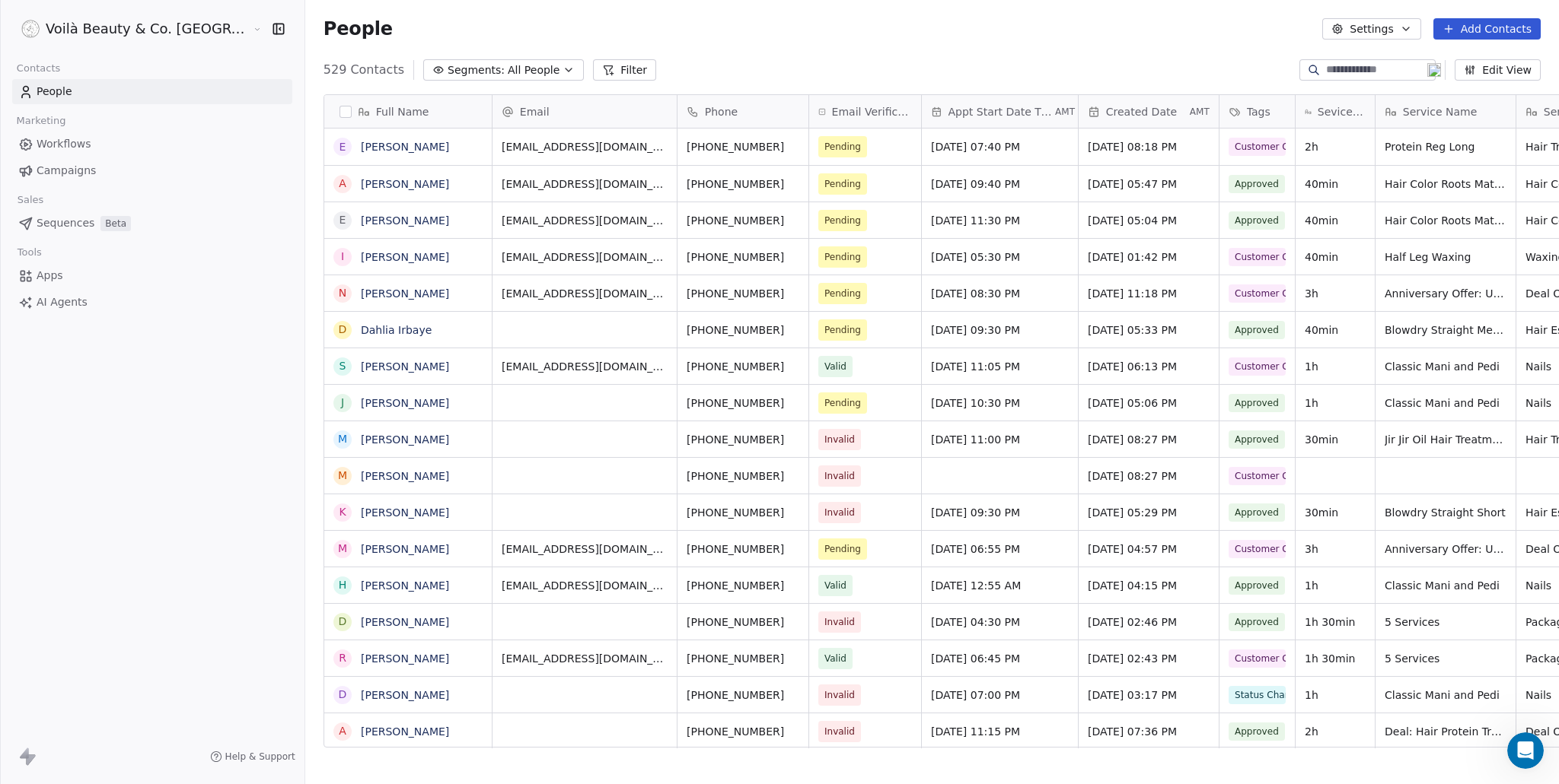
scroll to position [679, 1315]
click at [55, 274] on span "Apps" at bounding box center [50, 276] width 27 height 16
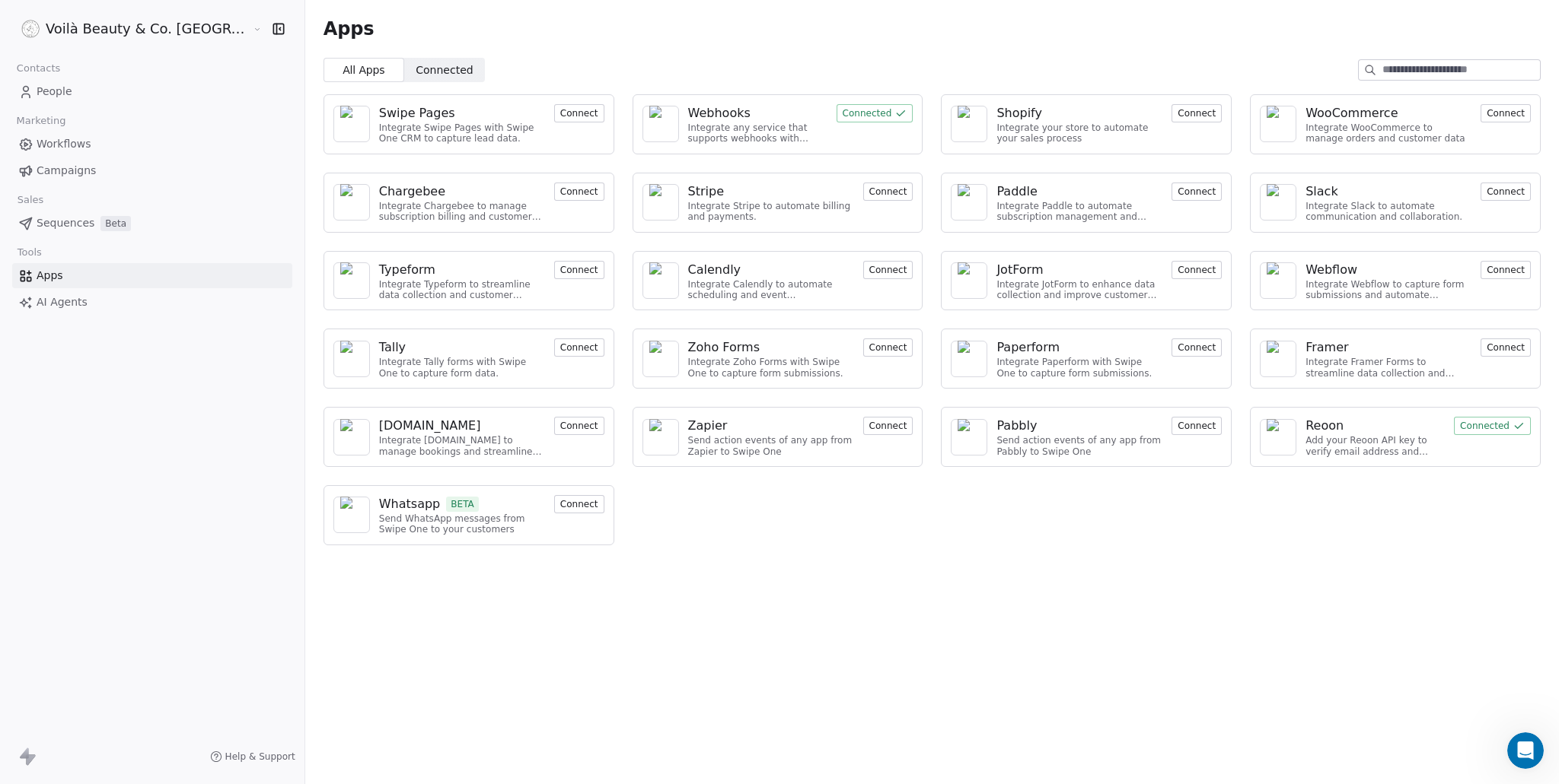
click at [416, 63] on span "Connected" at bounding box center [444, 71] width 57 height 16
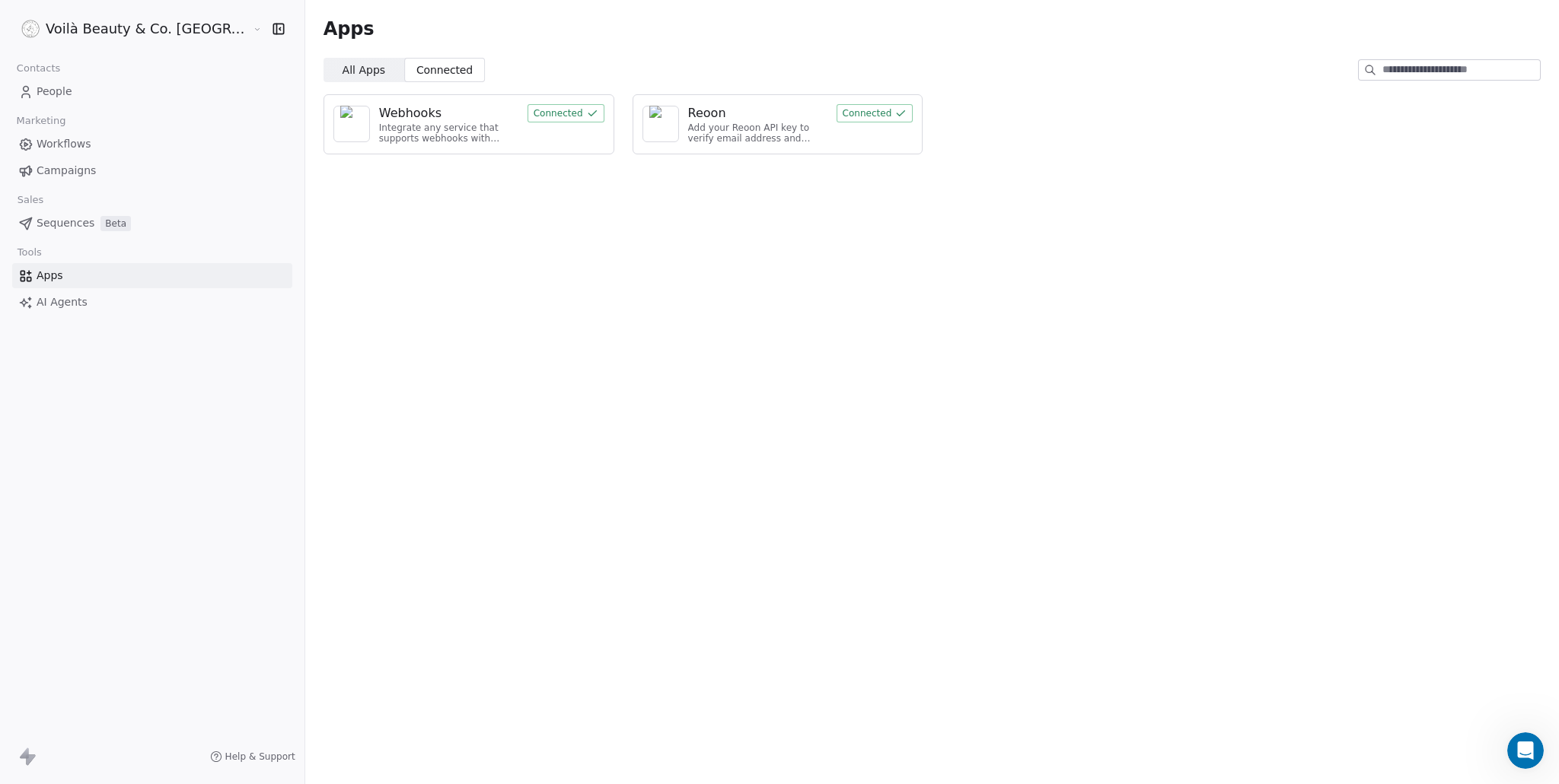
click at [528, 112] on button "Connected" at bounding box center [565, 113] width 77 height 18
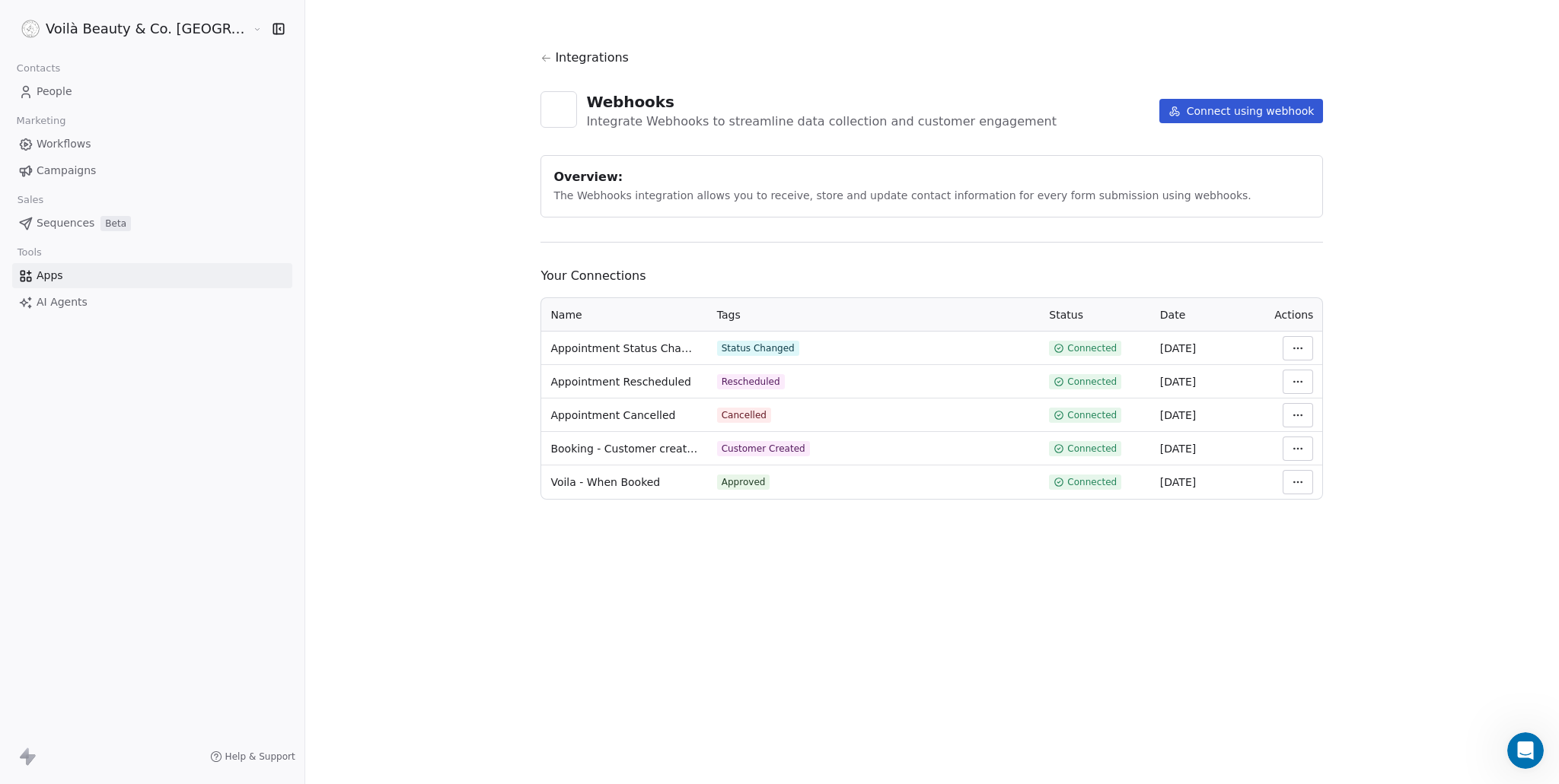
click at [1263, 383] on html "Voilà Beauty & Co. Lounge Contacts People Marketing Workflows Campaigns Sales S…" at bounding box center [780, 392] width 1559 height 784
click at [1298, 463] on div "View Logs" at bounding box center [1308, 464] width 110 height 24
